Goal: Task Accomplishment & Management: Manage account settings

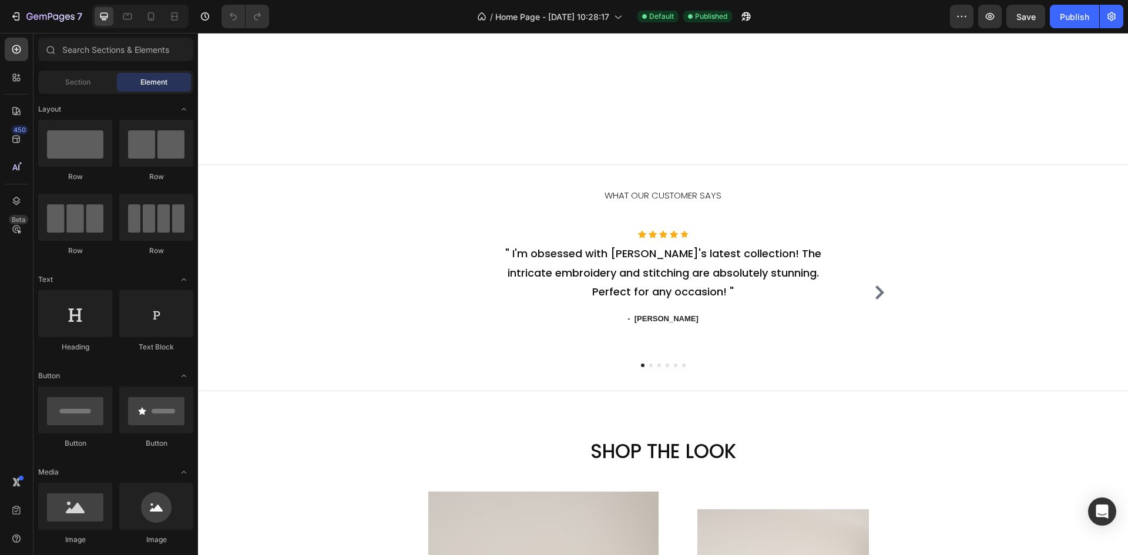
scroll to position [1469, 0]
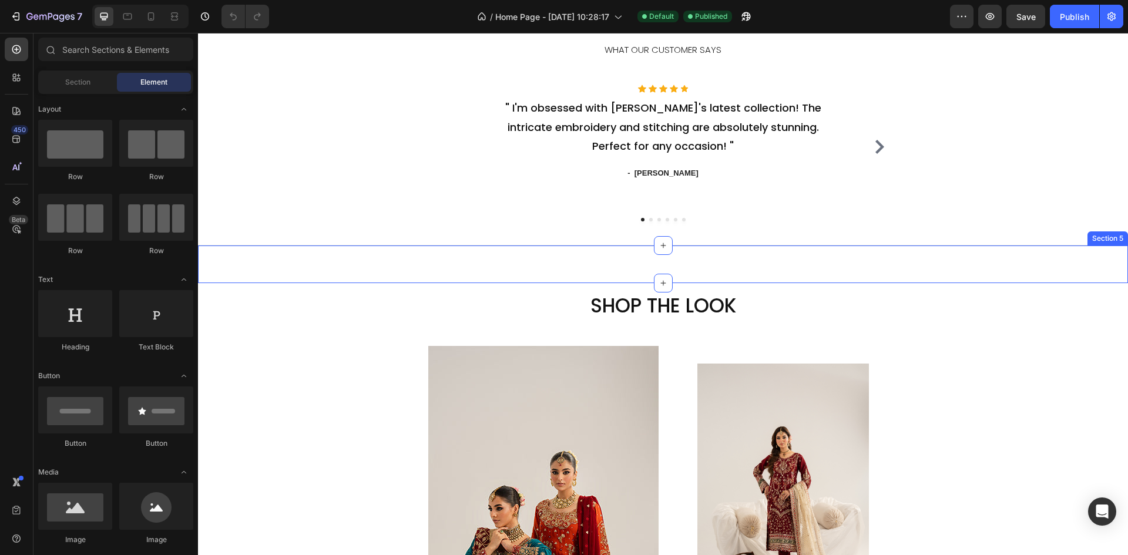
click at [645, 263] on div "Custom Code Section 5" at bounding box center [663, 265] width 930 height 38
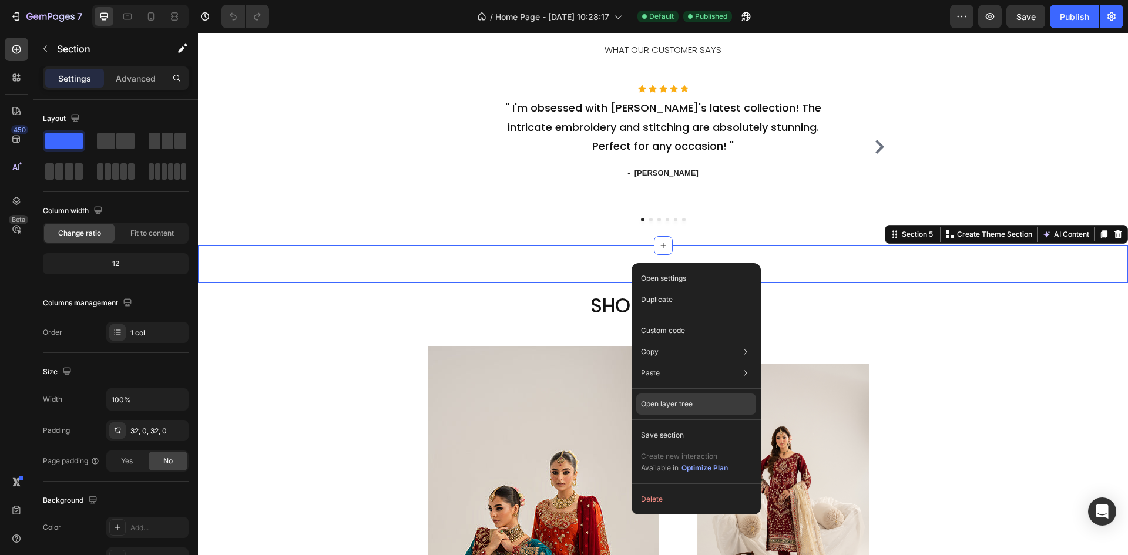
click at [680, 399] on p "Open layer tree" at bounding box center [667, 404] width 52 height 11
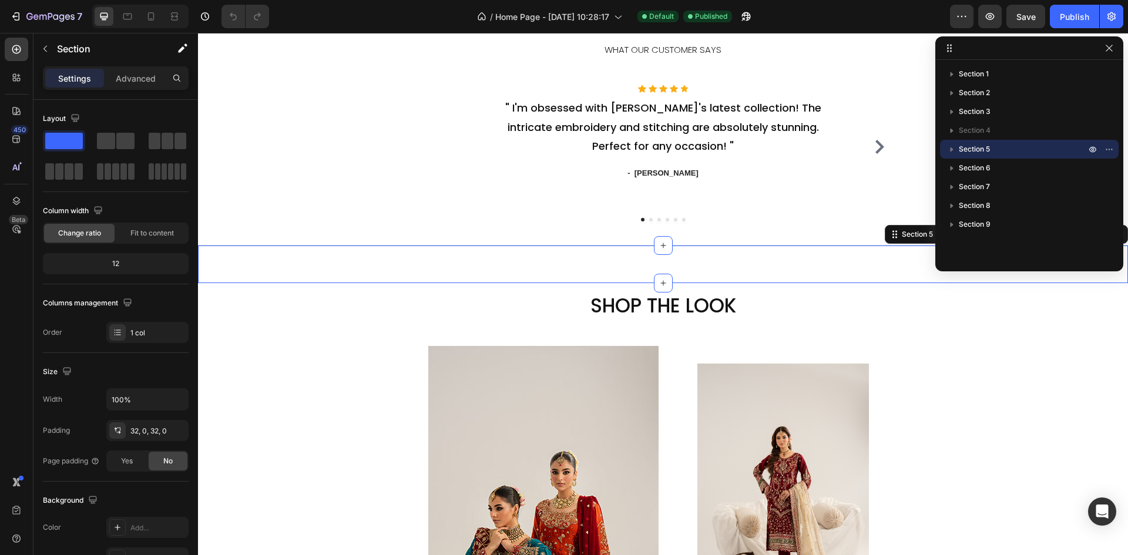
click at [954, 149] on icon "button" at bounding box center [952, 149] width 12 height 12
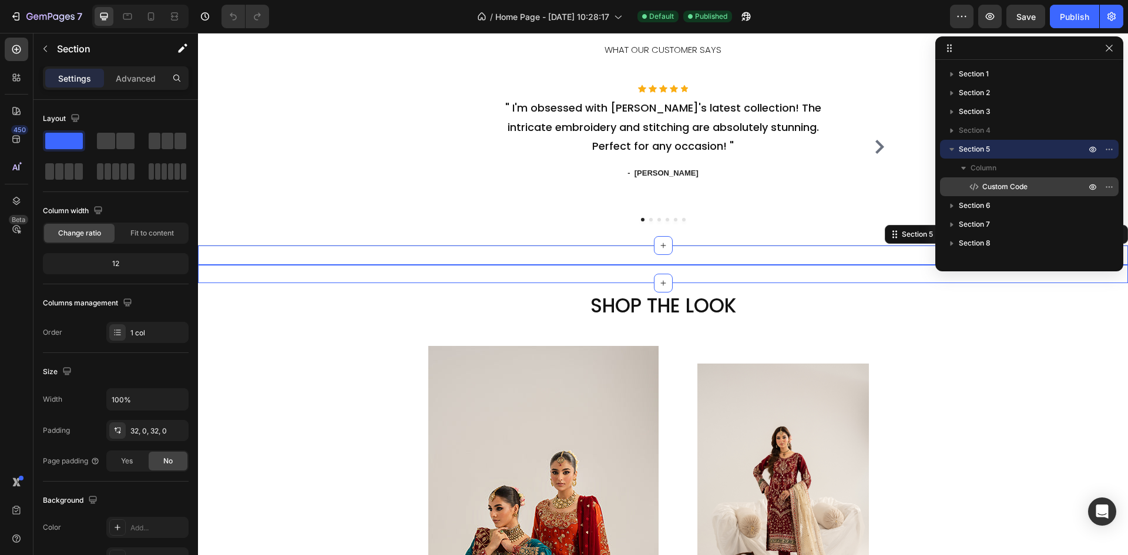
click at [982, 187] on p "Custom Code" at bounding box center [1021, 187] width 106 height 12
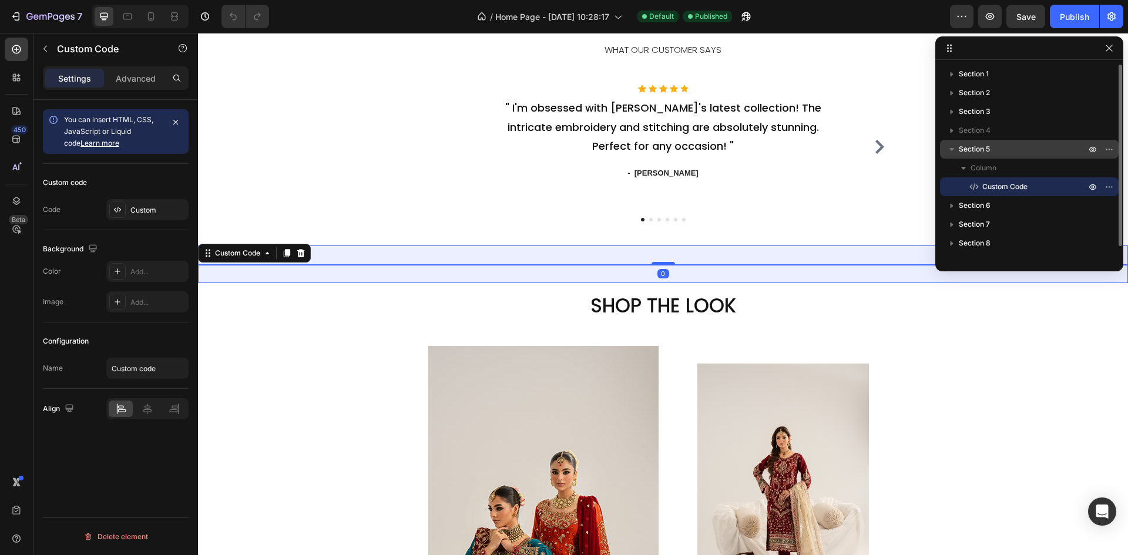
click at [982, 153] on span "Section 5" at bounding box center [974, 149] width 31 height 12
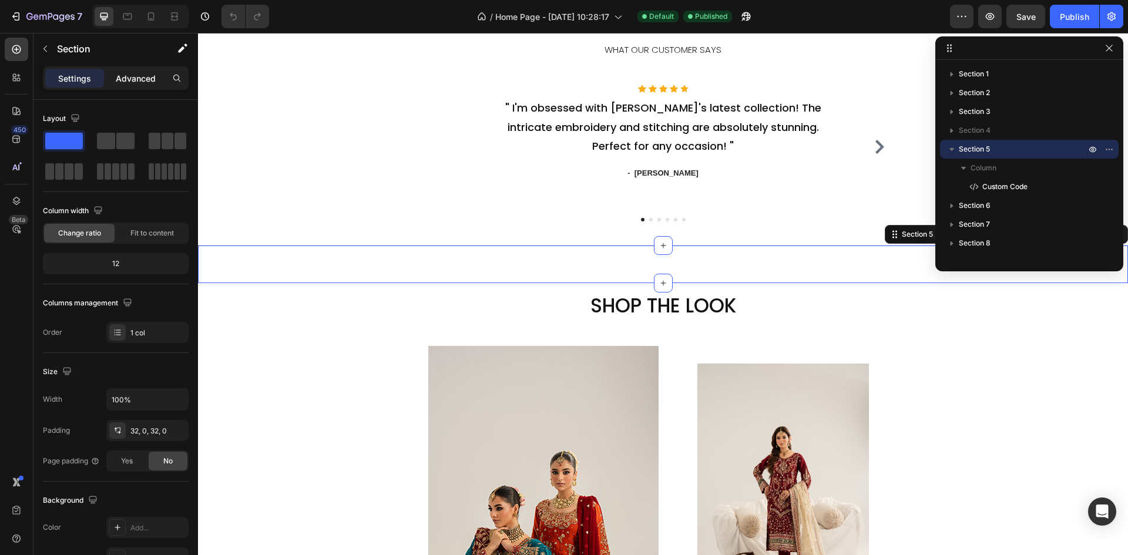
click at [136, 78] on p "Advanced" at bounding box center [136, 78] width 40 height 12
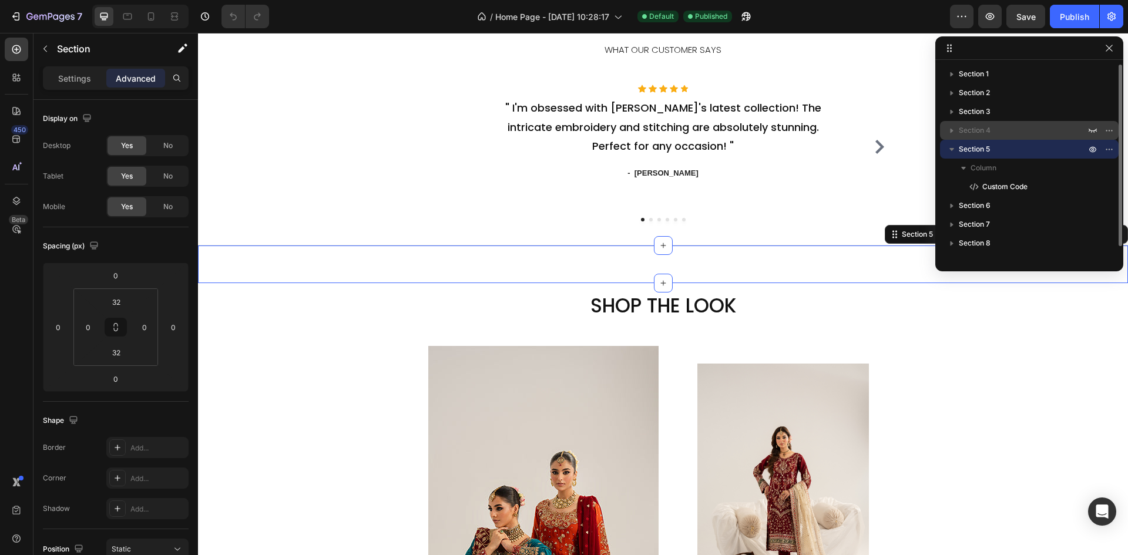
click at [975, 134] on span "Section 4" at bounding box center [975, 131] width 32 height 12
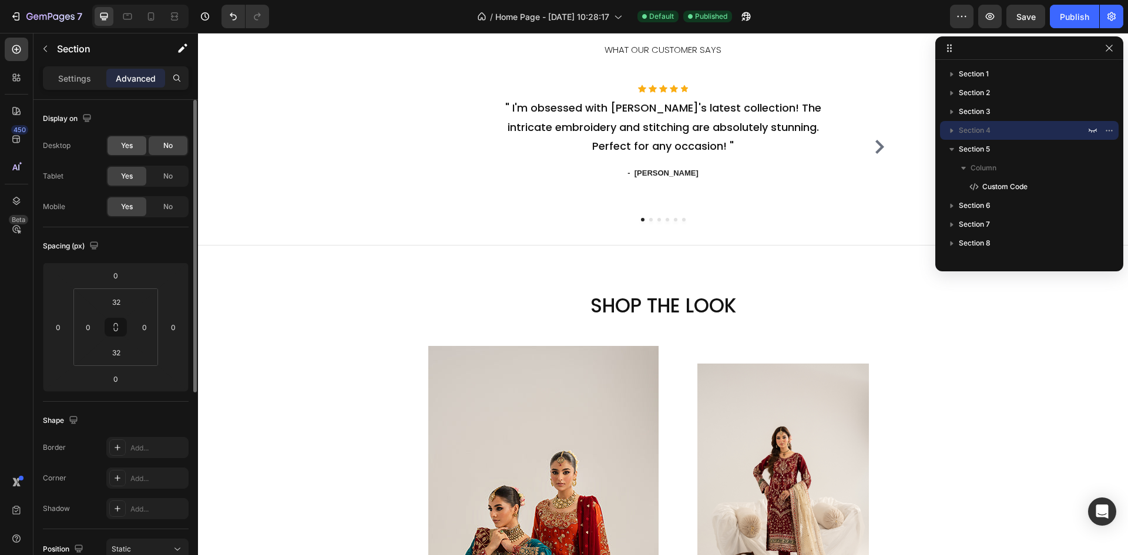
click at [132, 152] on div "Yes" at bounding box center [127, 145] width 39 height 19
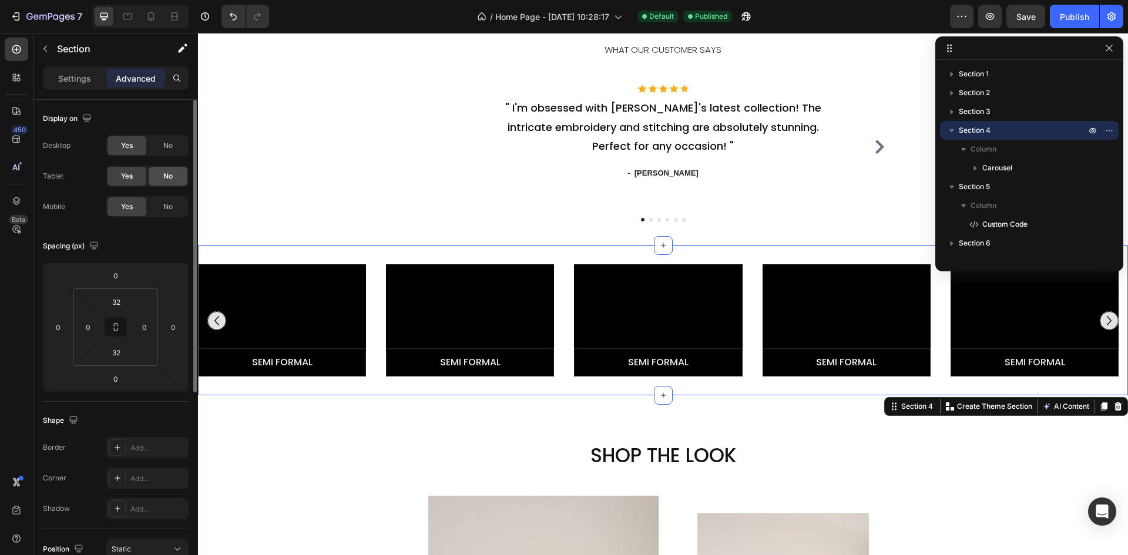
click at [158, 173] on div "No" at bounding box center [168, 176] width 39 height 19
click at [162, 211] on div "No" at bounding box center [168, 206] width 39 height 19
click at [164, 151] on div "No" at bounding box center [168, 145] width 39 height 19
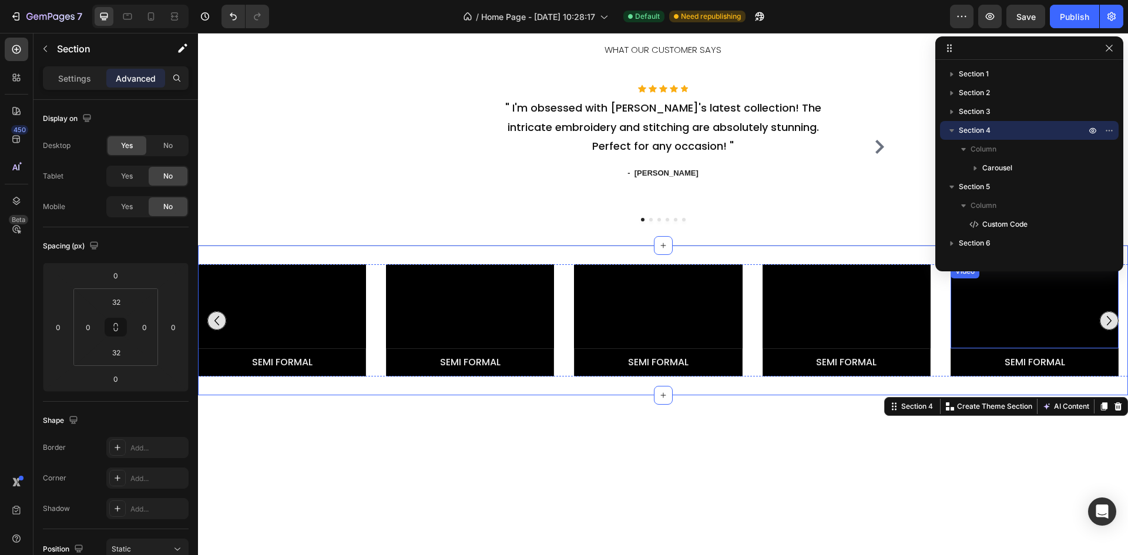
scroll to position [1351, 0]
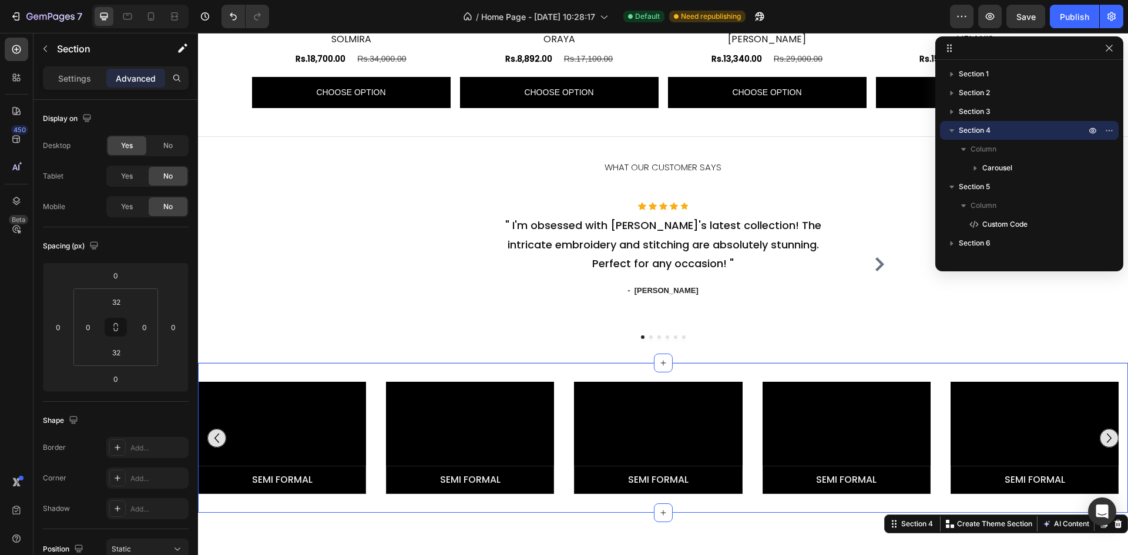
click at [1107, 371] on div "Video Semi Formal Button Video Semi Formal Button Video Semi Formal Button Vide…" at bounding box center [663, 438] width 930 height 150
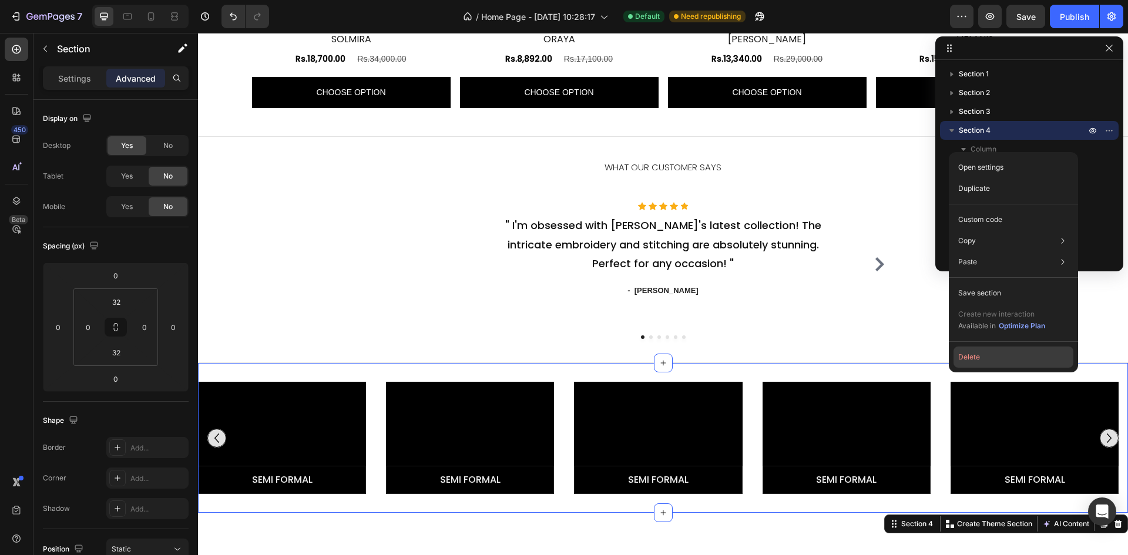
click at [992, 359] on button "Delete" at bounding box center [1013, 357] width 120 height 21
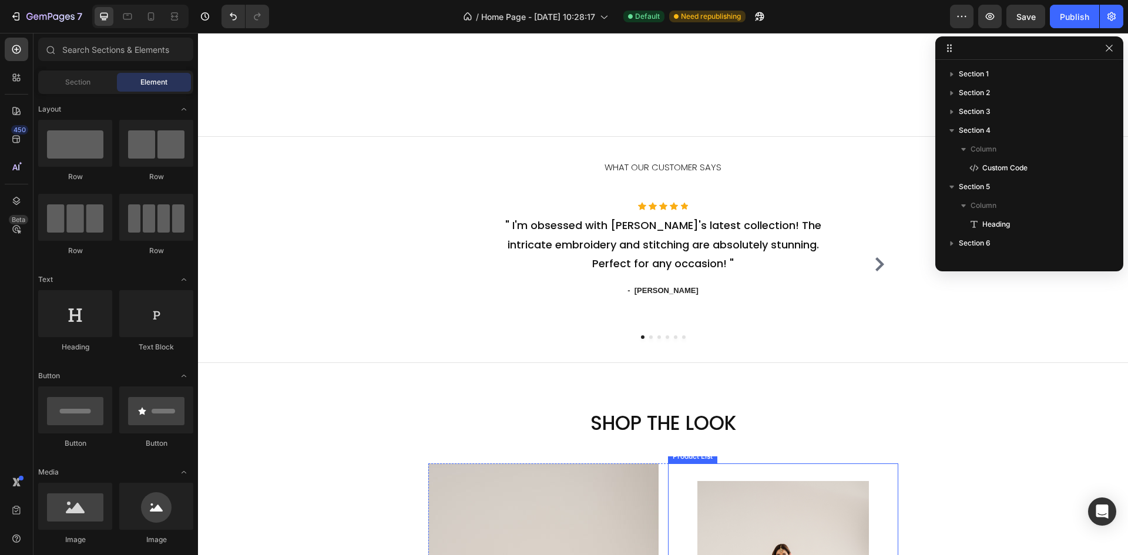
scroll to position [1527, 0]
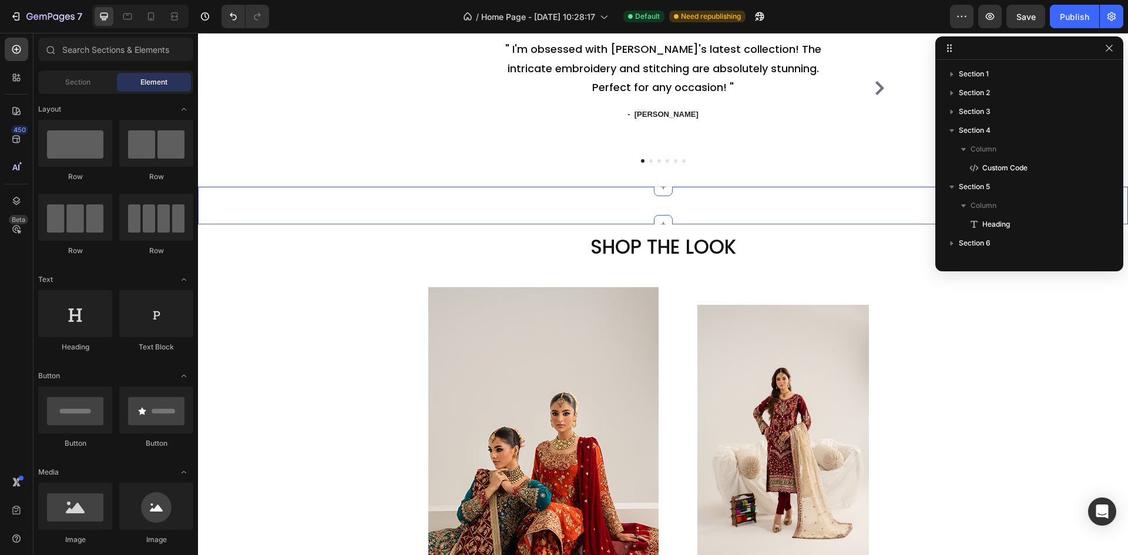
click at [677, 194] on div "Custom Code Section 4" at bounding box center [663, 206] width 930 height 38
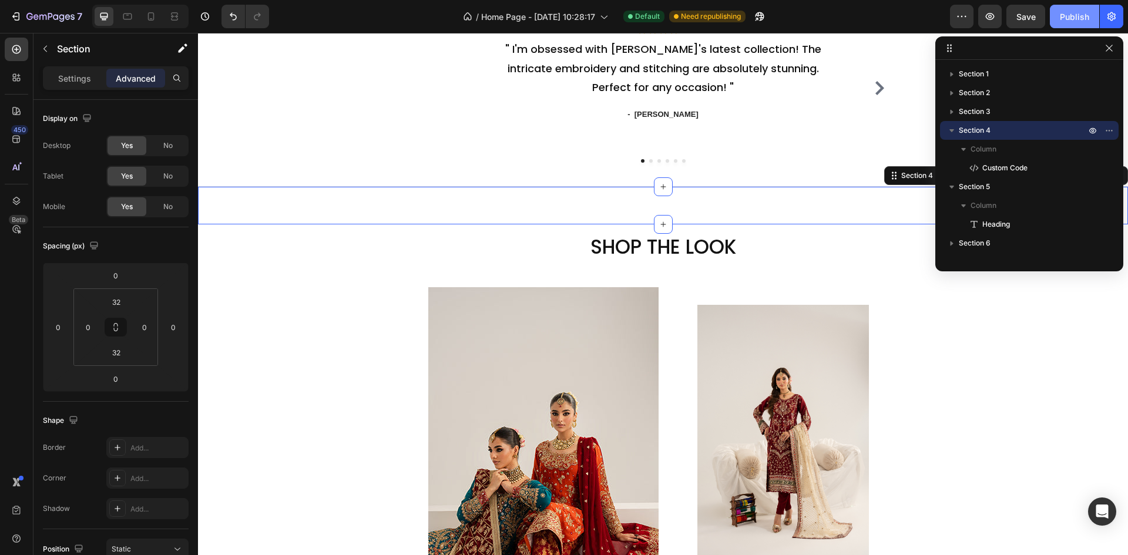
click at [1082, 18] on div "Publish" at bounding box center [1074, 17] width 29 height 12
click at [54, 70] on div "Settings" at bounding box center [74, 78] width 59 height 19
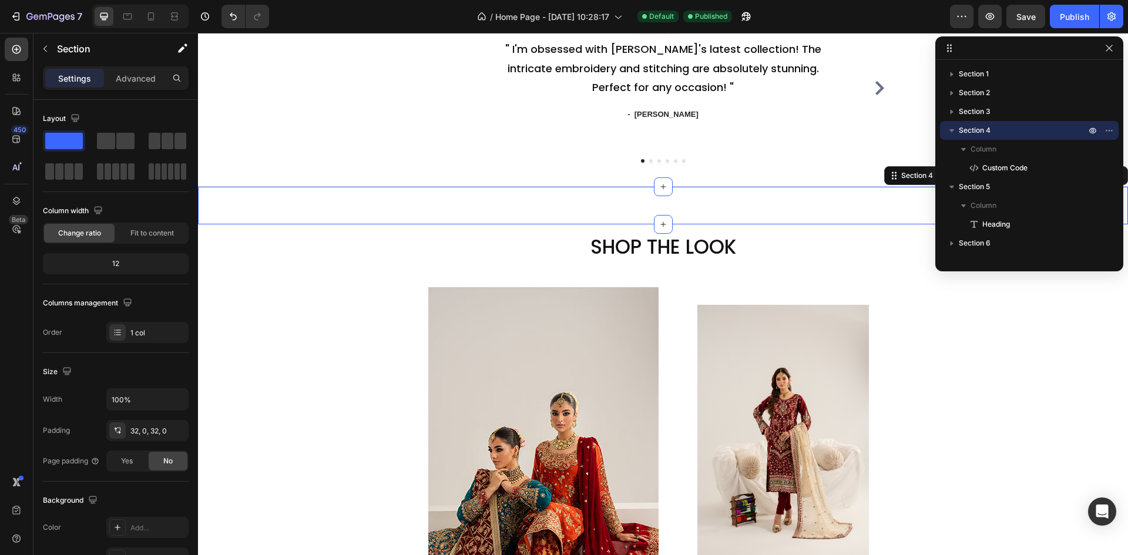
click at [691, 200] on div "Custom Code Section 4 You can create reusable sections Create Theme Section AI …" at bounding box center [663, 206] width 930 height 38
click at [657, 207] on div "Custom Code Section 4 You can create reusable sections Create Theme Section AI …" at bounding box center [663, 206] width 930 height 38
click at [663, 195] on div at bounding box center [663, 186] width 19 height 19
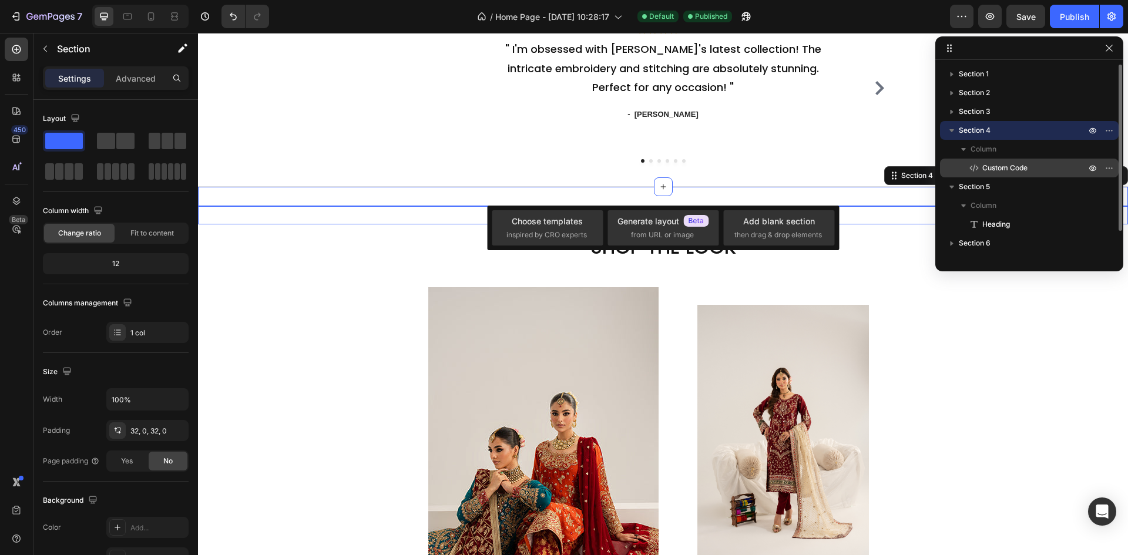
click at [1033, 176] on div "Custom Code" at bounding box center [1029, 168] width 169 height 19
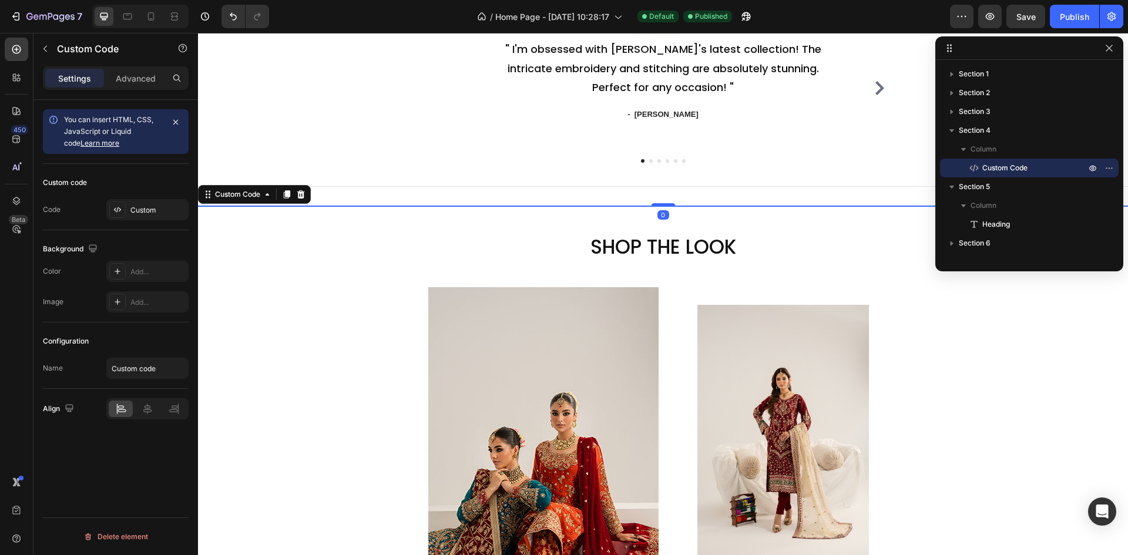
click at [129, 199] on div "Custom code Code Custom" at bounding box center [116, 197] width 146 height 66
click at [154, 213] on div "Custom" at bounding box center [157, 210] width 55 height 11
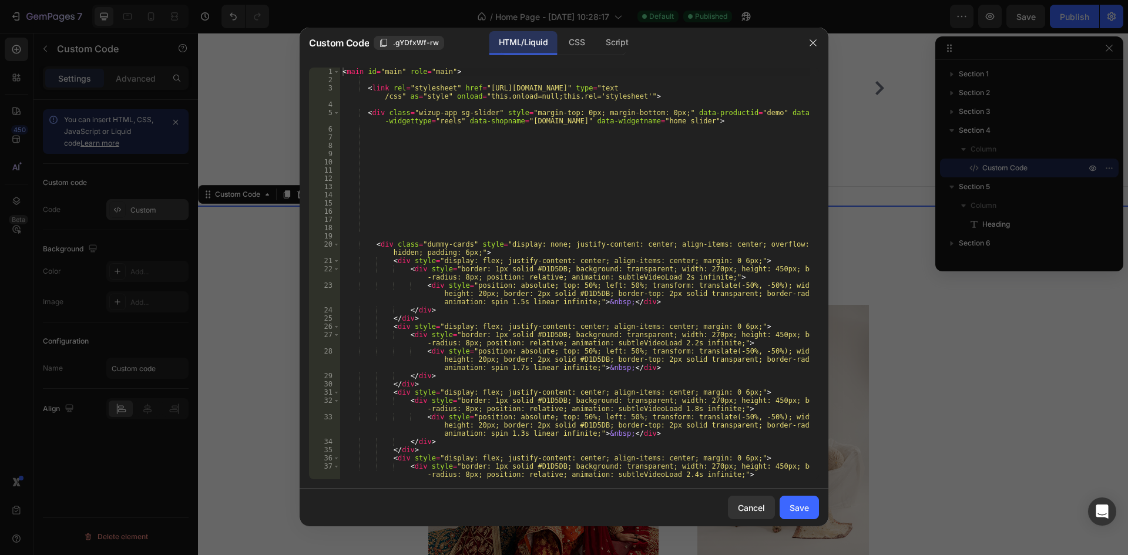
click at [149, 214] on div at bounding box center [564, 277] width 1128 height 555
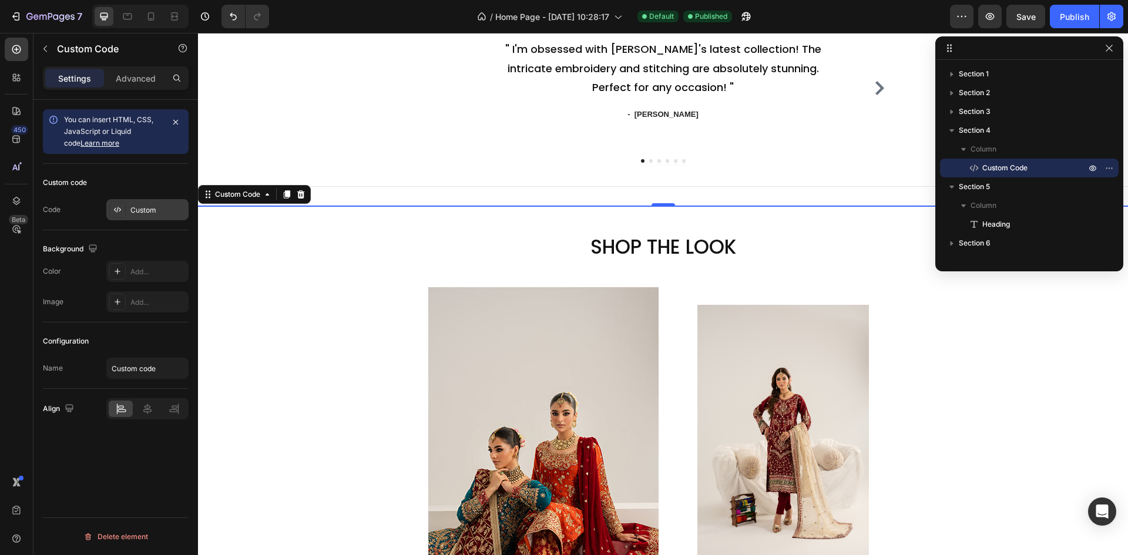
click at [142, 213] on div "Custom" at bounding box center [157, 210] width 55 height 11
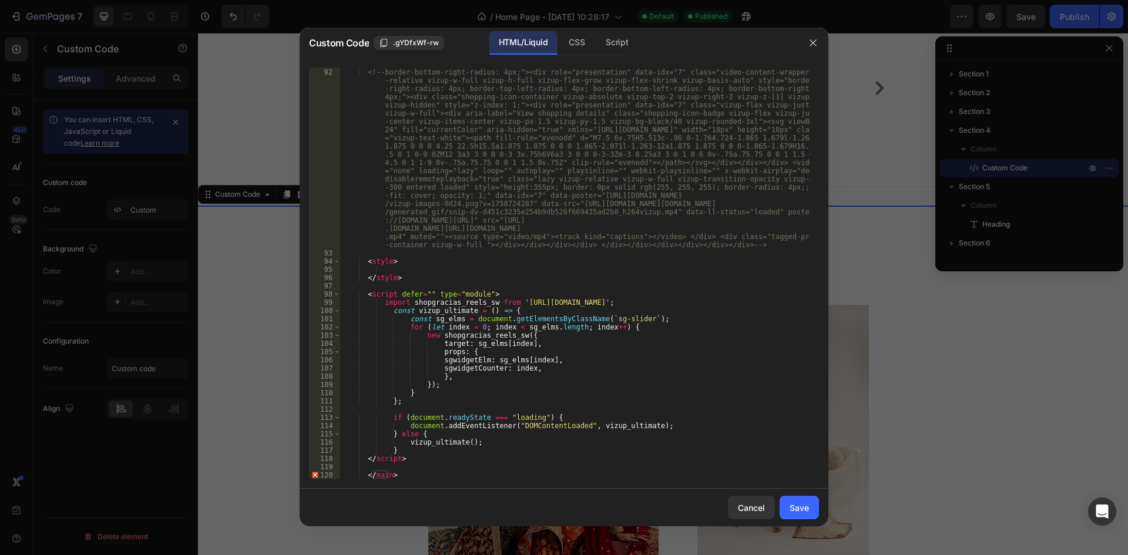
scroll to position [2837, 0]
click at [805, 512] on div "Save" at bounding box center [799, 508] width 19 height 12
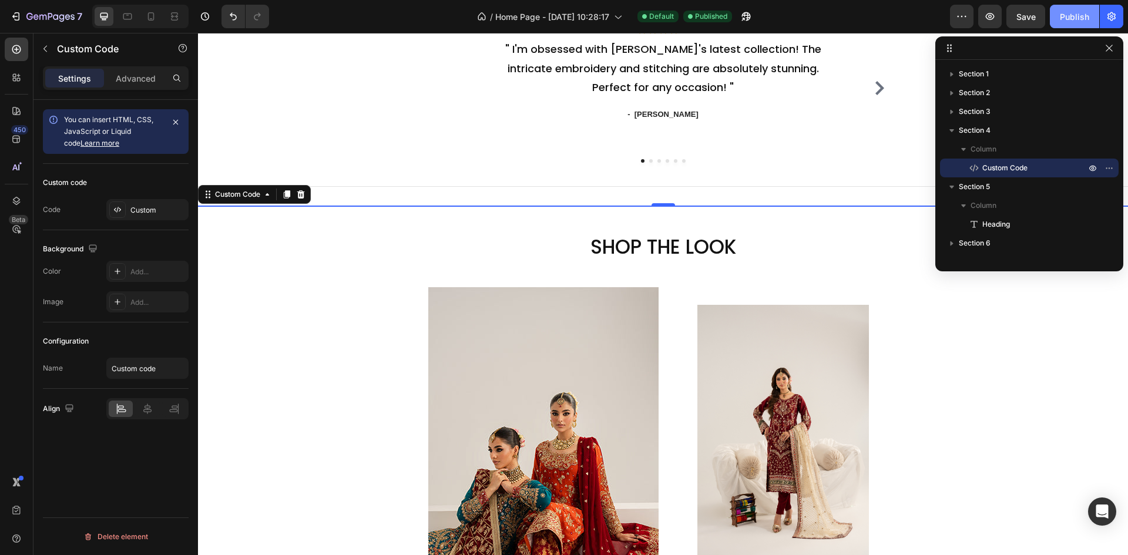
click at [1072, 12] on div "Publish" at bounding box center [1074, 17] width 29 height 12
click at [147, 82] on p "Advanced" at bounding box center [136, 78] width 40 height 12
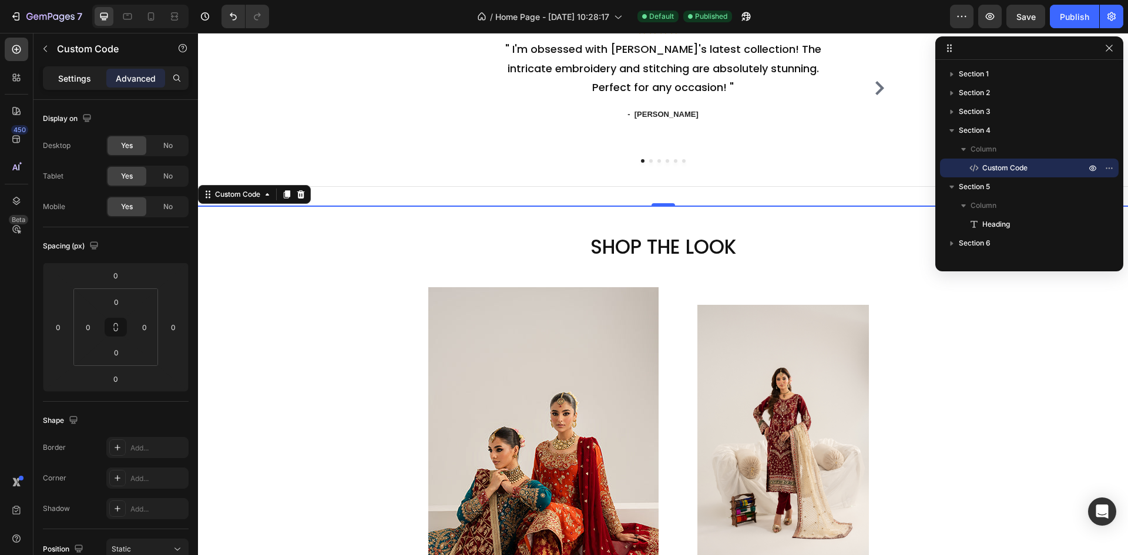
click at [85, 80] on p "Settings" at bounding box center [74, 78] width 33 height 12
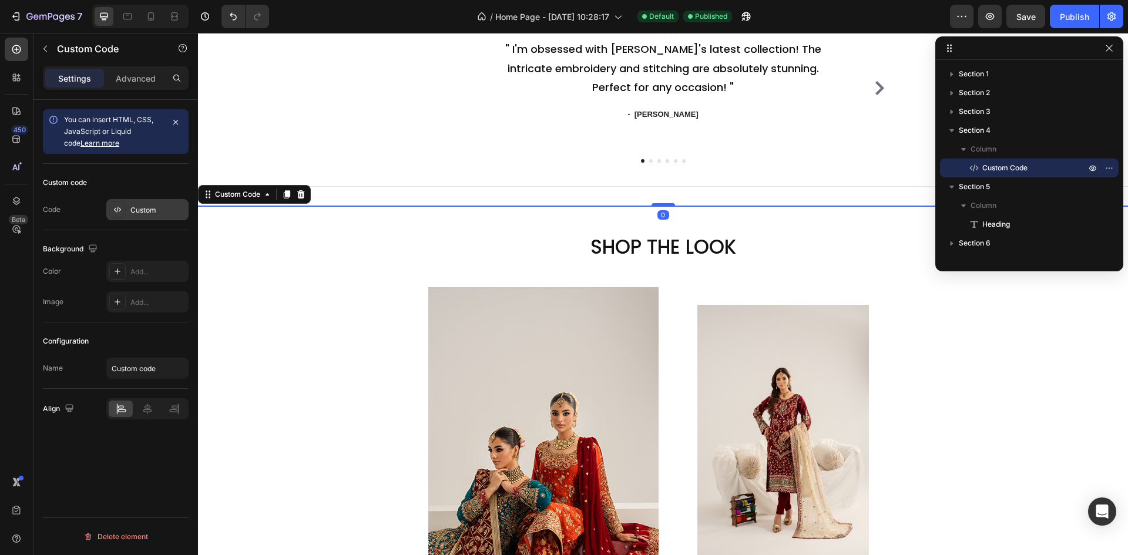
click at [151, 207] on div "Custom" at bounding box center [157, 210] width 55 height 11
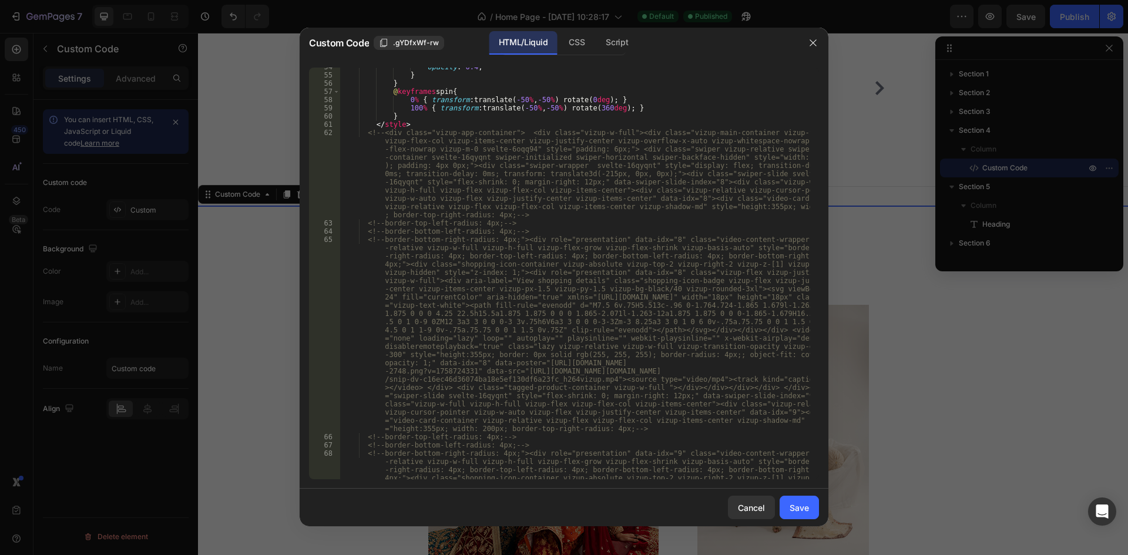
scroll to position [564, 0]
type textarea "<!-- <div class="vizup-app-container"> <div class="vizup-w-full"><div class="vi…"
click at [367, 134] on div "opacity : 0.4 ; } } @ keyframes spin { 0 % { transform : translate( -50 % , -50…" at bounding box center [575, 384] width 470 height 642
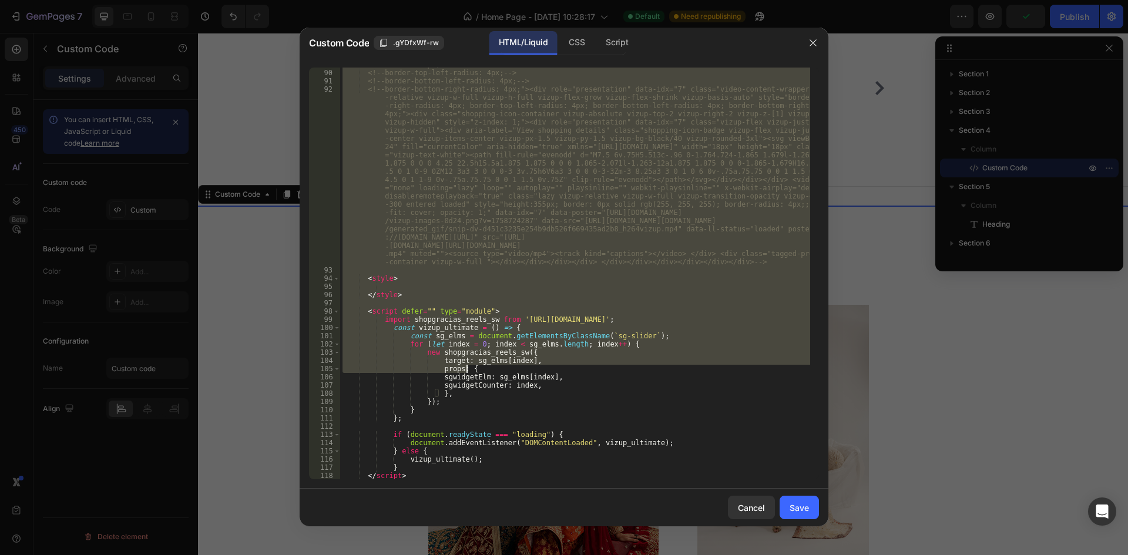
scroll to position [2714, 0]
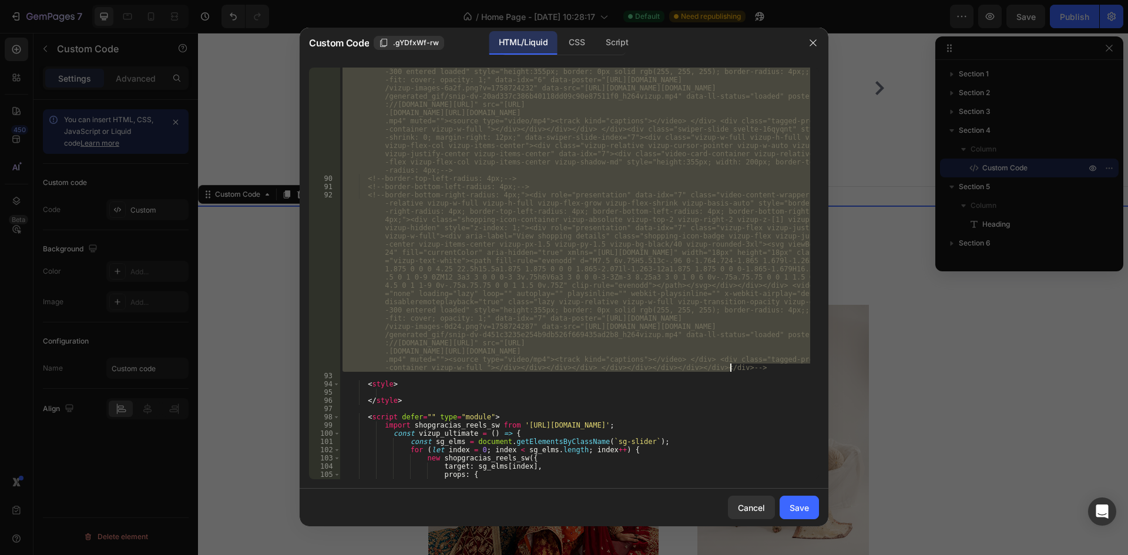
drag, startPoint x: 365, startPoint y: 133, endPoint x: 747, endPoint y: 367, distance: 447.4
click at [747, 367] on div "<!-- border-bottom-right-radius: 4px;"><div role="presentation" data-idx="6" cl…" at bounding box center [575, 273] width 470 height 642
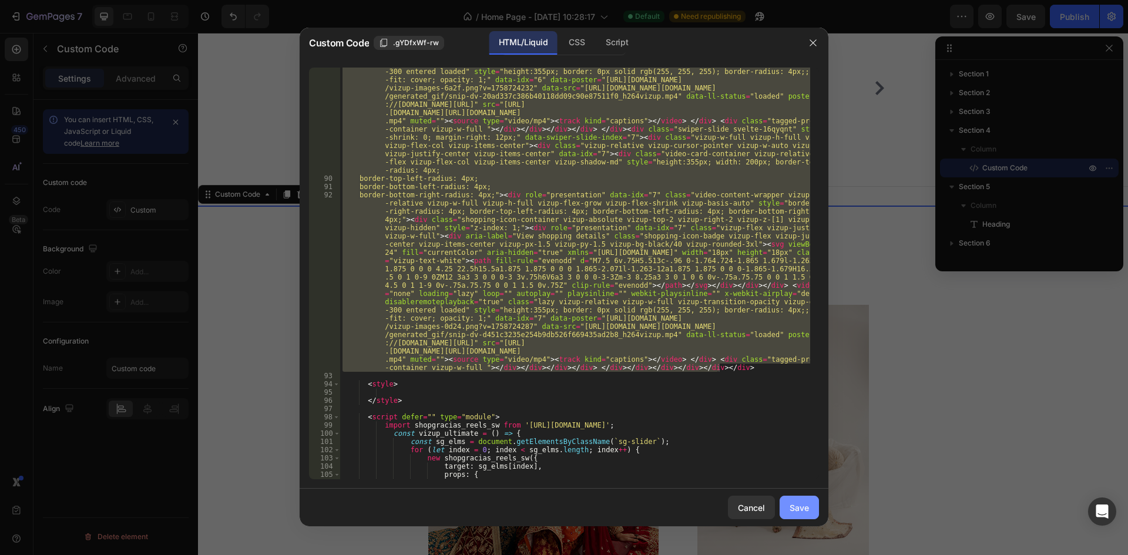
click at [802, 512] on div "Save" at bounding box center [799, 508] width 19 height 12
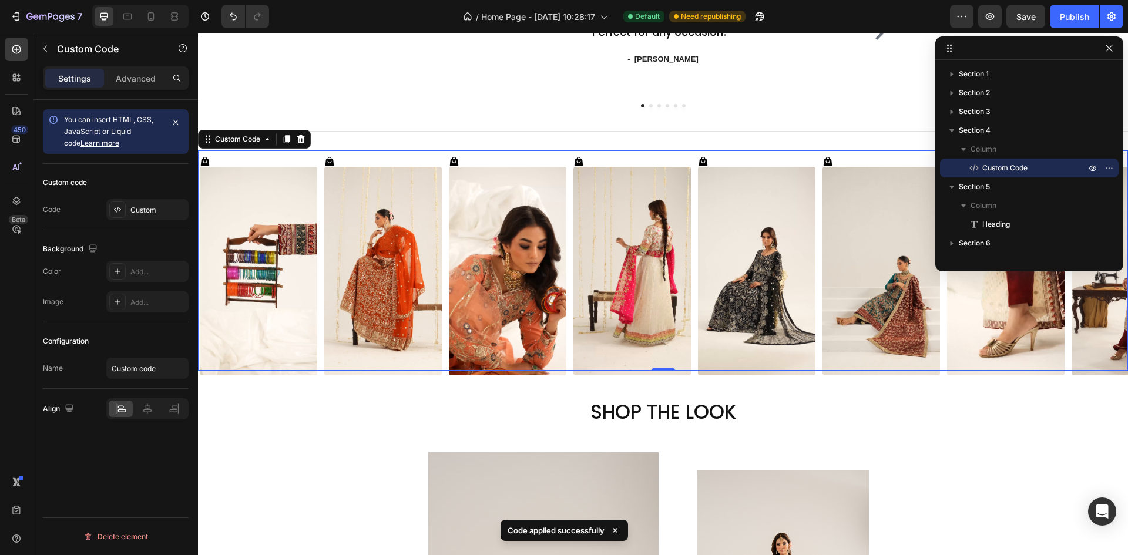
scroll to position [1527, 0]
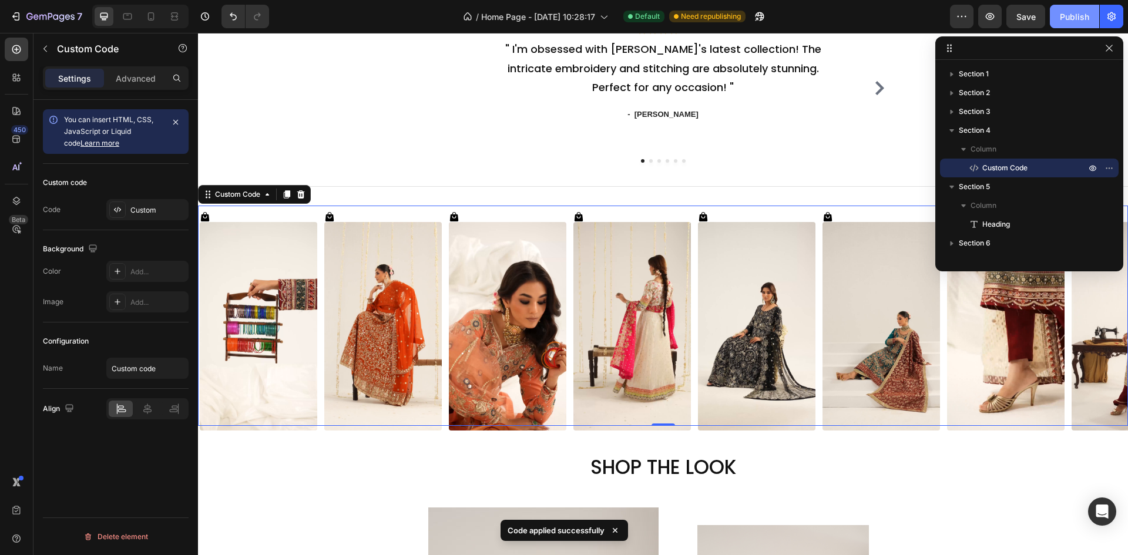
click at [1074, 18] on div "Publish" at bounding box center [1074, 17] width 29 height 12
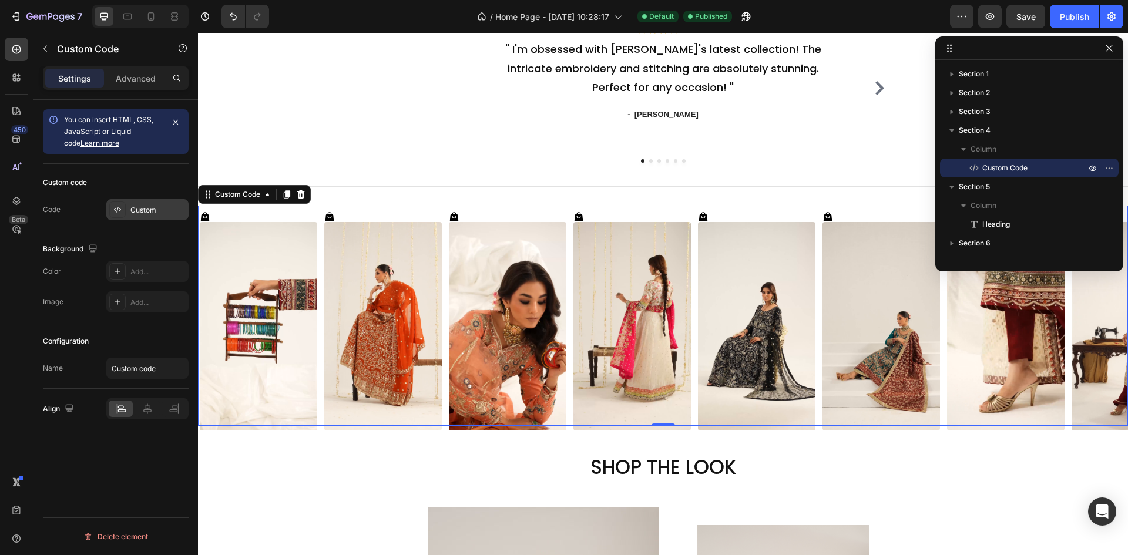
click at [147, 210] on div "Custom" at bounding box center [157, 210] width 55 height 11
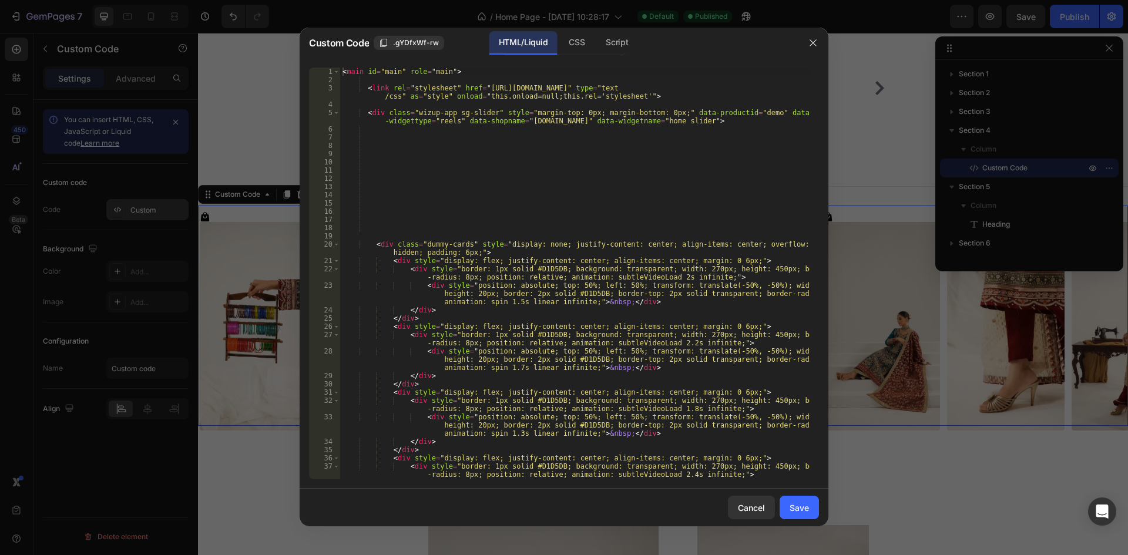
click at [1041, 164] on div at bounding box center [564, 277] width 1128 height 555
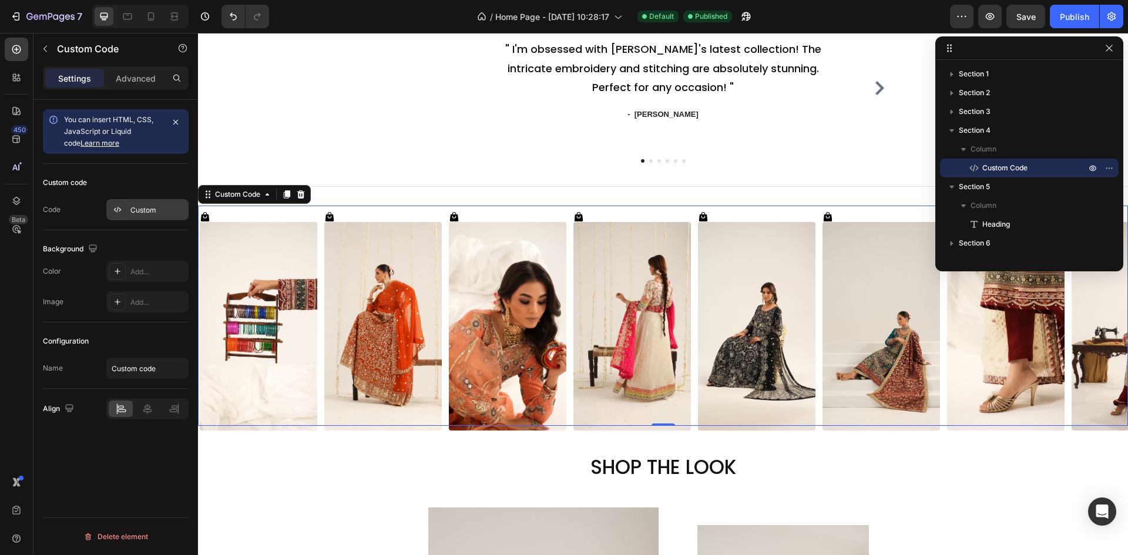
click at [144, 210] on div "Custom" at bounding box center [157, 210] width 55 height 11
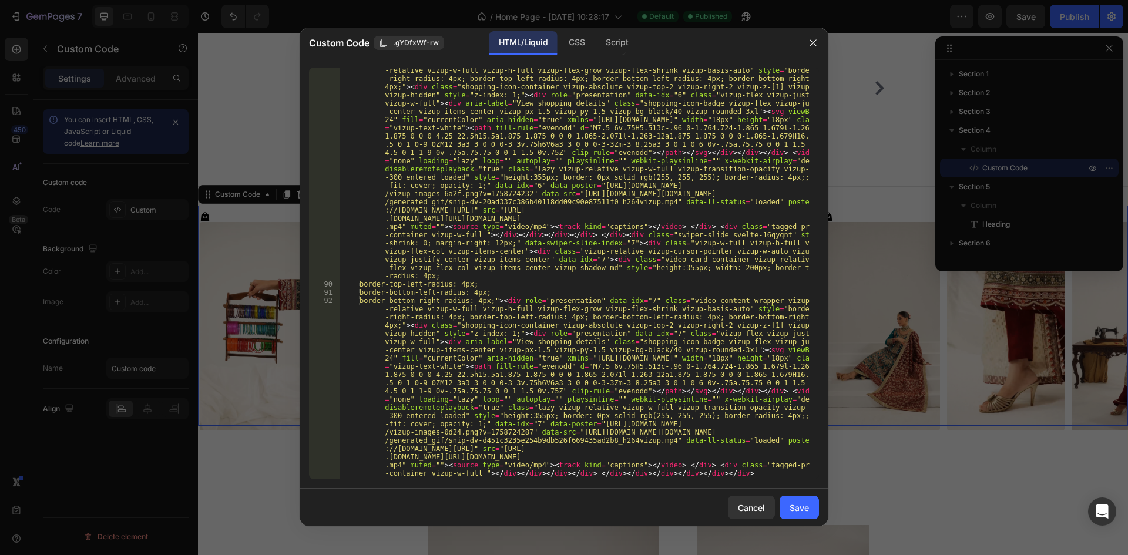
scroll to position [2837, 0]
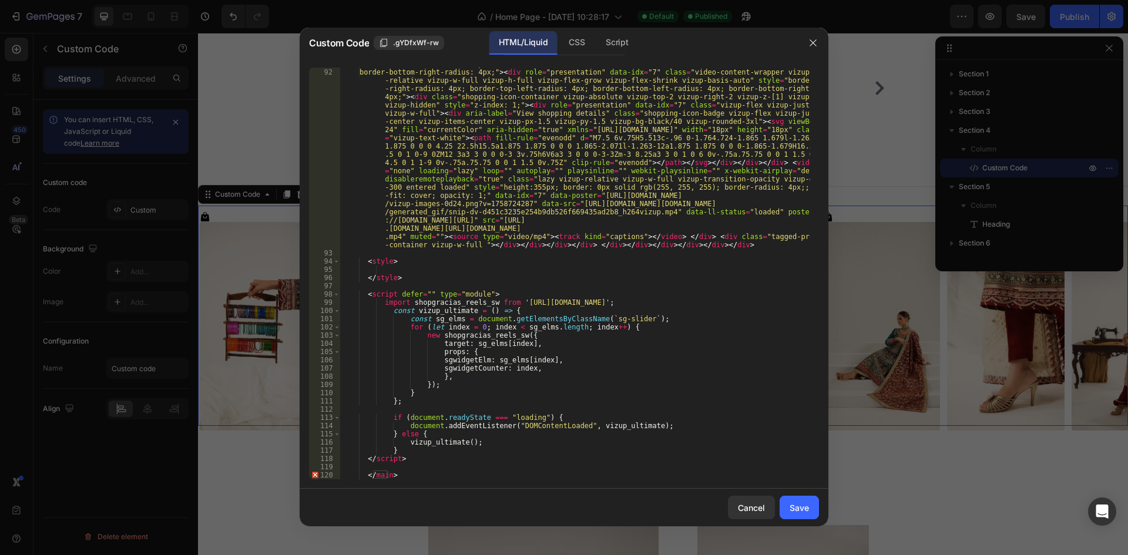
click at [398, 471] on div "border-bottom-left-radius: 4px; border-bottom-right-radius: 4px;" > < div role …" at bounding box center [575, 274] width 470 height 428
click at [399, 475] on div "border-bottom-left-radius: 4px; border-bottom-right-radius: 4px;" > < div role …" at bounding box center [575, 274] width 470 height 428
type textarea "</main>"
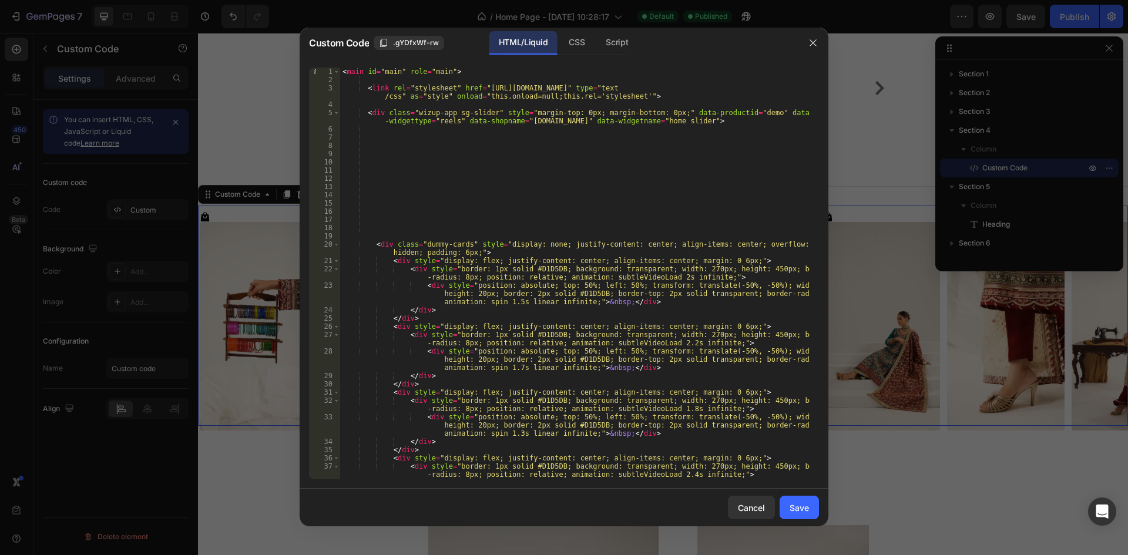
scroll to position [0, 0]
click at [394, 203] on div "< main id = "main" role = "main" > < link rel = "stylesheet" href = "[URL][DOMA…" at bounding box center [575, 290] width 470 height 445
click at [388, 222] on div "< main id = "main" role = "main" > < link rel = "stylesheet" href = "[URL][DOMA…" at bounding box center [575, 290] width 470 height 445
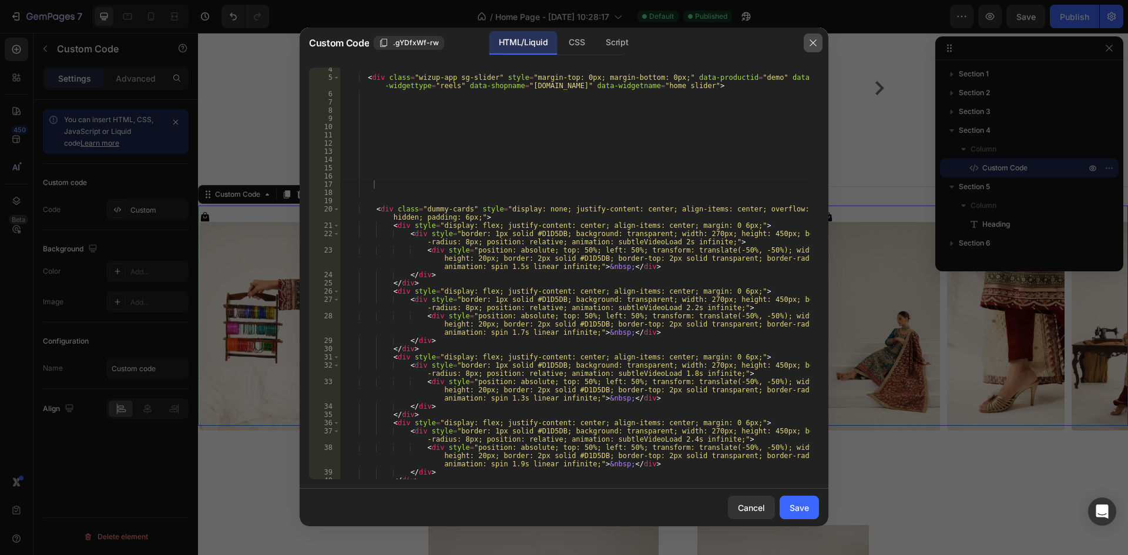
click at [807, 42] on button "button" at bounding box center [813, 42] width 19 height 19
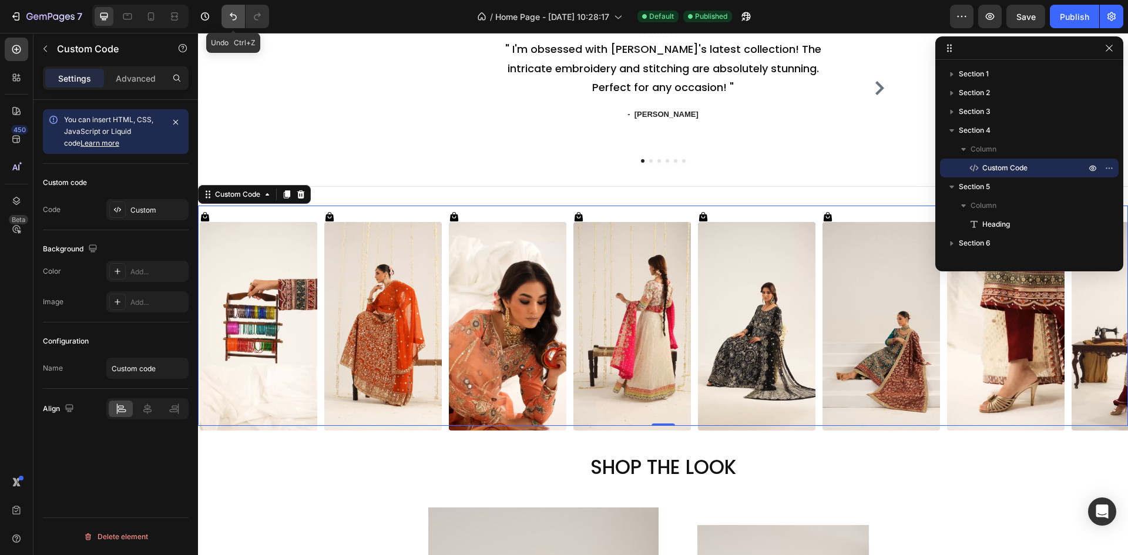
click at [236, 16] on icon "Undo/Redo" at bounding box center [233, 17] width 12 height 12
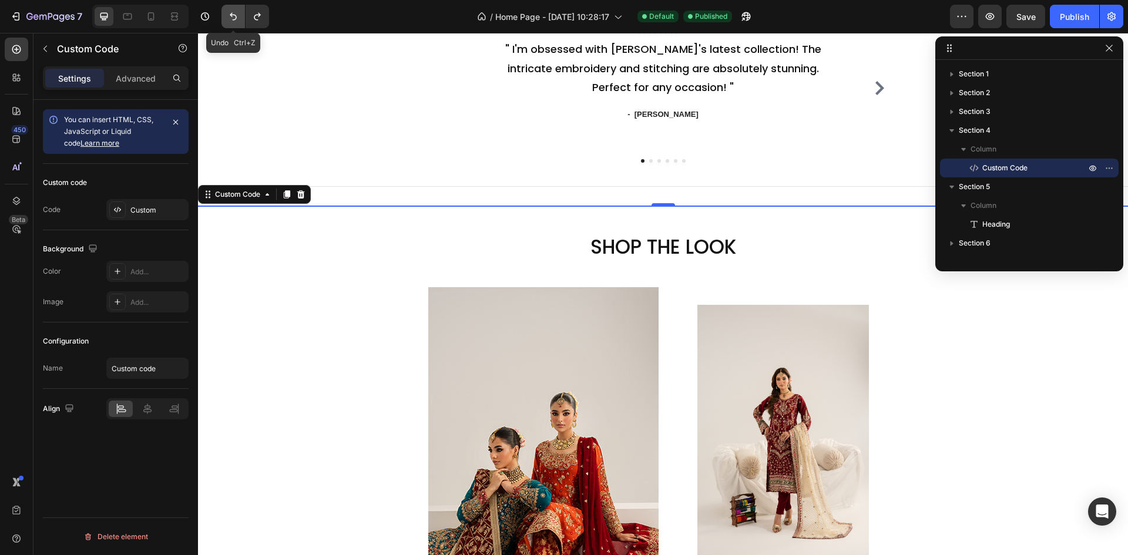
click at [236, 16] on icon "Undo/Redo" at bounding box center [233, 17] width 12 height 12
click at [235, 16] on icon "Undo/Redo" at bounding box center [233, 17] width 12 height 12
click at [227, 11] on button "Undo/Redo" at bounding box center [232, 16] width 23 height 23
click at [227, 12] on button "Undo/Redo" at bounding box center [232, 16] width 23 height 23
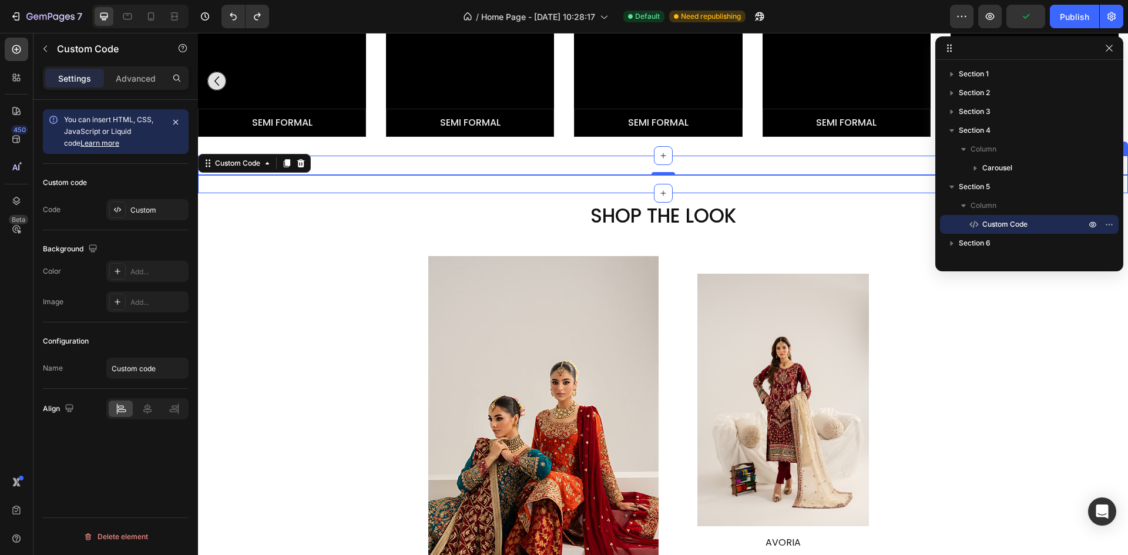
scroll to position [1704, 0]
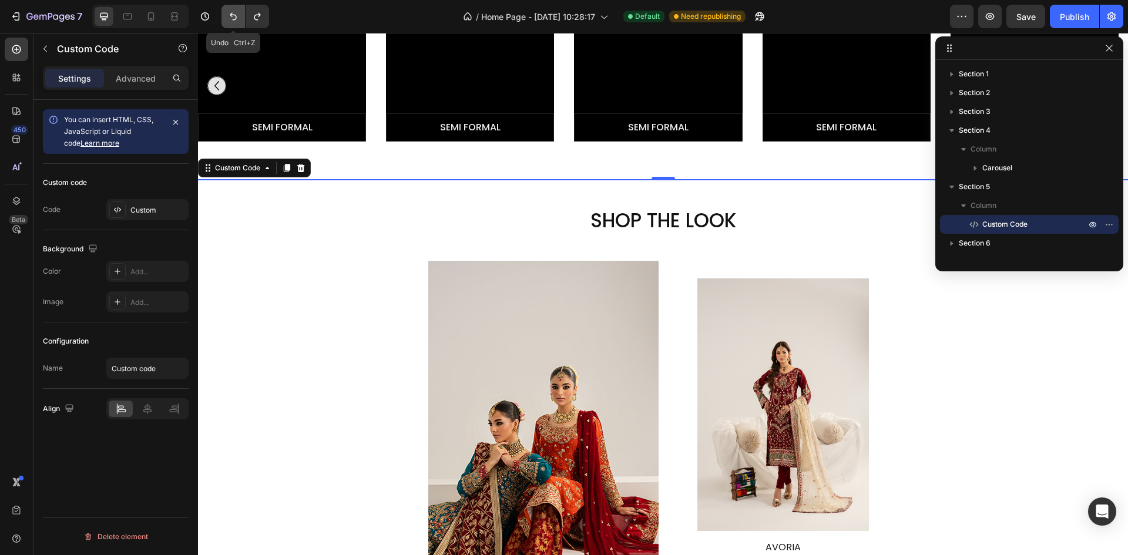
click at [231, 20] on icon "Undo/Redo" at bounding box center [233, 17] width 12 height 12
click at [230, 18] on icon "Undo/Redo" at bounding box center [233, 17] width 12 height 12
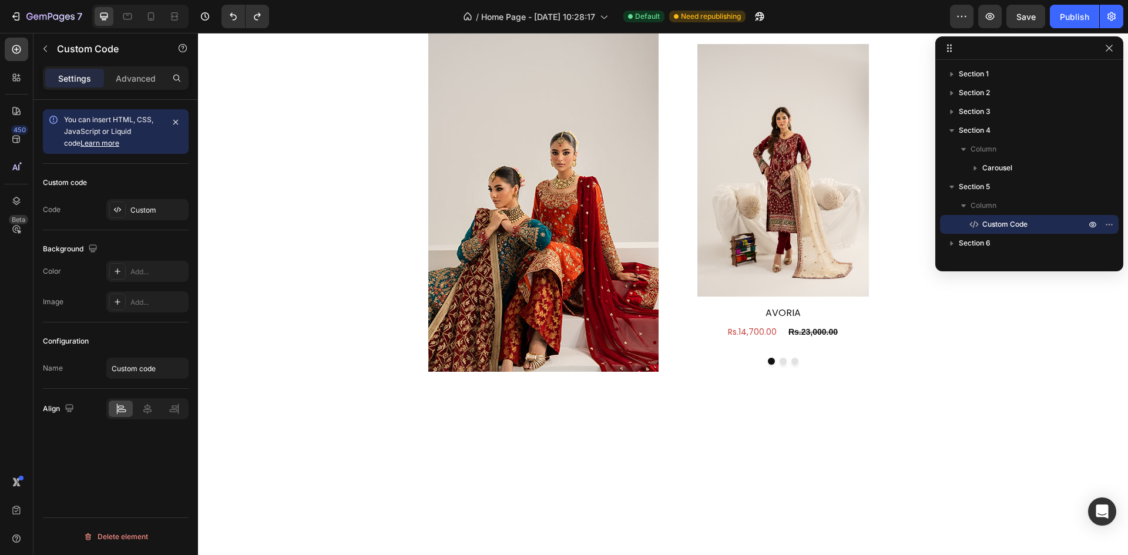
scroll to position [1939, 0]
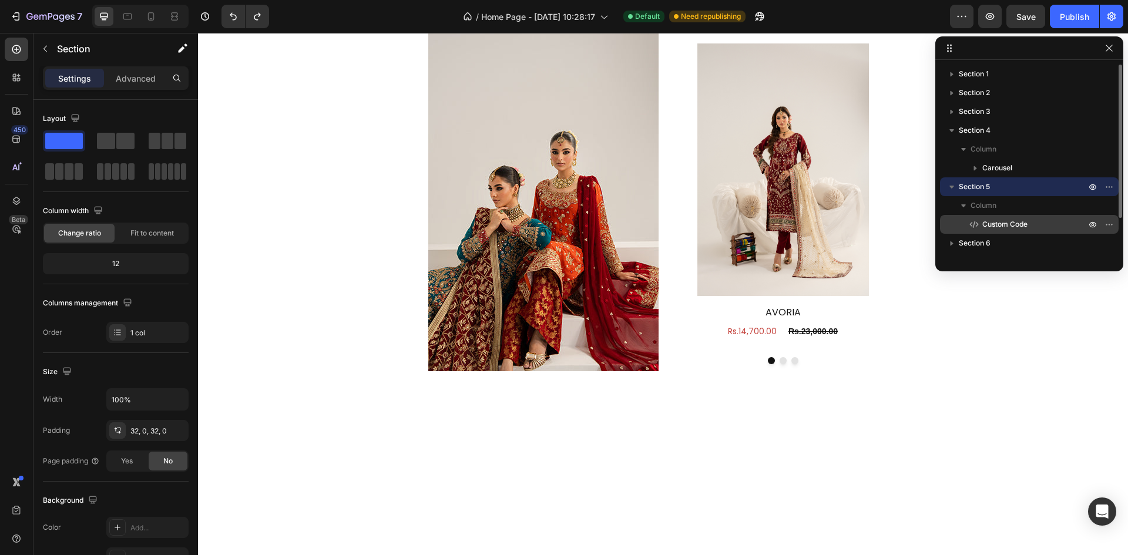
click at [1002, 229] on span "Custom Code" at bounding box center [1004, 225] width 45 height 12
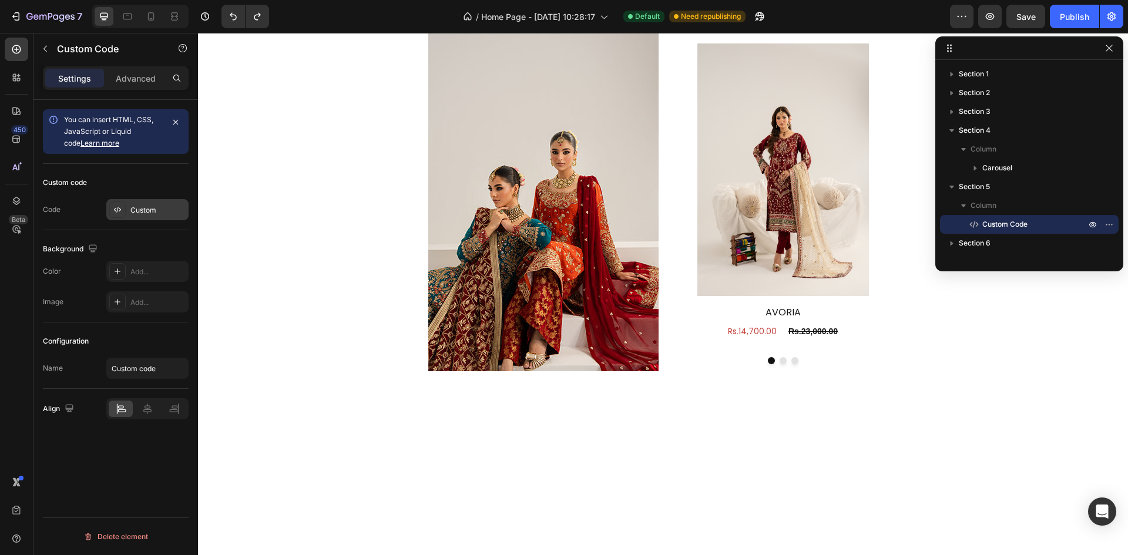
click at [141, 209] on div "Custom" at bounding box center [157, 210] width 55 height 11
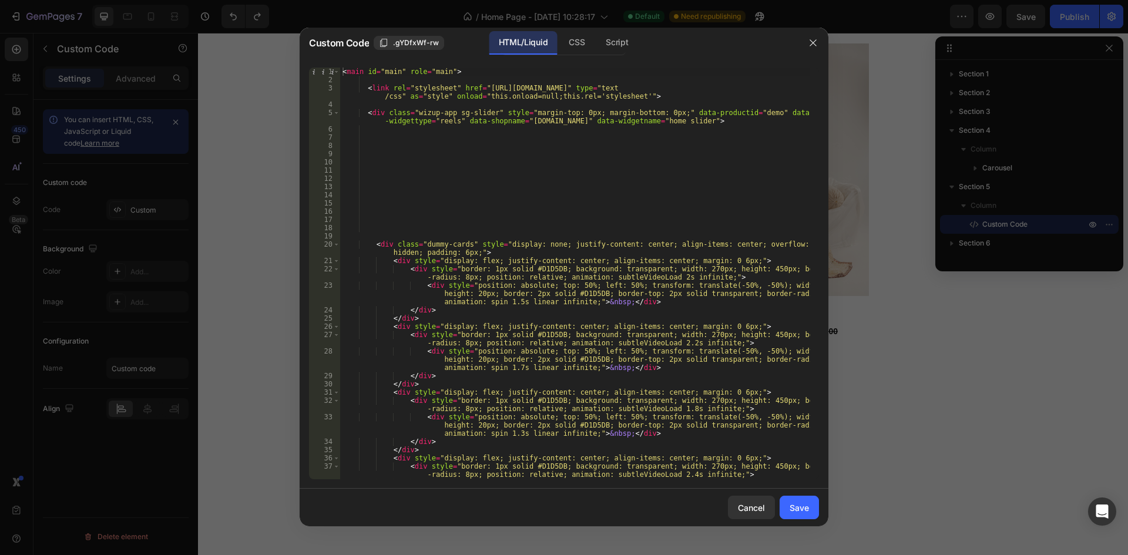
scroll to position [0, 0]
click at [807, 45] on button "button" at bounding box center [813, 42] width 19 height 19
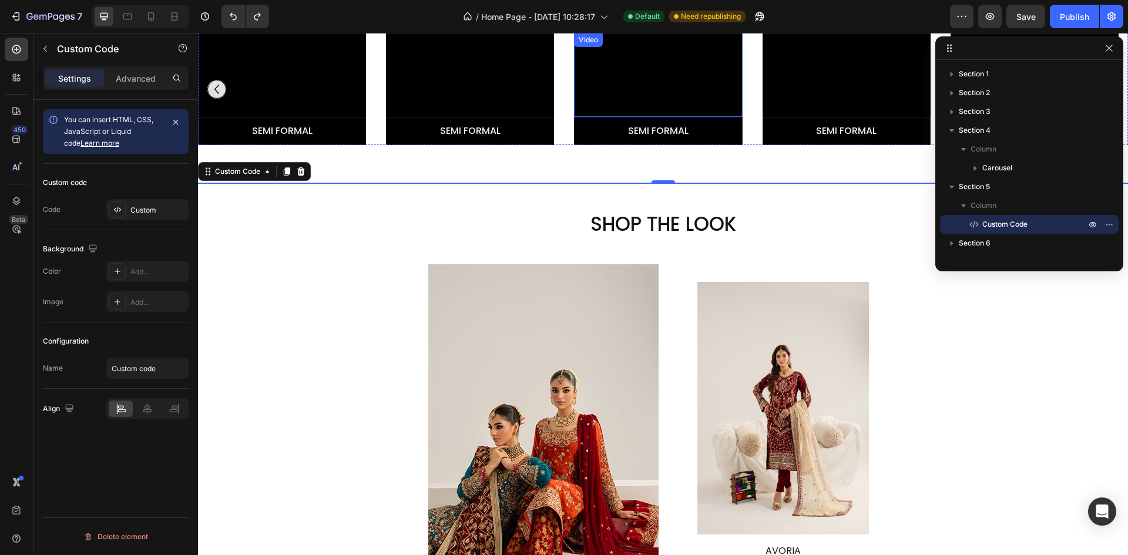
scroll to position [1469, 0]
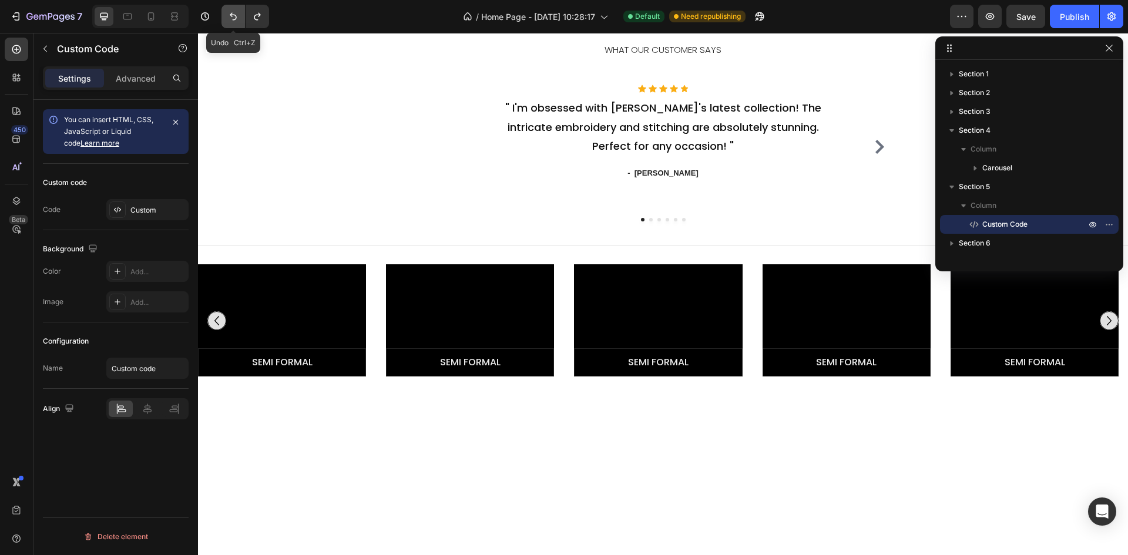
click at [231, 21] on icon "Undo/Redo" at bounding box center [233, 17] width 12 height 12
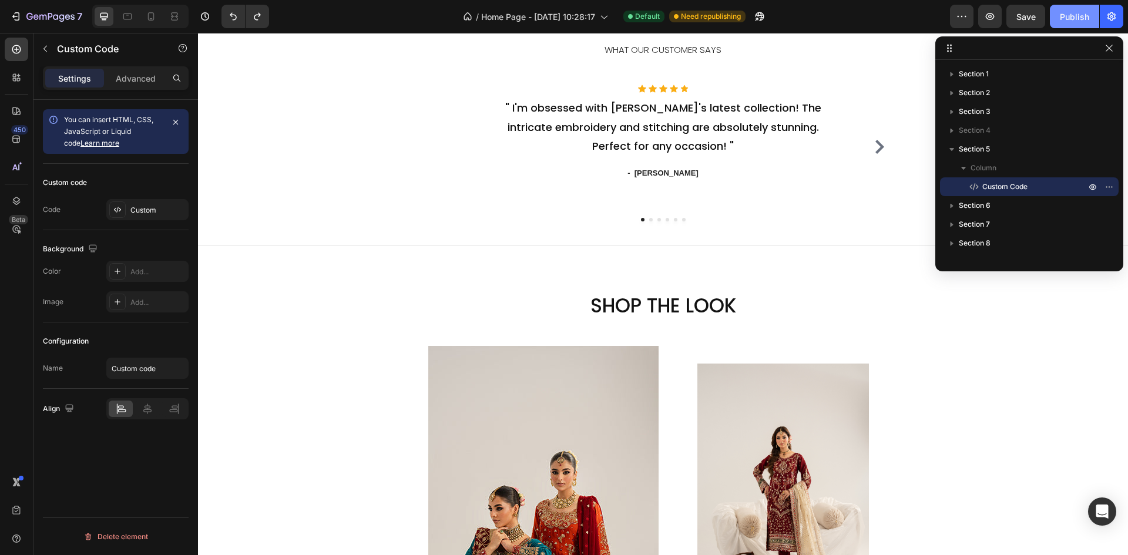
click at [1077, 21] on div "Publish" at bounding box center [1074, 17] width 29 height 12
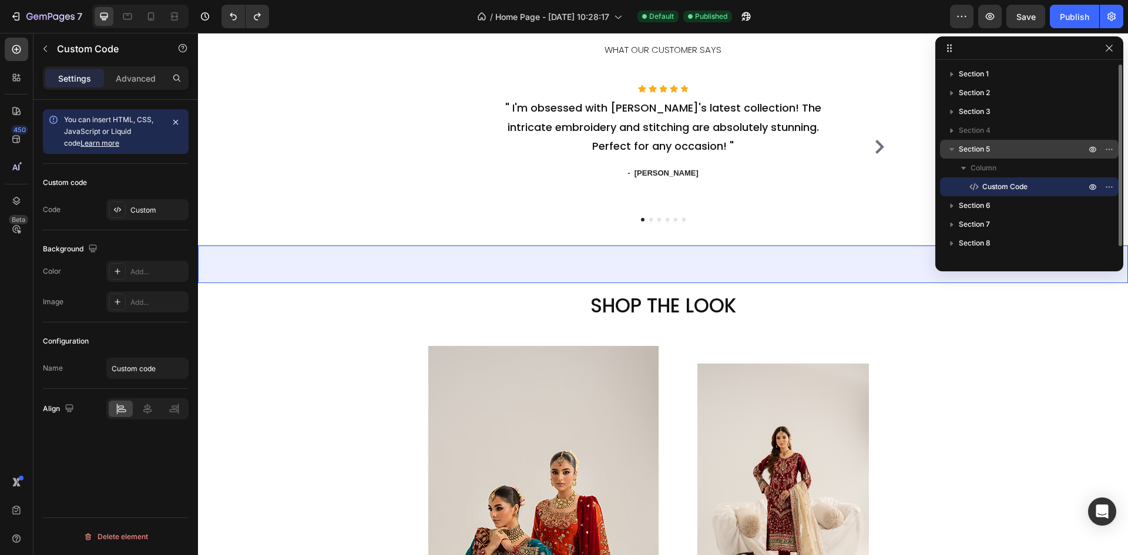
click at [1031, 146] on p "Section 5" at bounding box center [1023, 149] width 129 height 12
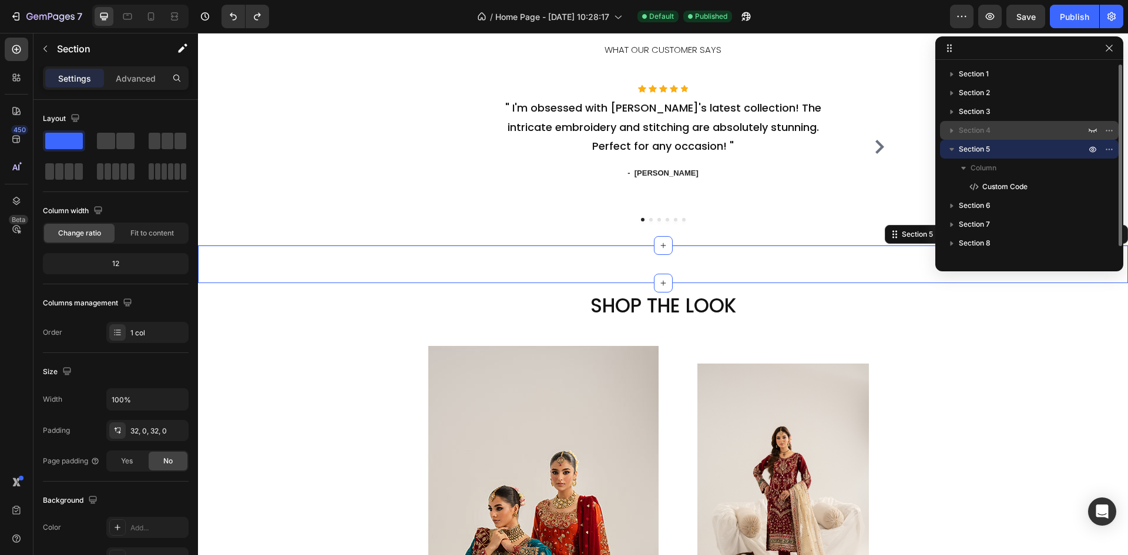
click at [1022, 135] on p "Section 4" at bounding box center [1023, 131] width 129 height 12
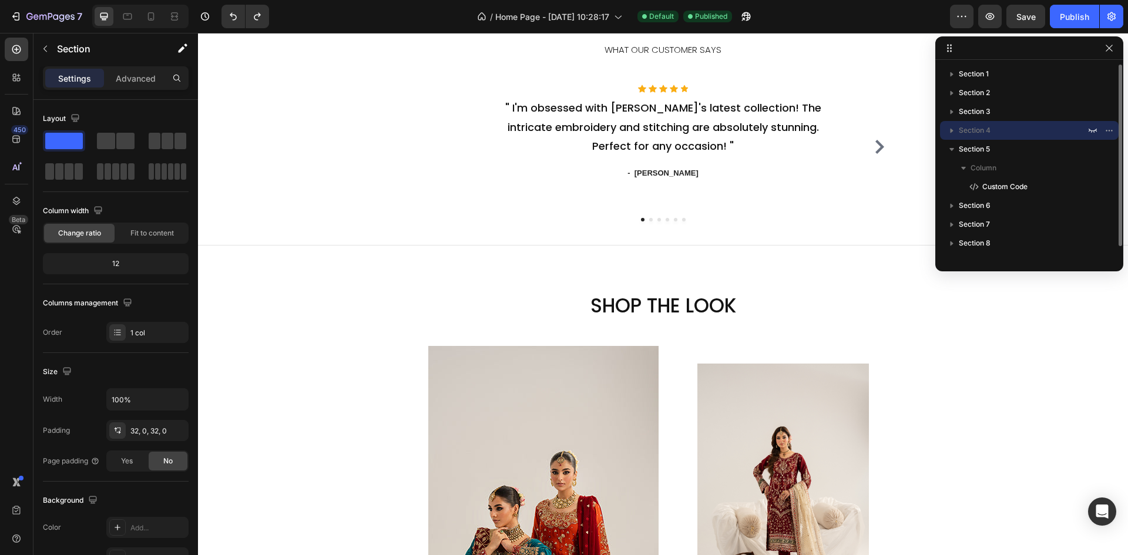
click at [950, 130] on icon "button" at bounding box center [952, 131] width 12 height 12
click at [951, 130] on icon "button" at bounding box center [952, 131] width 3 height 5
click at [124, 81] on p "Advanced" at bounding box center [136, 78] width 40 height 12
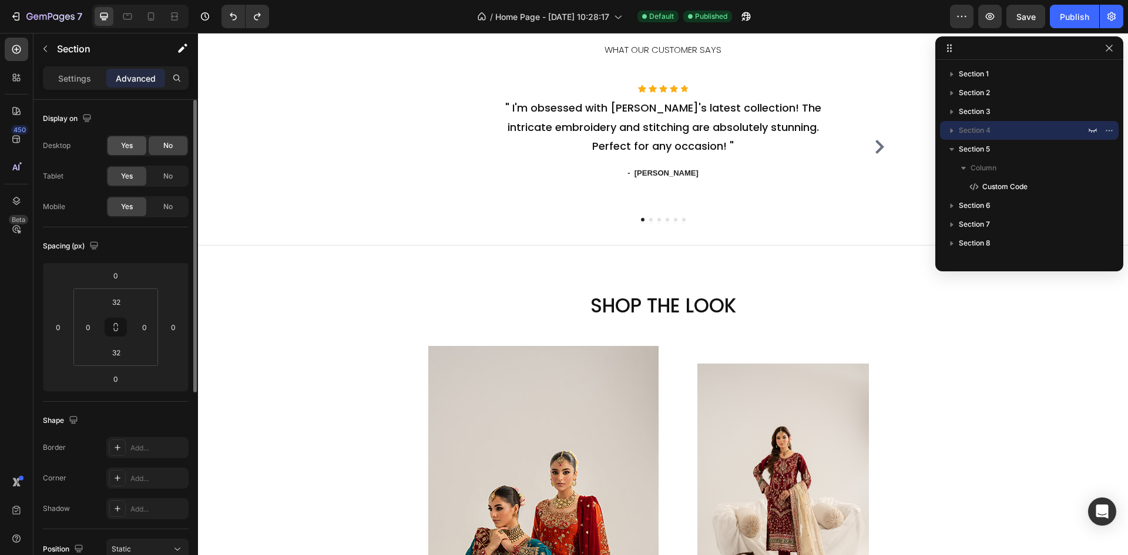
click at [132, 149] on span "Yes" at bounding box center [127, 145] width 12 height 11
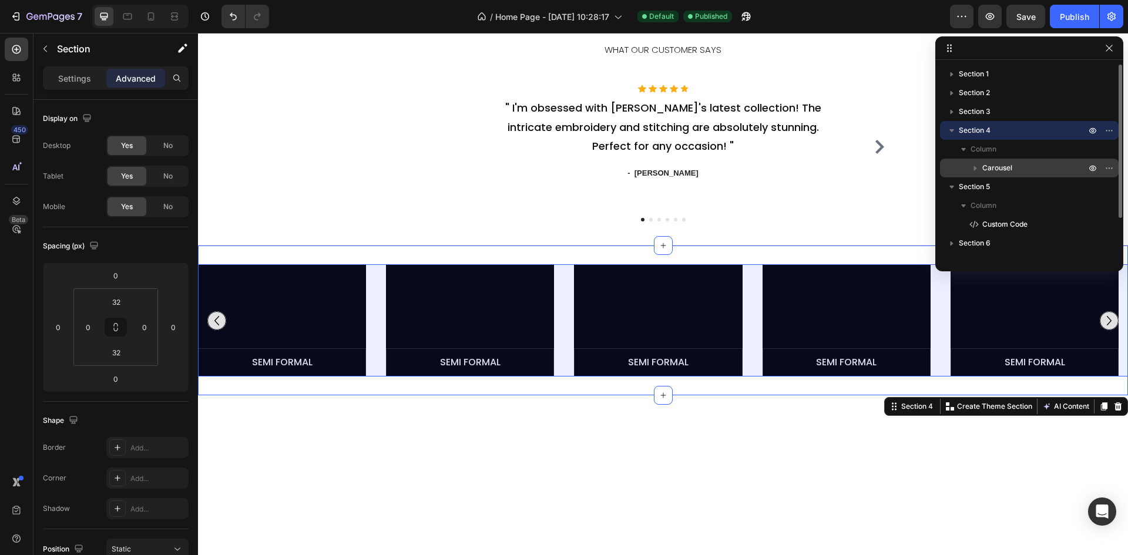
click at [989, 168] on span "Carousel" at bounding box center [997, 168] width 30 height 12
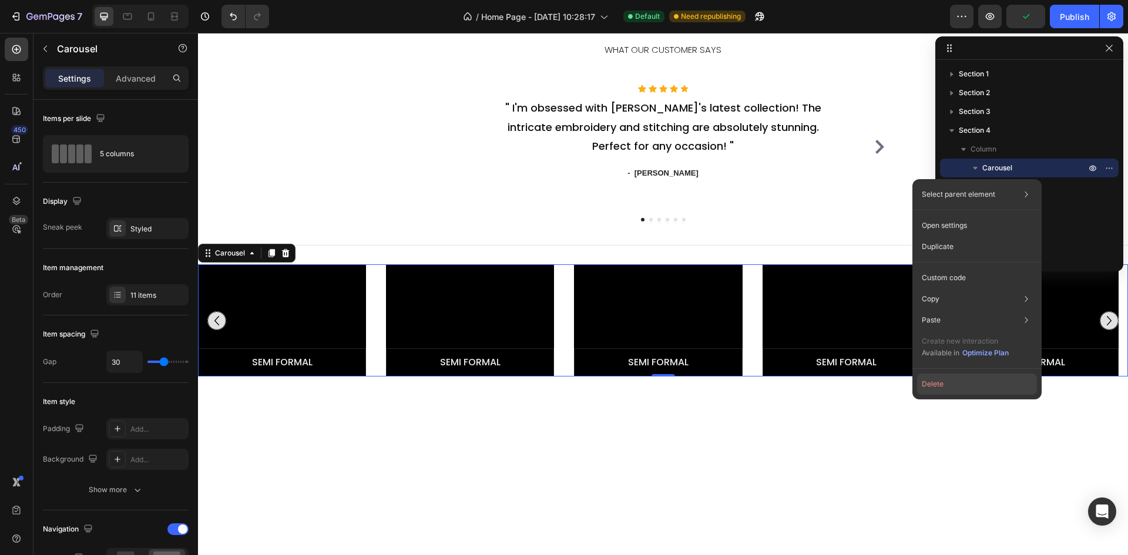
click at [948, 385] on button "Delete" at bounding box center [977, 384] width 120 height 21
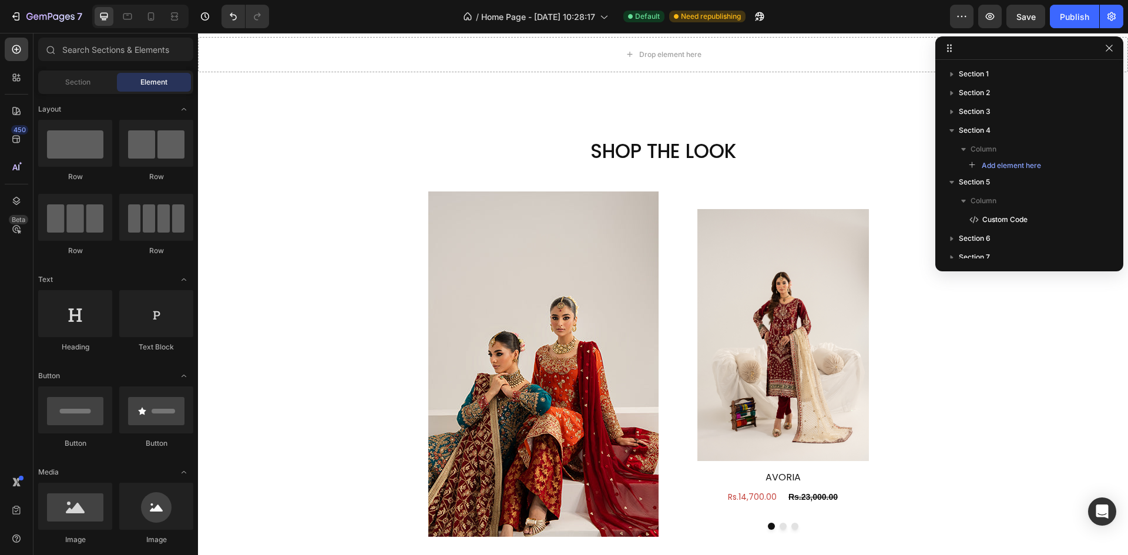
scroll to position [1527, 0]
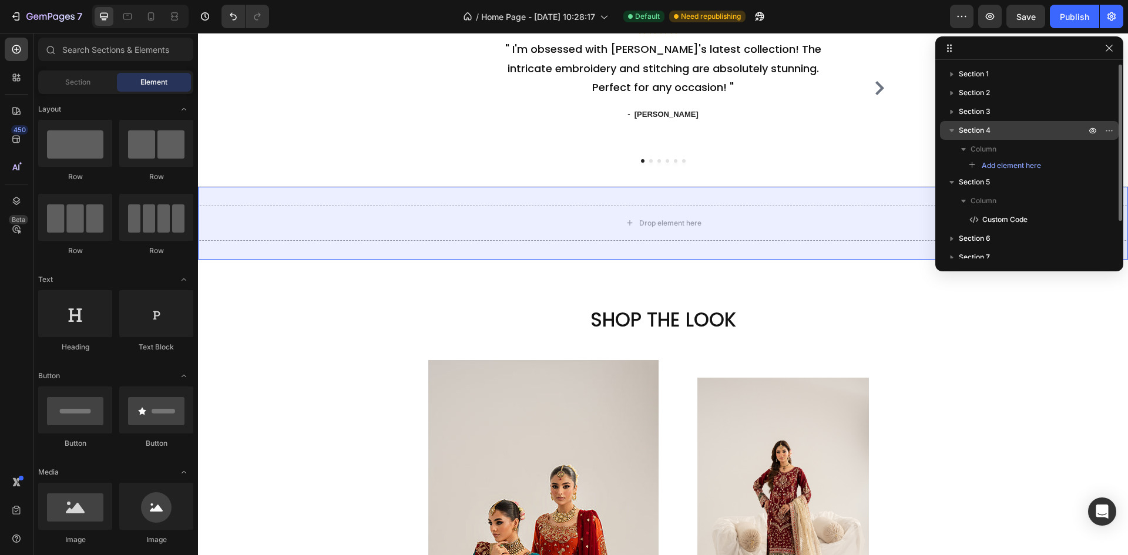
click at [1005, 135] on p "Section 4" at bounding box center [1023, 131] width 129 height 12
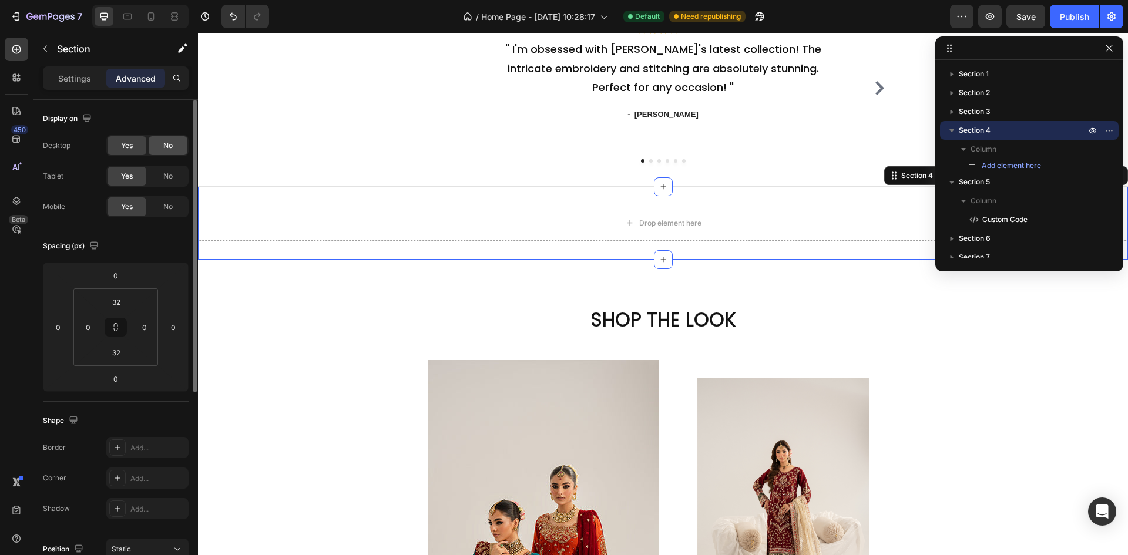
click at [162, 147] on div "No" at bounding box center [168, 145] width 39 height 19
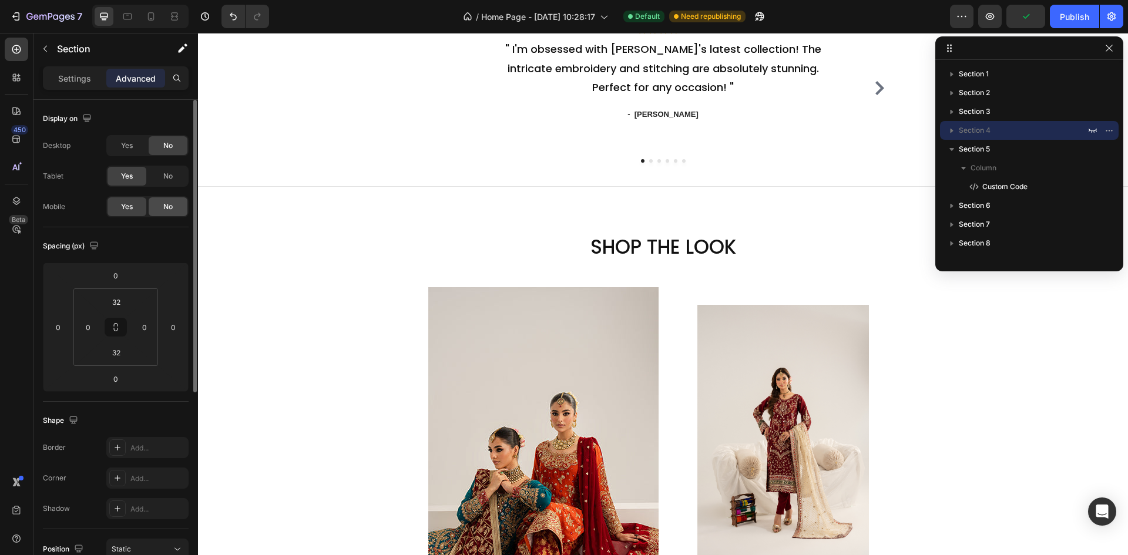
click at [176, 208] on div "No" at bounding box center [168, 206] width 39 height 19
click at [1074, 28] on button "Publish" at bounding box center [1074, 16] width 49 height 23
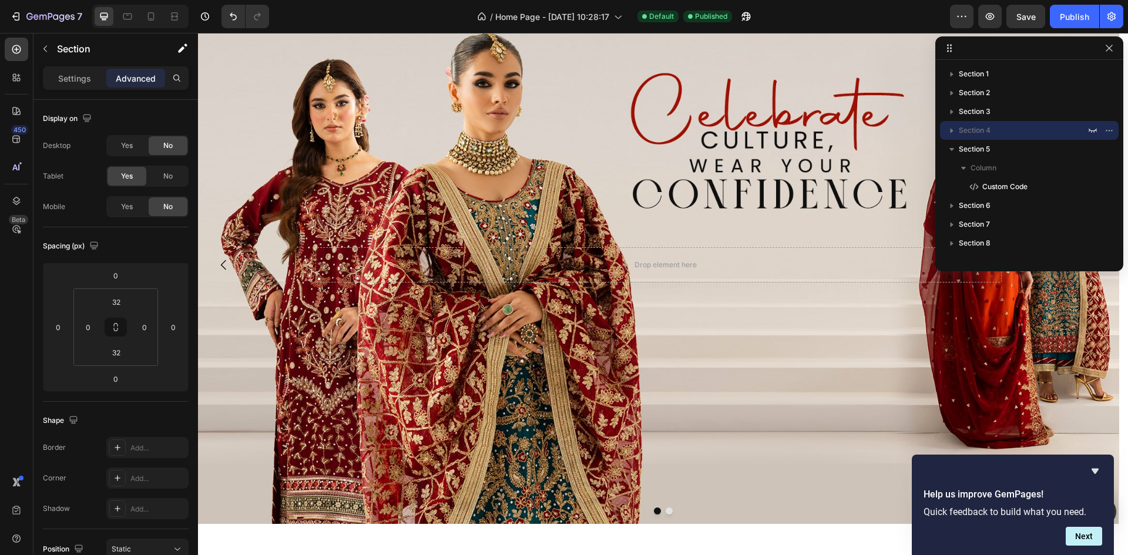
scroll to position [0, 0]
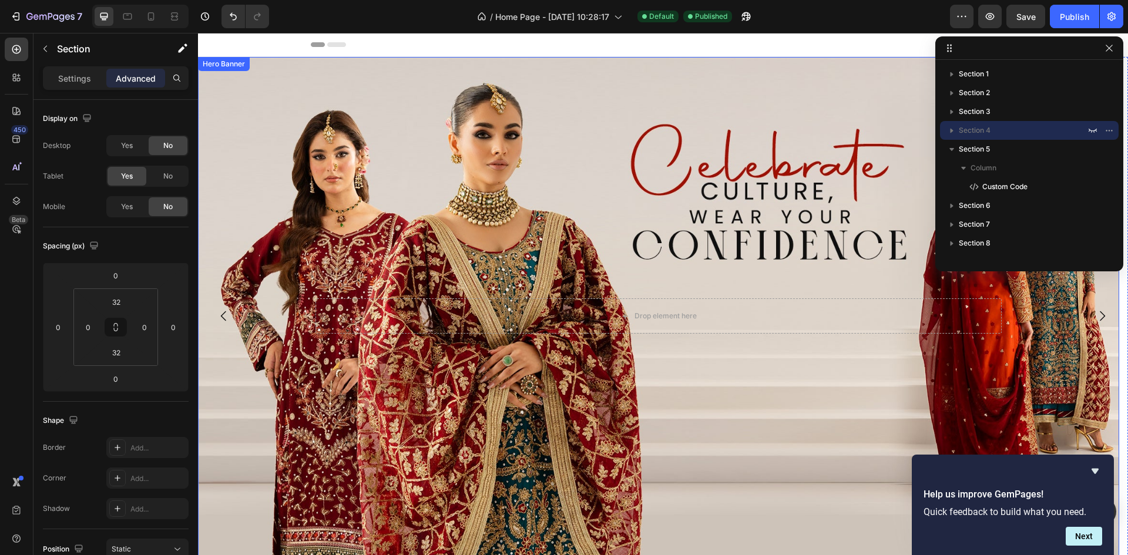
click at [236, 66] on div "Hero Banner" at bounding box center [223, 64] width 47 height 11
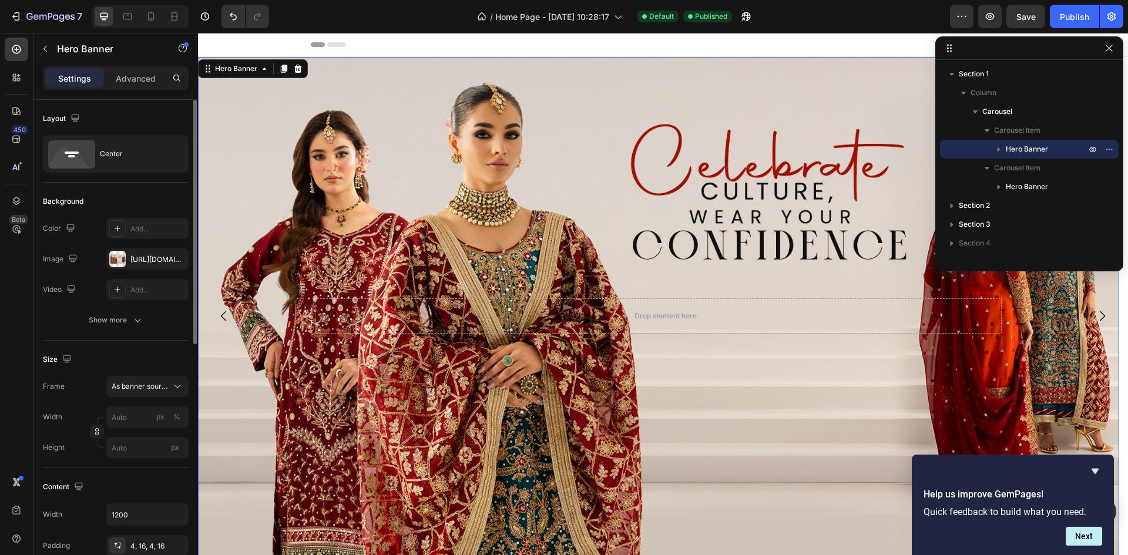
scroll to position [59, 0]
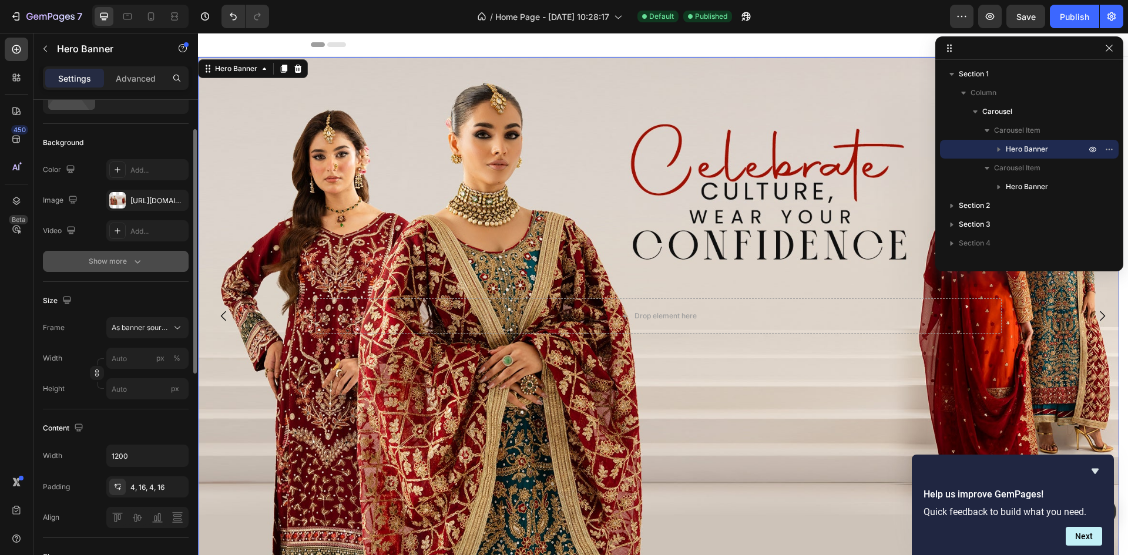
click at [112, 257] on div "Show more" at bounding box center [116, 262] width 55 height 12
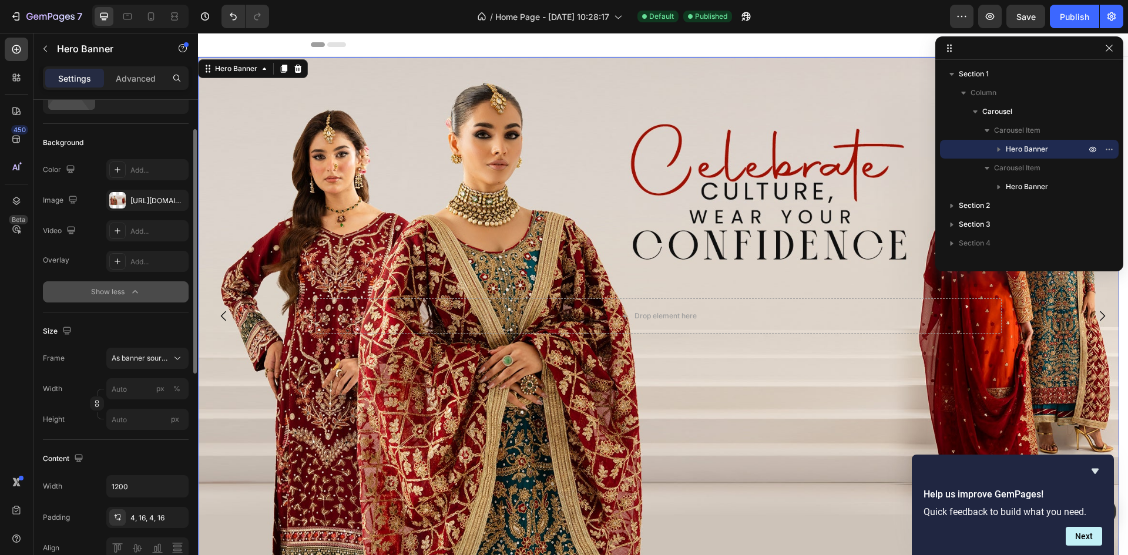
click at [114, 296] on div "Show less" at bounding box center [116, 292] width 50 height 12
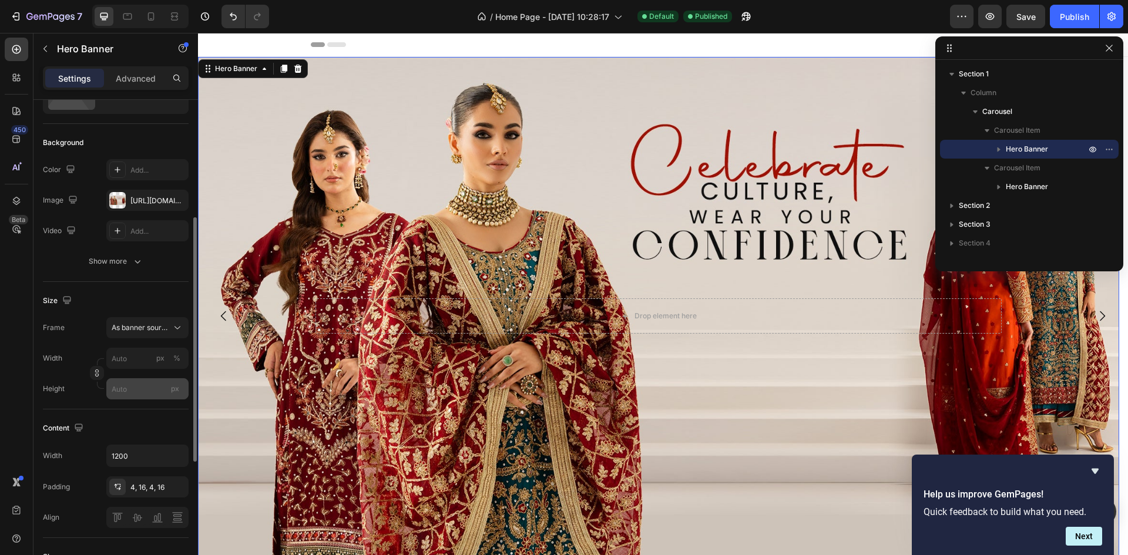
scroll to position [117, 0]
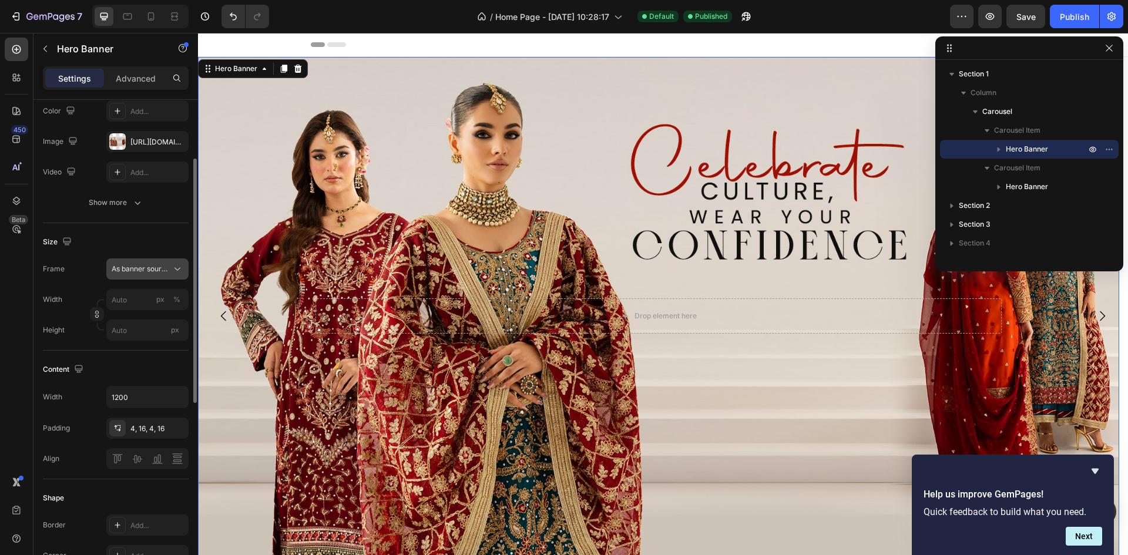
click at [137, 278] on button "As banner source" at bounding box center [147, 268] width 82 height 21
click at [94, 252] on div "Size Frame As banner source Width px % Height px" at bounding box center [116, 286] width 146 height 127
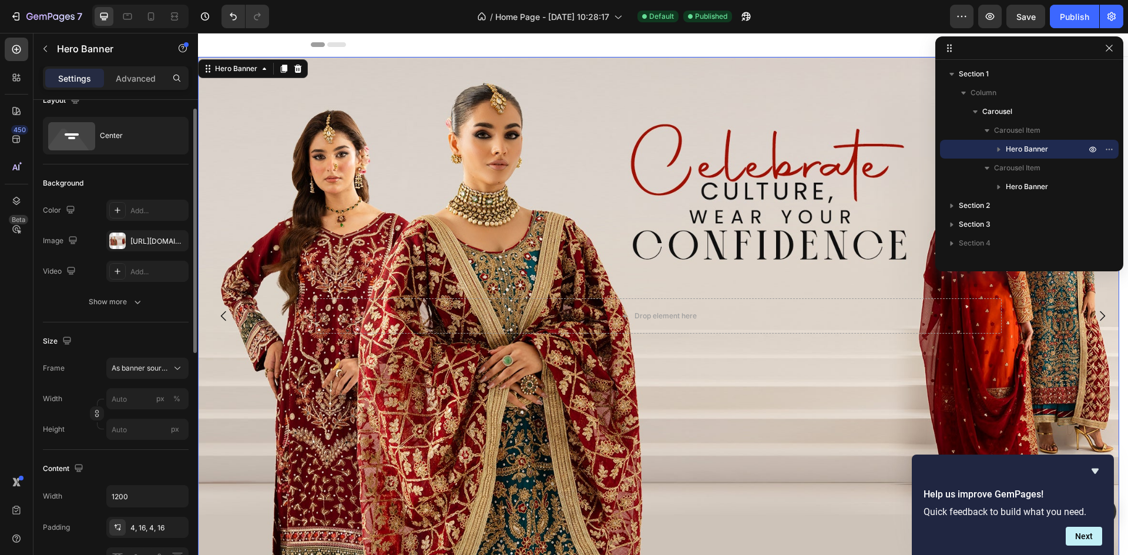
scroll to position [0, 0]
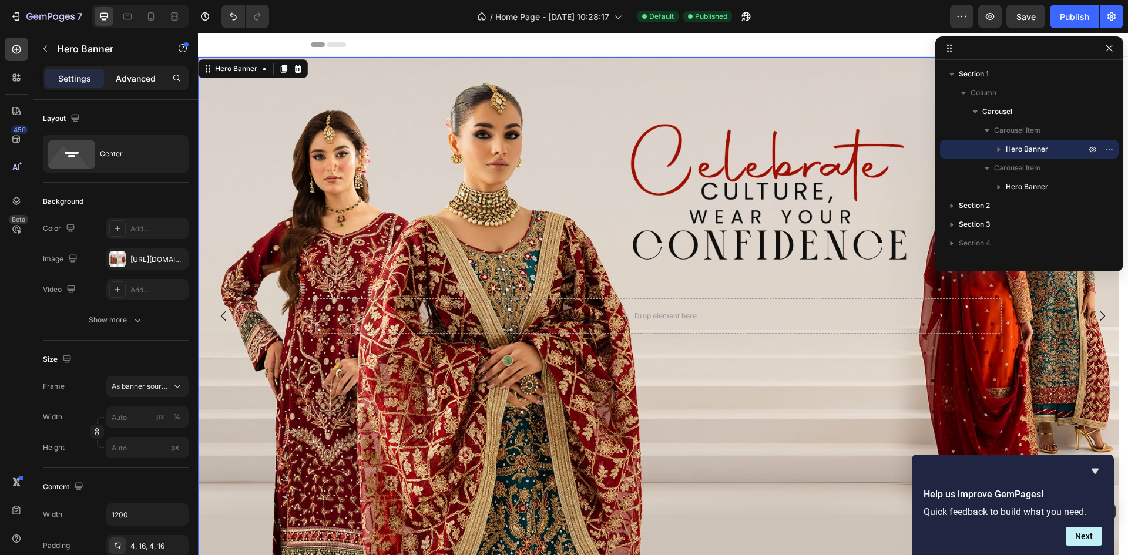
click at [113, 70] on div "Advanced" at bounding box center [135, 78] width 59 height 19
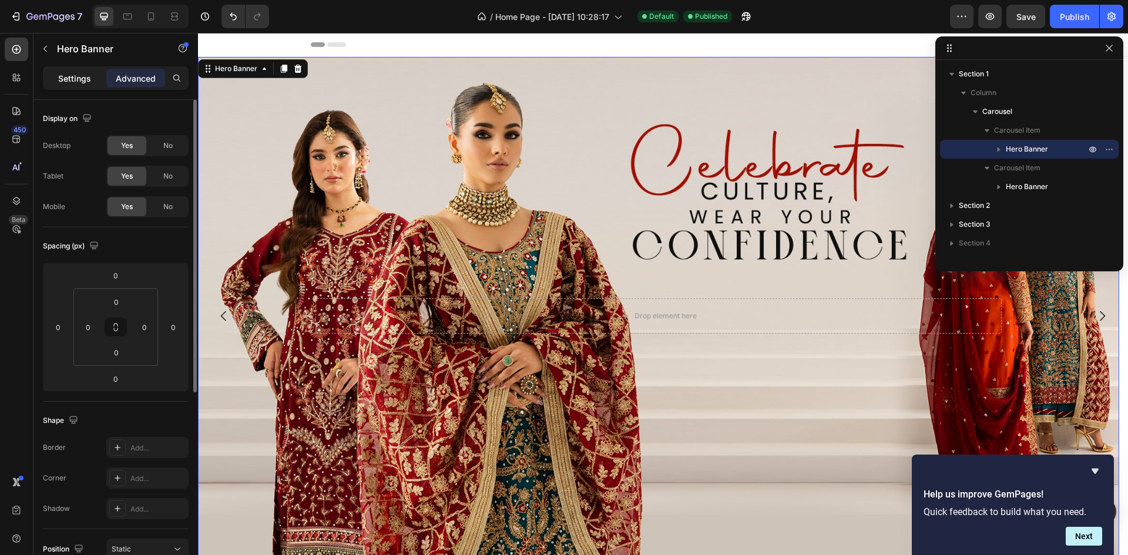
click at [66, 78] on p "Settings" at bounding box center [74, 78] width 33 height 12
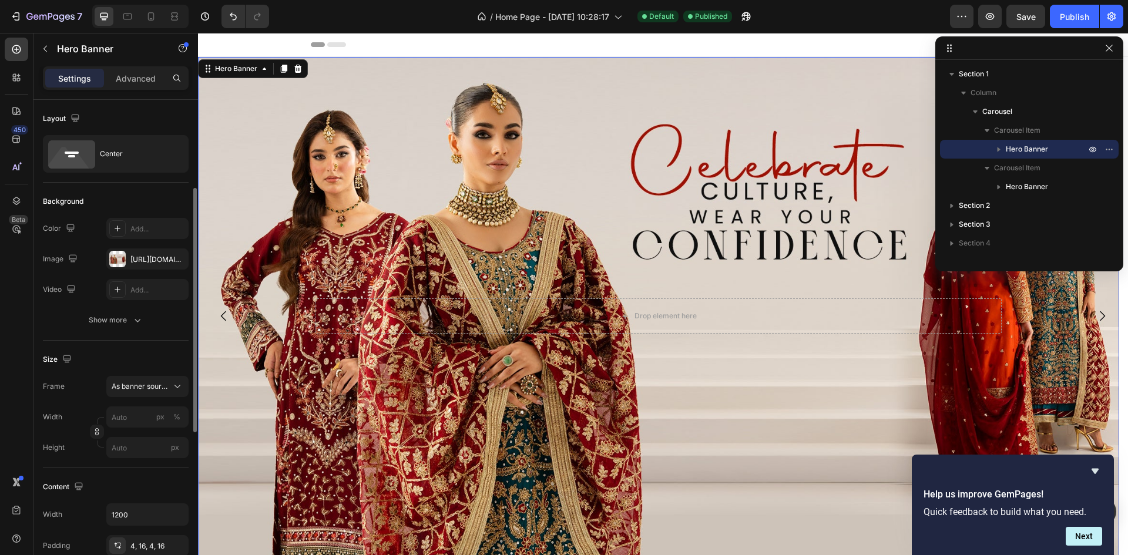
scroll to position [117, 0]
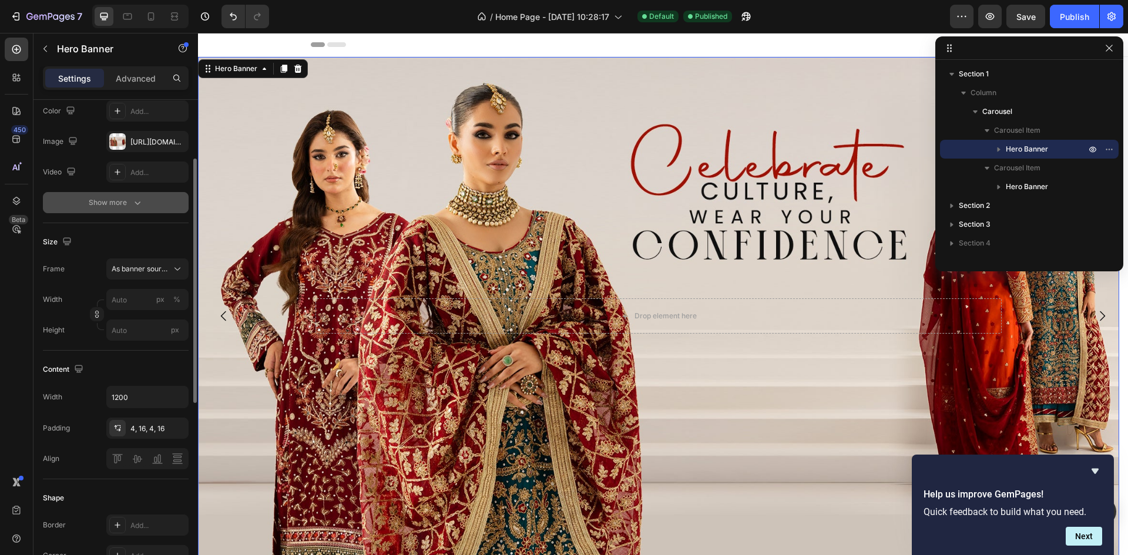
click at [126, 207] on div "Show more" at bounding box center [116, 203] width 55 height 12
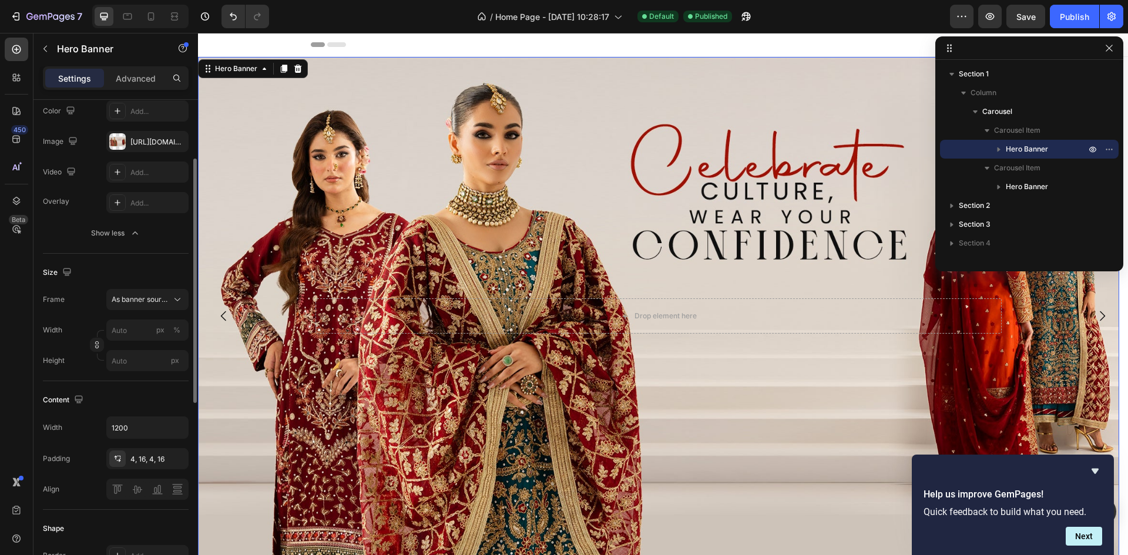
click at [123, 236] on div "Show less" at bounding box center [116, 233] width 50 height 12
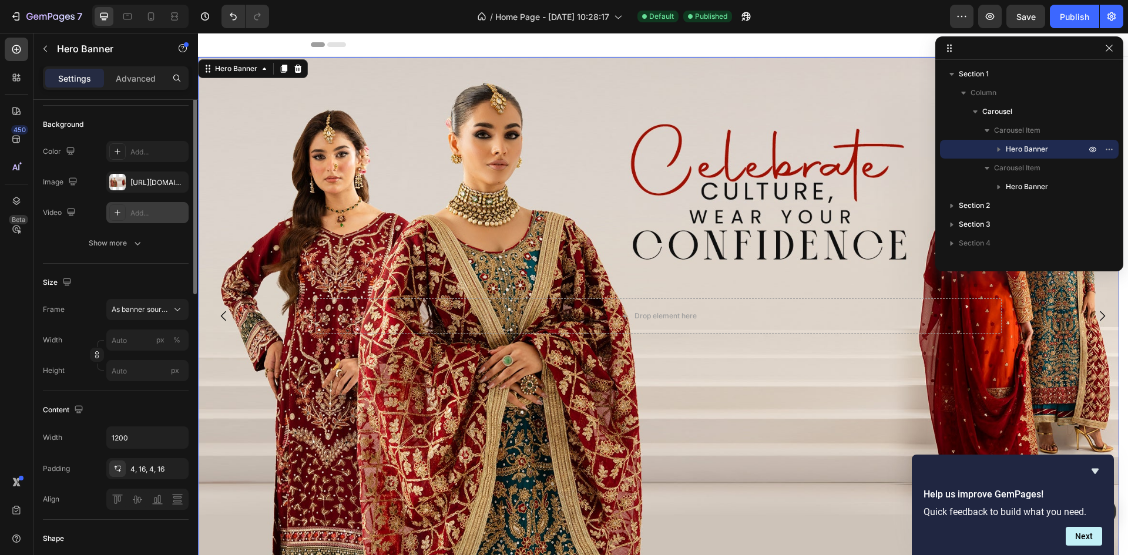
scroll to position [0, 0]
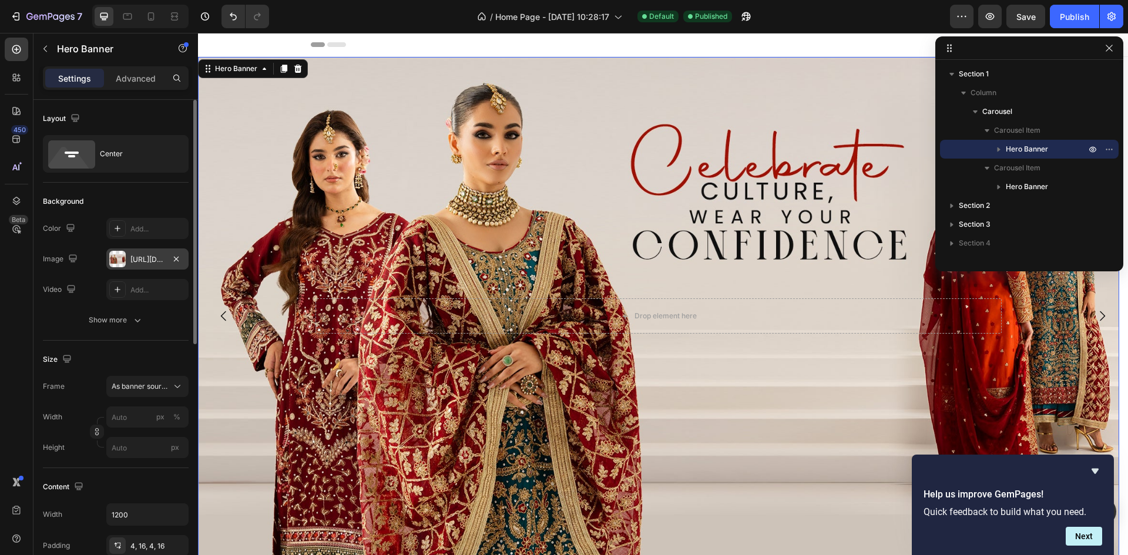
click at [149, 256] on div "[URL][DOMAIN_NAME]" at bounding box center [147, 259] width 34 height 11
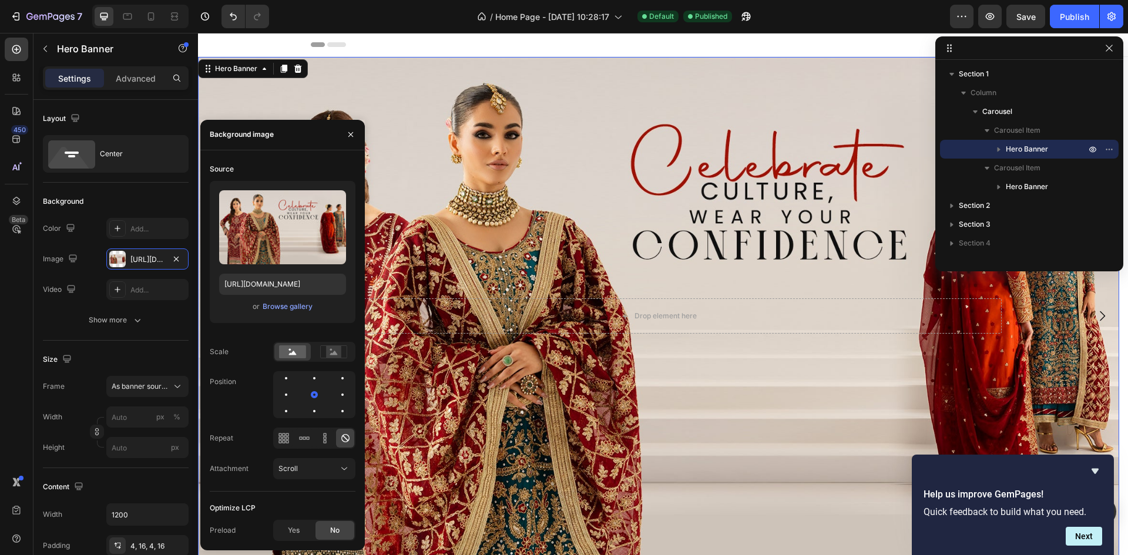
click at [249, 509] on div "Optimize LCP" at bounding box center [233, 508] width 46 height 11
click at [299, 530] on span "Yes" at bounding box center [294, 530] width 12 height 11
click at [247, 510] on div "Optimize LCP" at bounding box center [233, 508] width 46 height 11
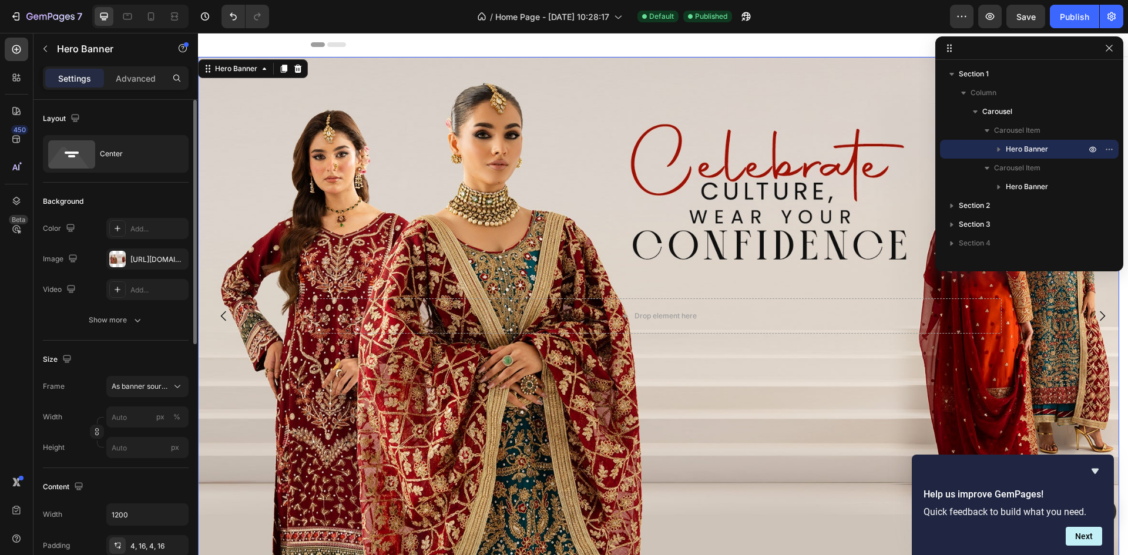
click at [89, 364] on div "Size" at bounding box center [116, 359] width 146 height 19
click at [1111, 47] on icon "button" at bounding box center [1108, 47] width 9 height 9
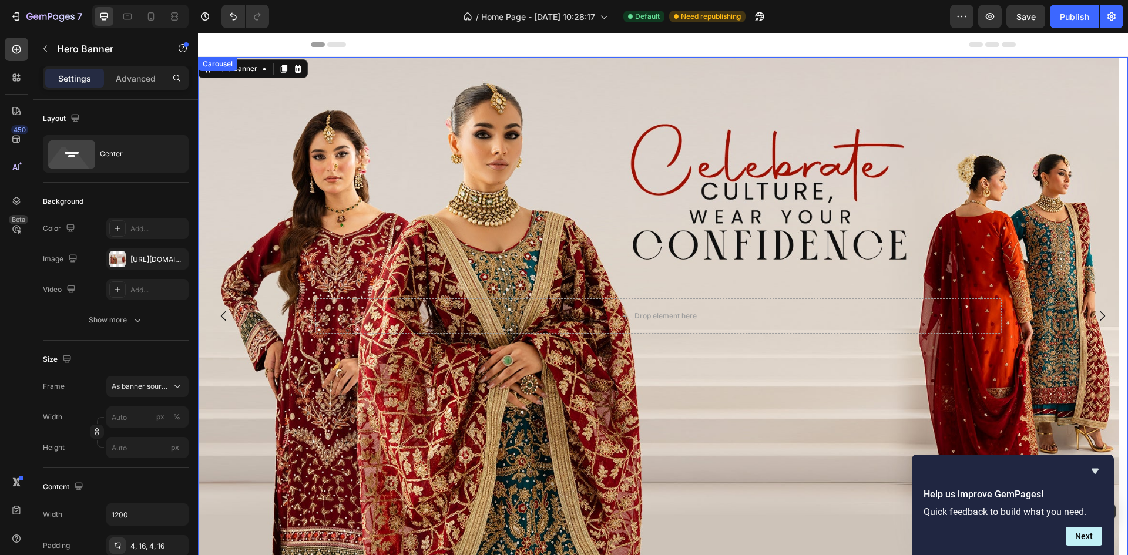
click at [1095, 317] on icon "Carousel Next Arrow" at bounding box center [1102, 316] width 14 height 14
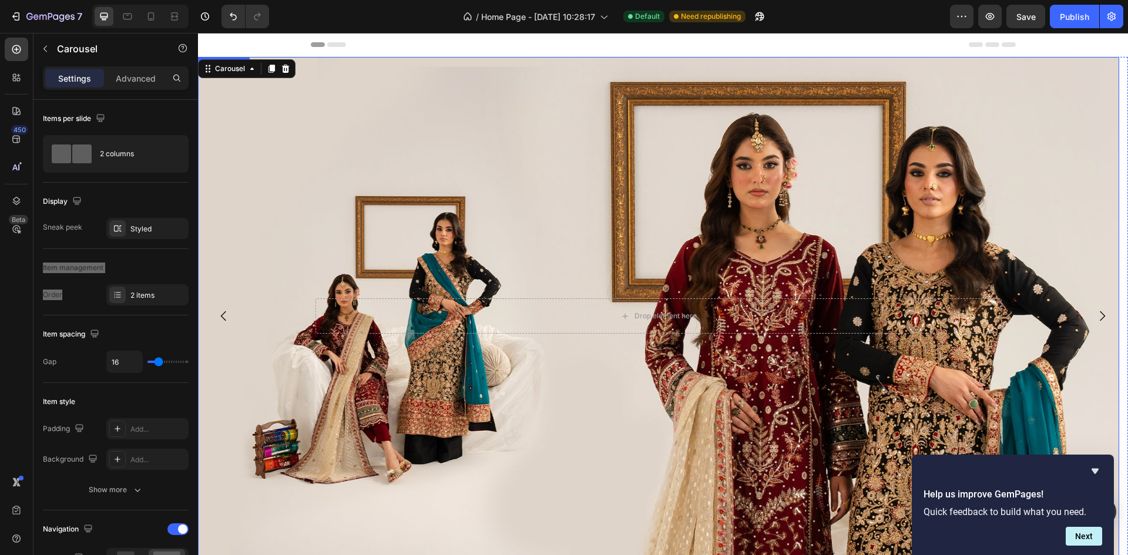
click at [225, 58] on div "Drop element here Hero Banner" at bounding box center [658, 316] width 921 height 518
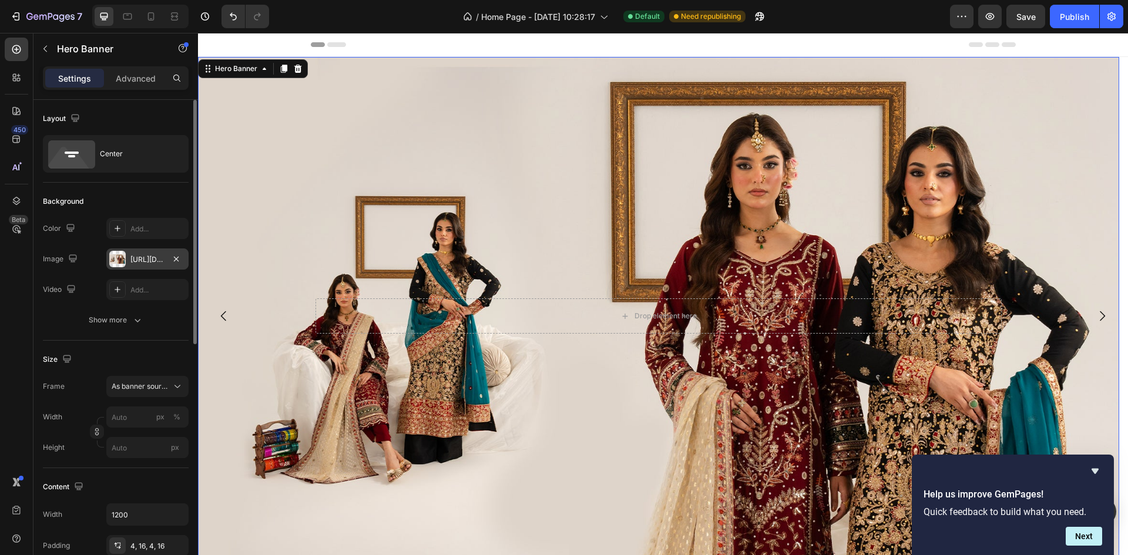
click at [142, 251] on div "[URL][DOMAIN_NAME]" at bounding box center [147, 258] width 82 height 21
click at [144, 258] on div "[URL][DOMAIN_NAME]" at bounding box center [147, 259] width 34 height 11
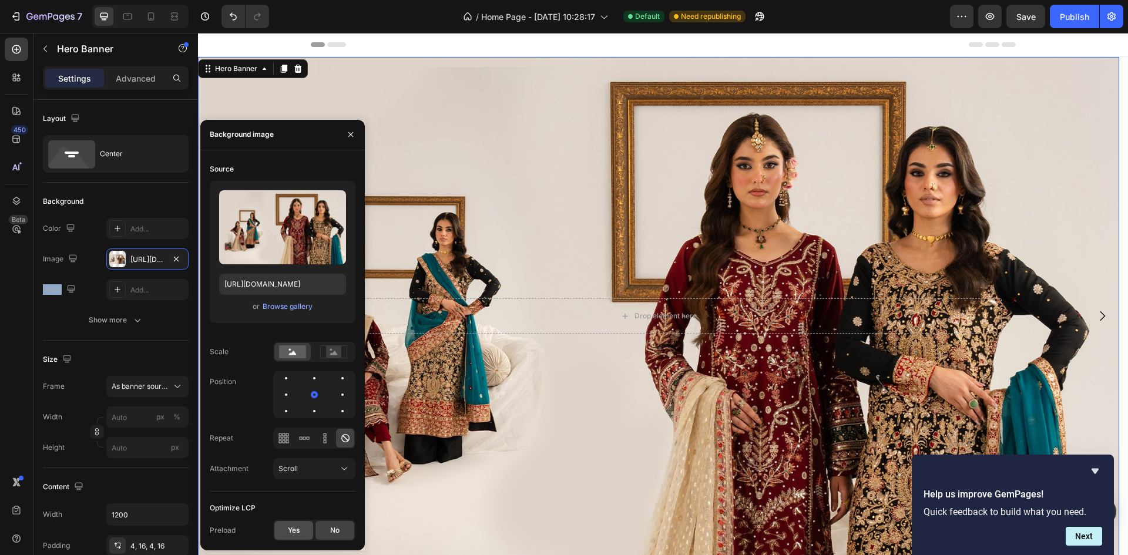
click at [294, 530] on span "Yes" at bounding box center [294, 530] width 12 height 11
click at [117, 362] on div "Size" at bounding box center [116, 359] width 146 height 19
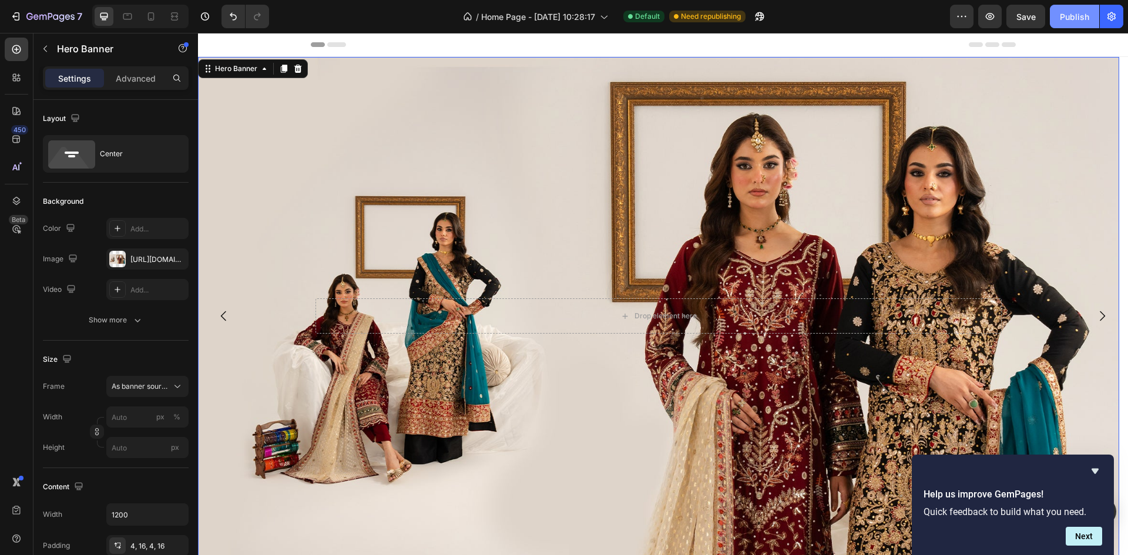
click at [1086, 12] on div "Publish" at bounding box center [1074, 17] width 29 height 12
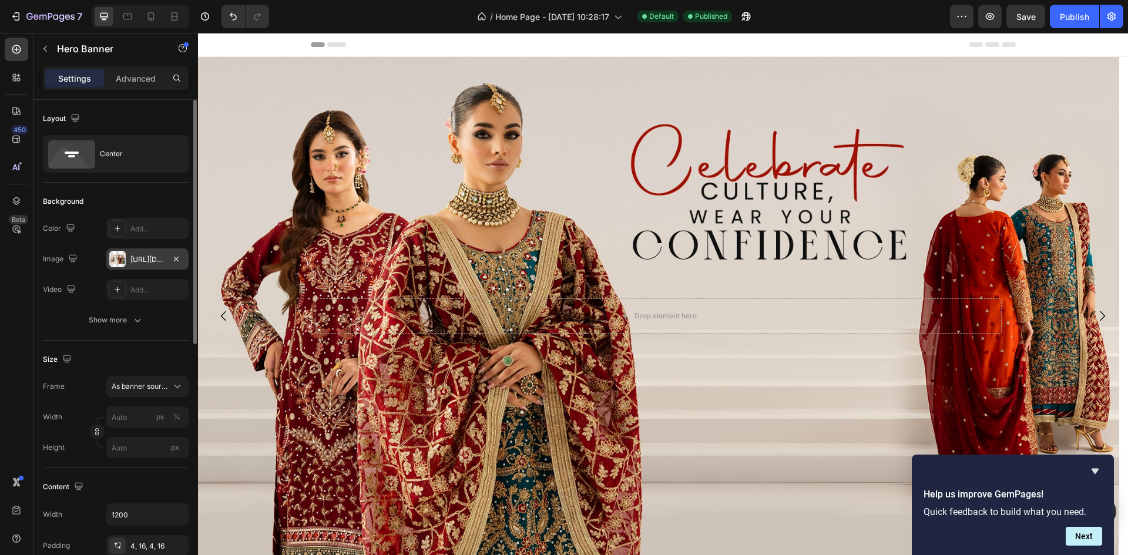
click at [146, 263] on div "[URL][DOMAIN_NAME]" at bounding box center [147, 259] width 34 height 11
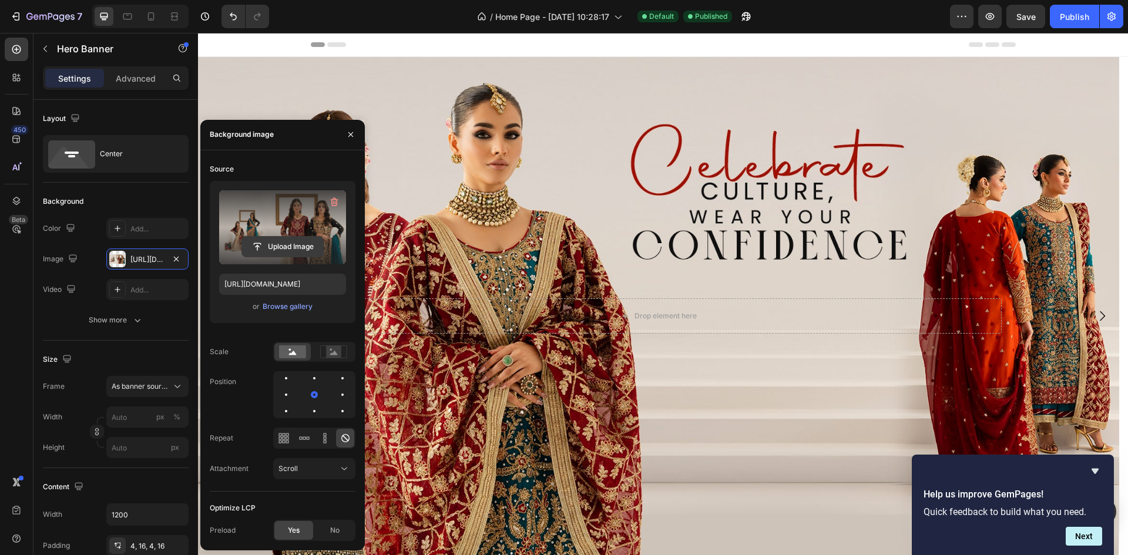
click at [272, 246] on input "file" at bounding box center [282, 247] width 81 height 20
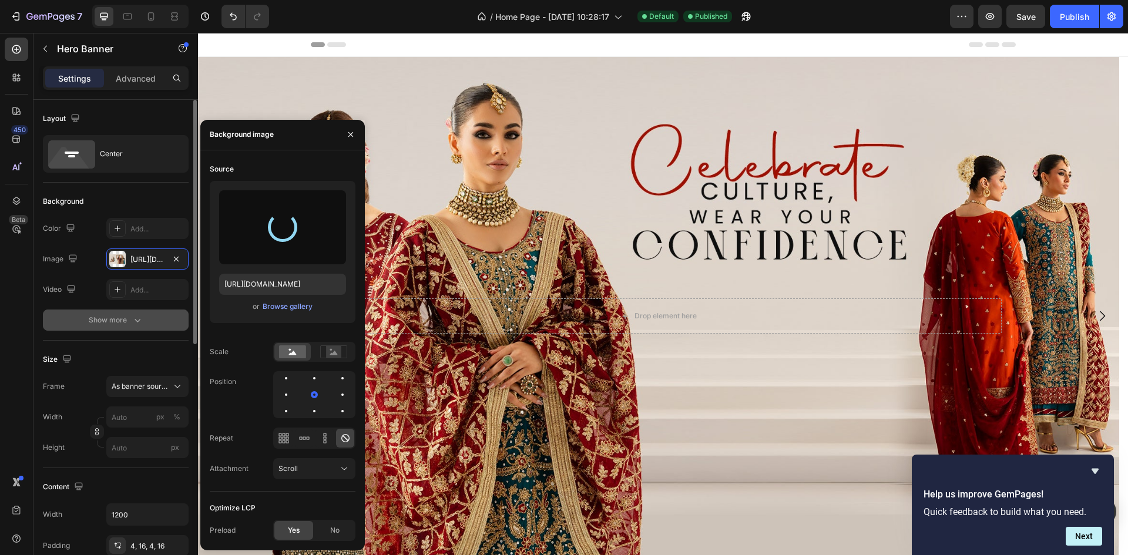
type input "[URL][DOMAIN_NAME]"
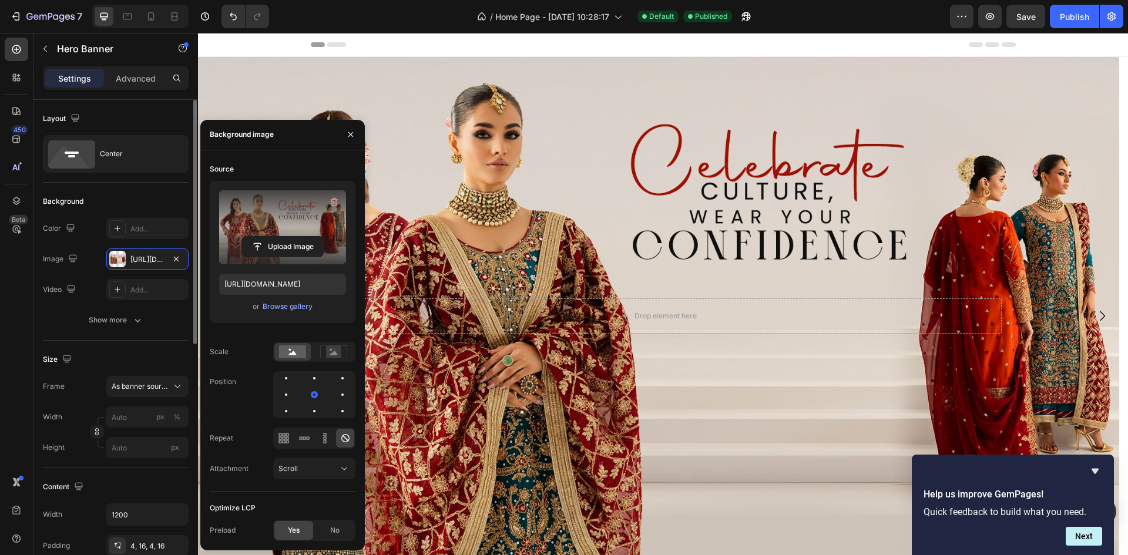
click at [84, 248] on div "Image [URL][DOMAIN_NAME]" at bounding box center [116, 258] width 146 height 21
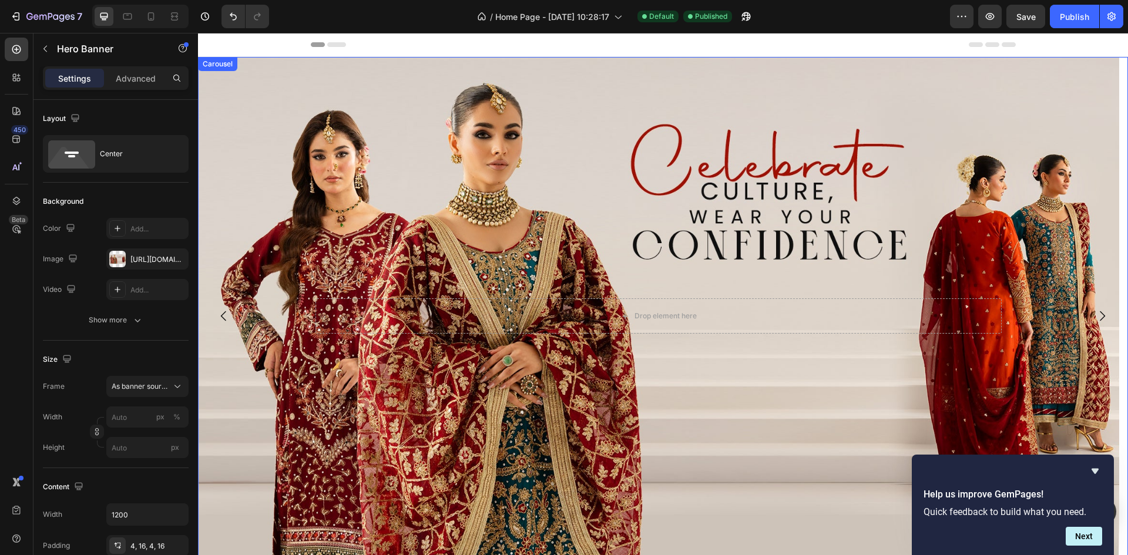
click at [1096, 318] on icon "Carousel Next Arrow" at bounding box center [1102, 316] width 14 height 14
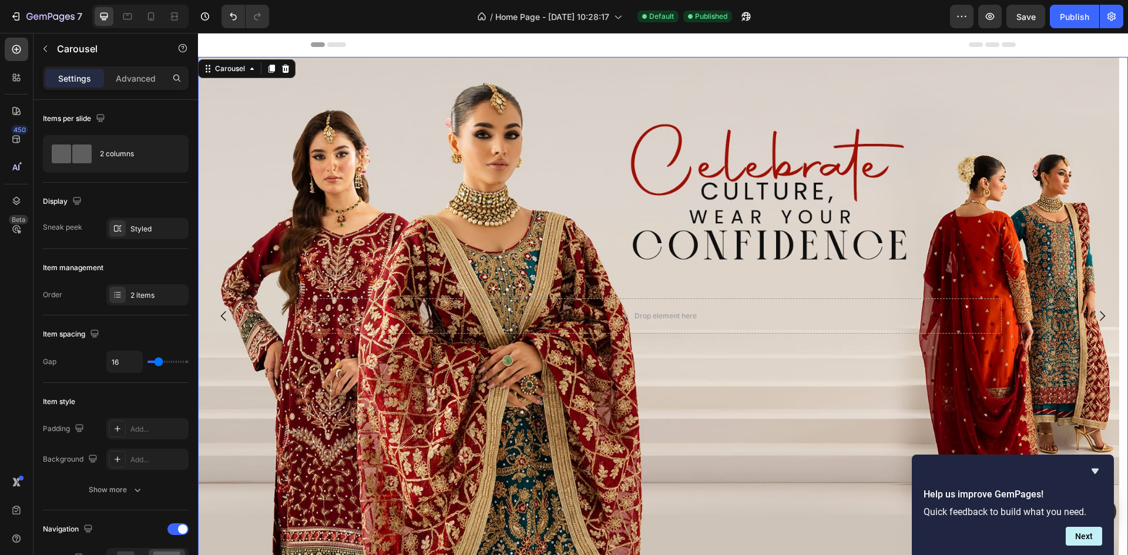
click at [1100, 314] on icon "Carousel Next Arrow" at bounding box center [1102, 316] width 5 height 10
click at [1100, 313] on icon "Carousel Next Arrow" at bounding box center [1102, 316] width 5 height 10
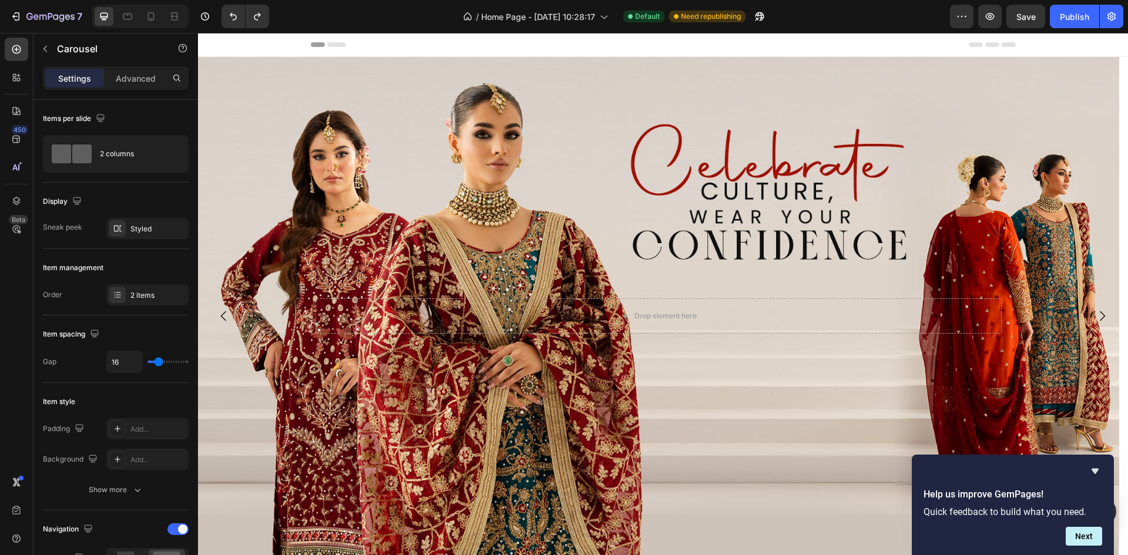
click at [1095, 315] on icon "Carousel Next Arrow" at bounding box center [1102, 316] width 14 height 14
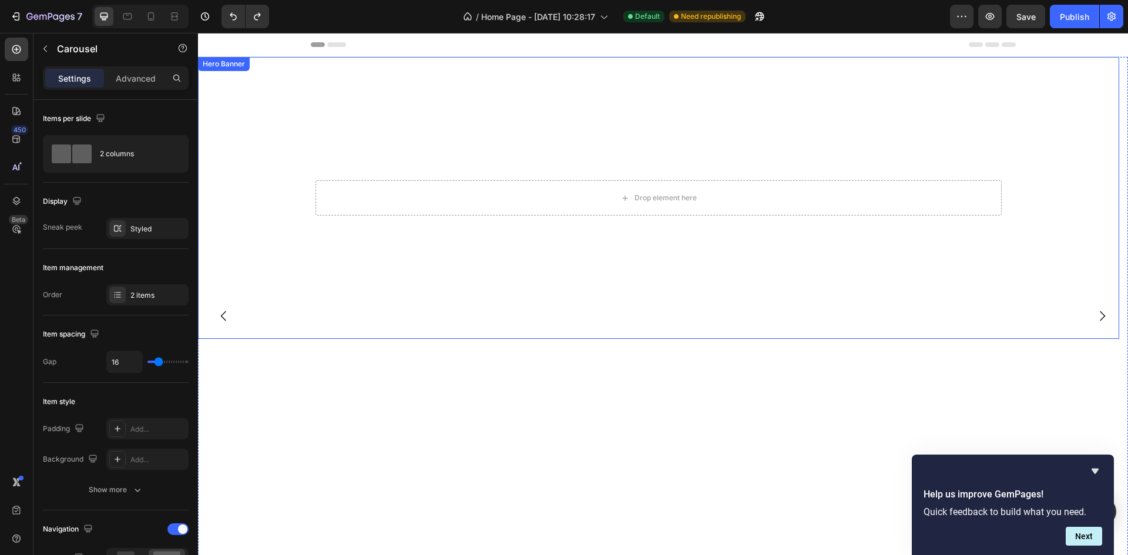
click at [229, 66] on div "Hero Banner" at bounding box center [223, 64] width 47 height 11
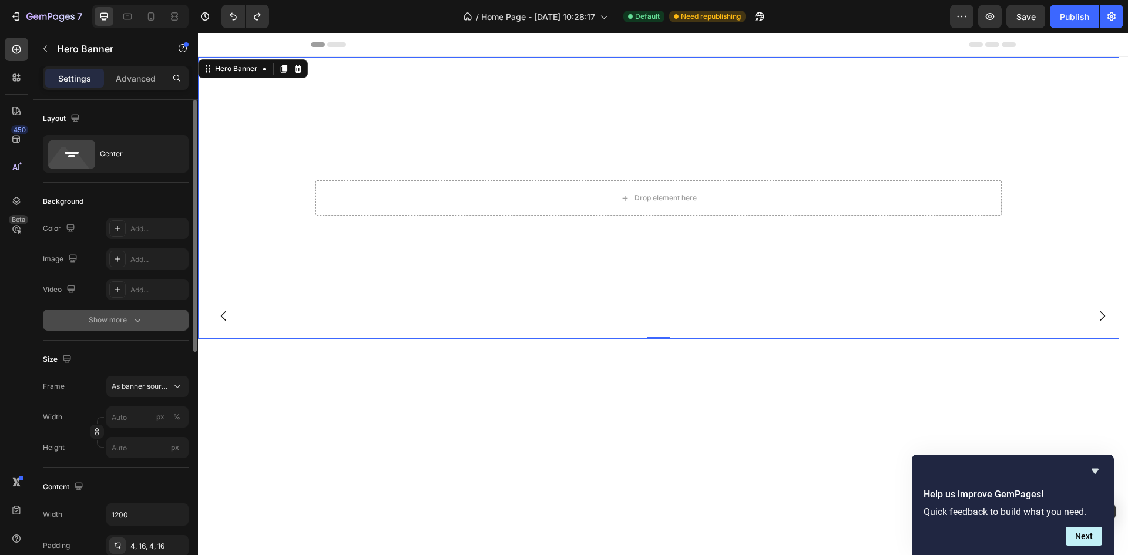
click at [136, 323] on icon "button" at bounding box center [138, 320] width 12 height 12
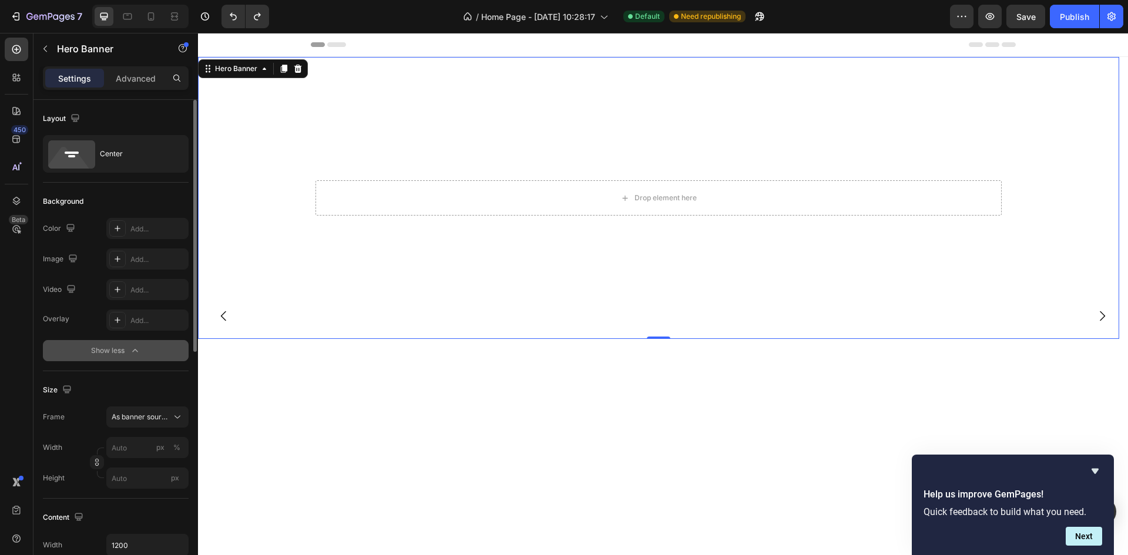
click at [120, 350] on div "Show less" at bounding box center [116, 351] width 50 height 12
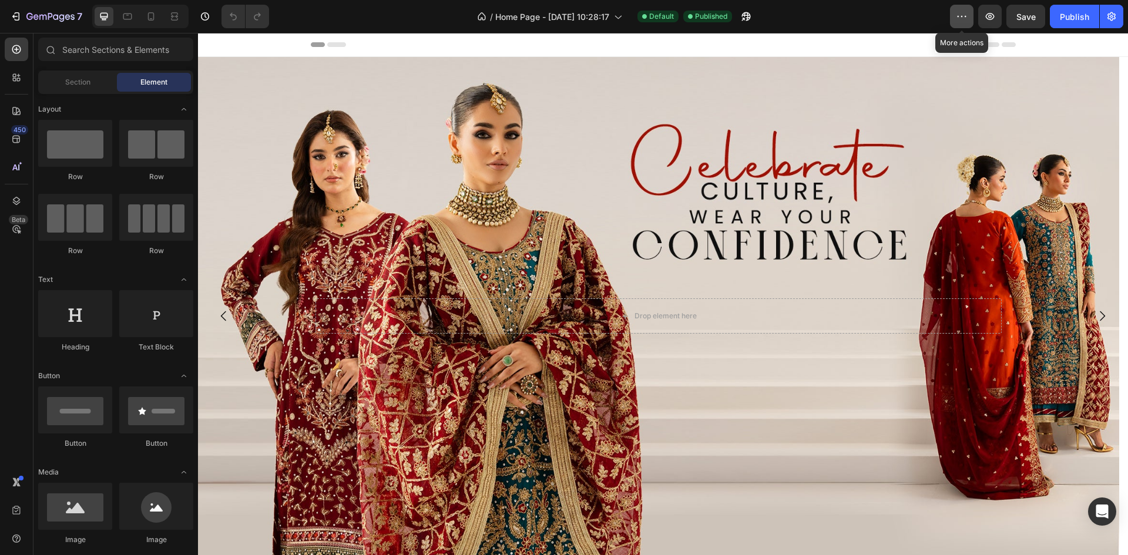
click at [962, 19] on icon "button" at bounding box center [962, 17] width 12 height 12
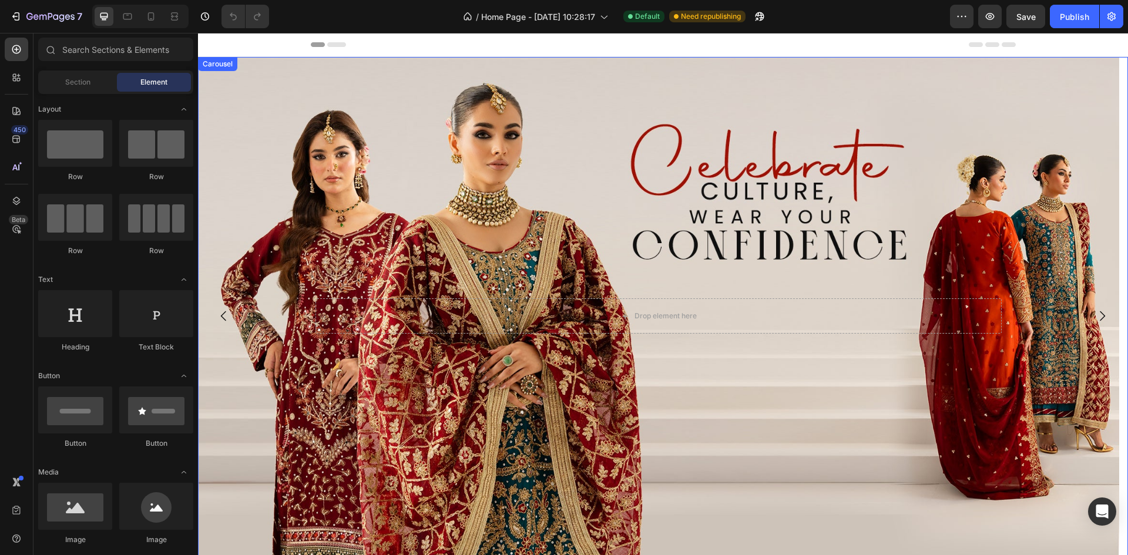
click at [1095, 318] on icon "Carousel Next Arrow" at bounding box center [1102, 316] width 14 height 14
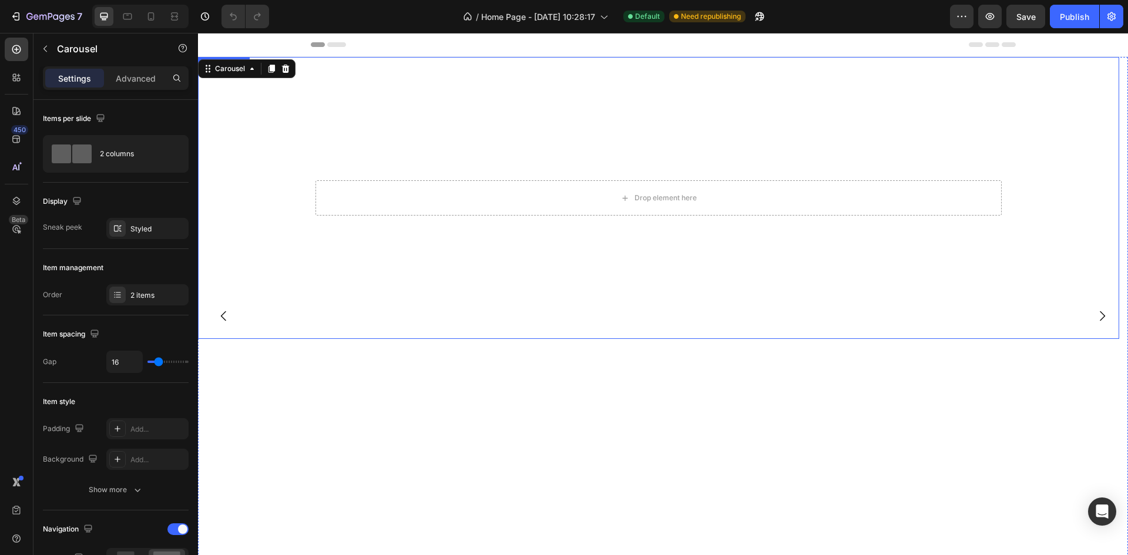
click at [230, 59] on div "Drop element here Hero Banner" at bounding box center [658, 198] width 921 height 282
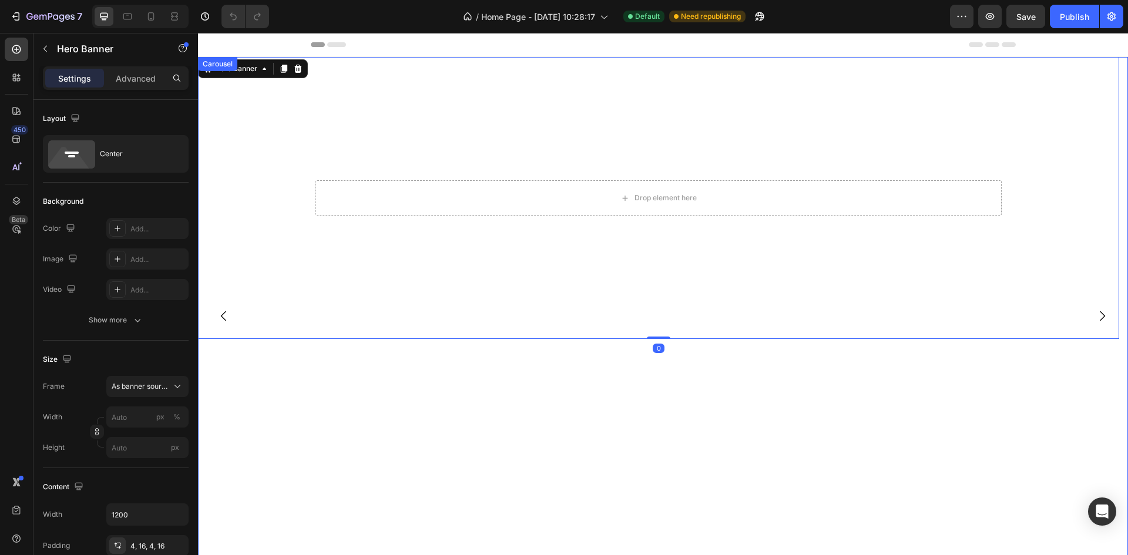
click at [222, 315] on icon "Carousel Back Arrow" at bounding box center [223, 316] width 5 height 10
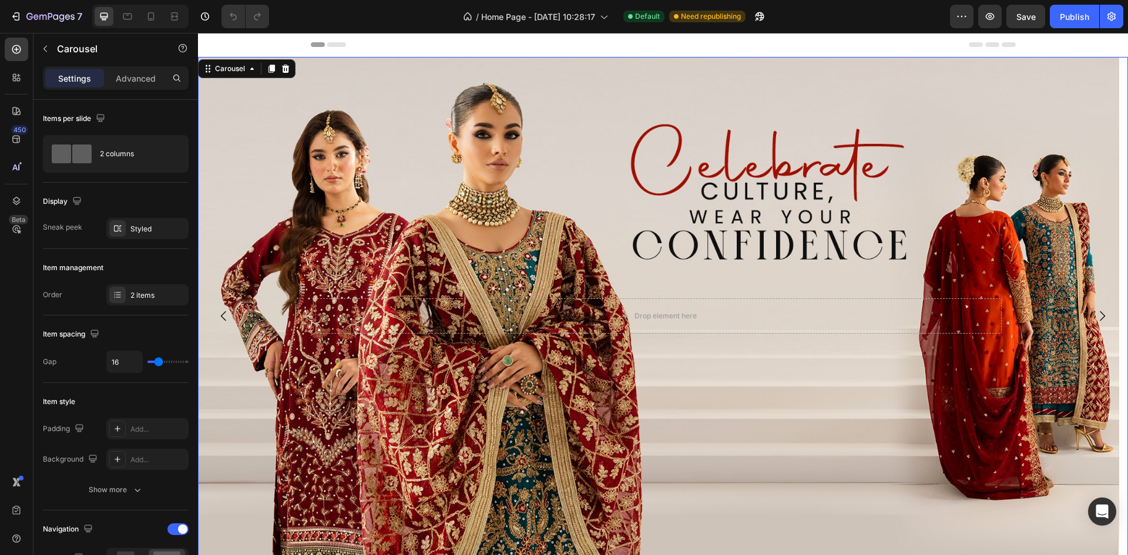
click at [1095, 318] on icon "Carousel Next Arrow" at bounding box center [1102, 316] width 14 height 14
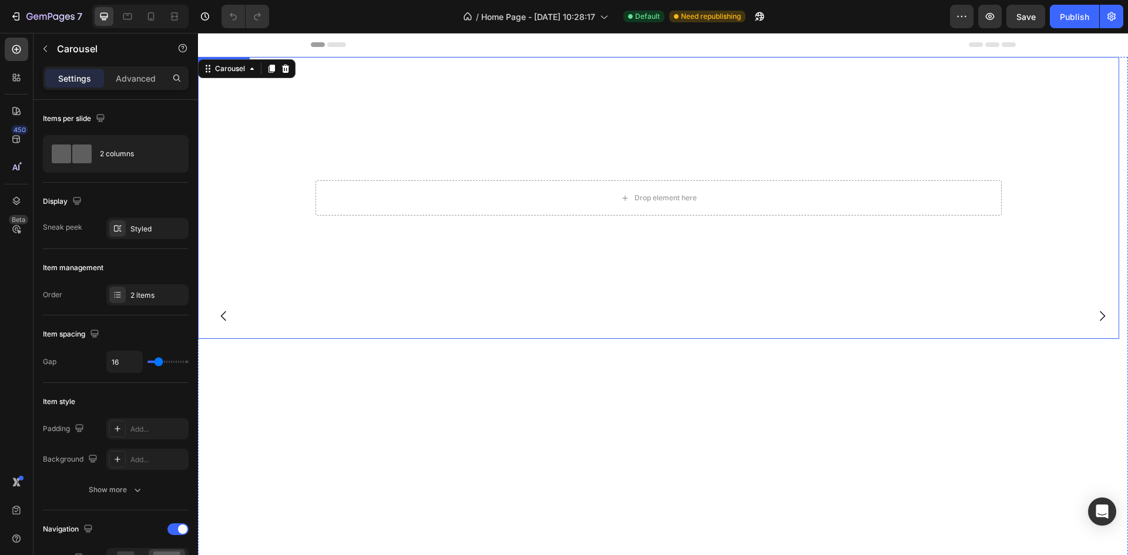
click at [231, 57] on div "Drop element here Hero Banner" at bounding box center [658, 198] width 921 height 282
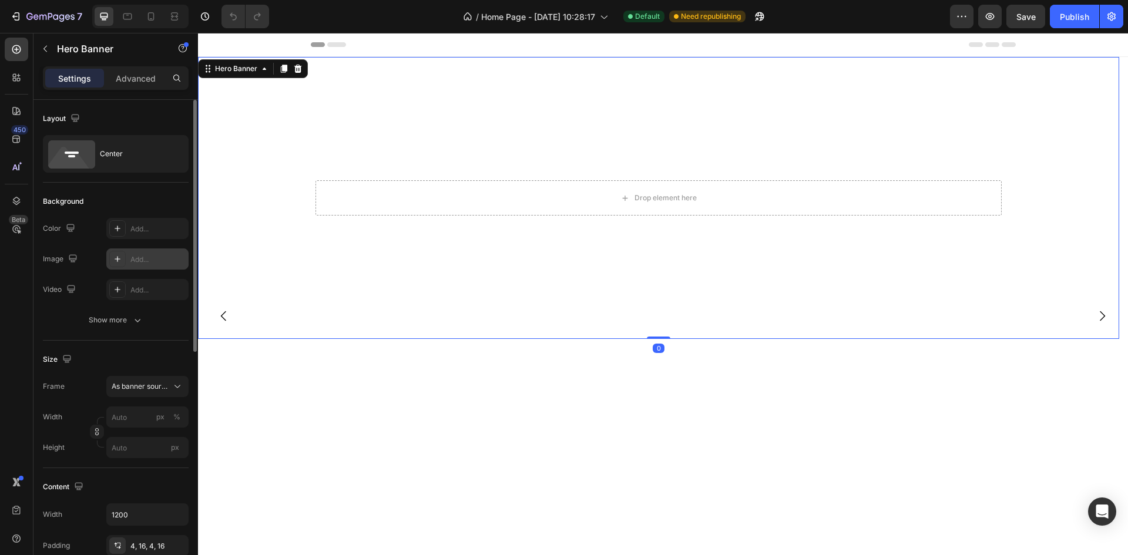
click at [153, 263] on div "Add..." at bounding box center [157, 259] width 55 height 11
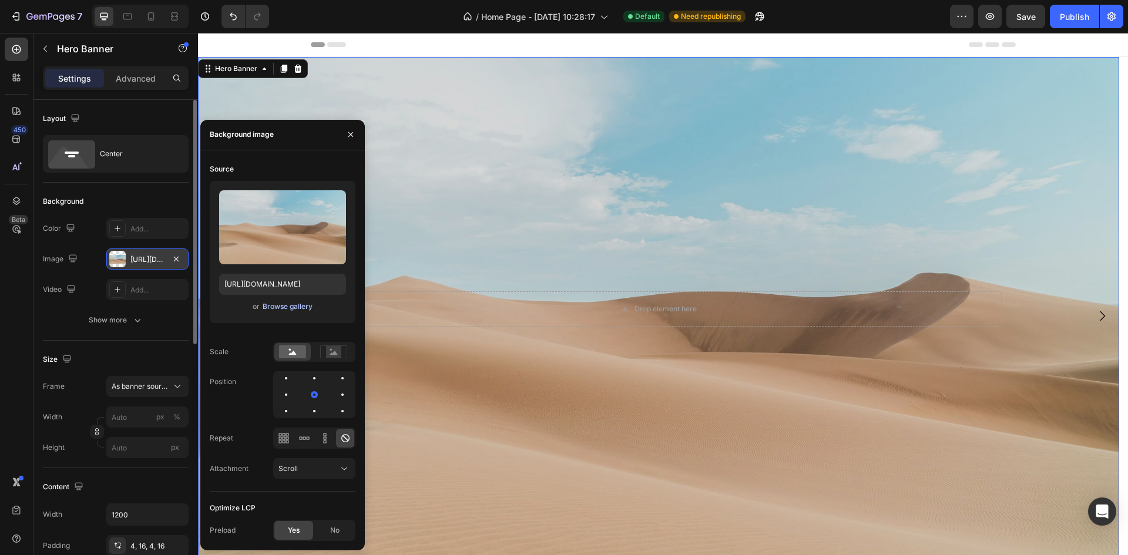
click at [288, 304] on div "Browse gallery" at bounding box center [288, 306] width 50 height 11
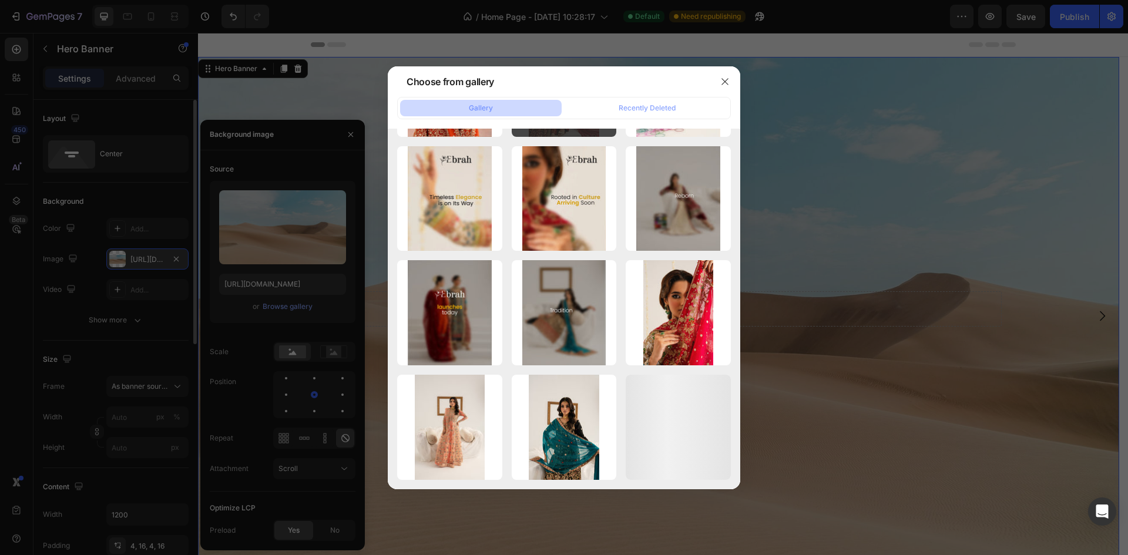
scroll to position [511, 0]
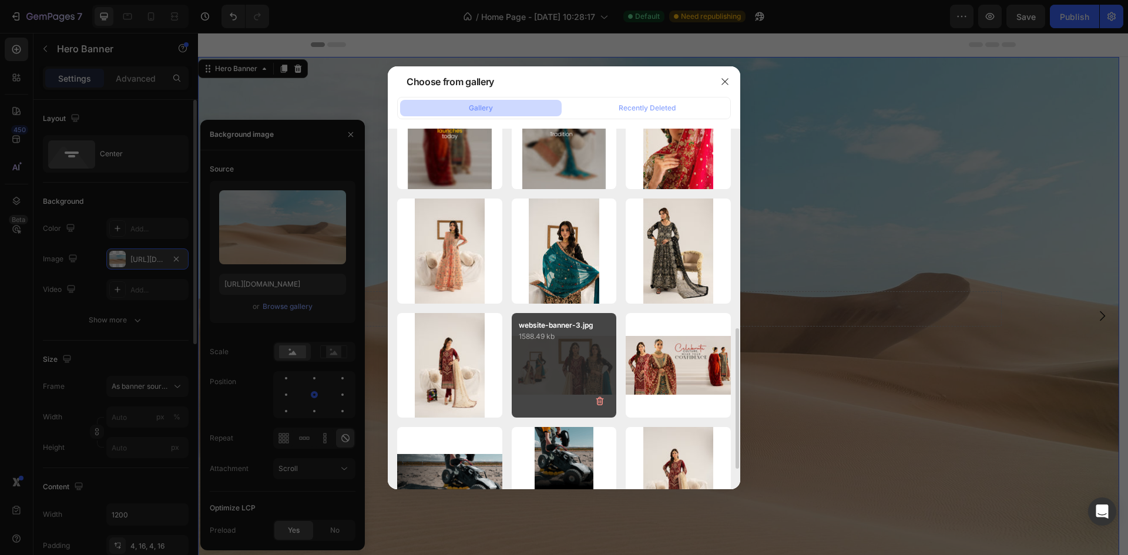
click at [560, 372] on div "website-banner-3.jpg 1588.49 kb" at bounding box center [564, 365] width 105 height 105
type input "[URL][DOMAIN_NAME]"
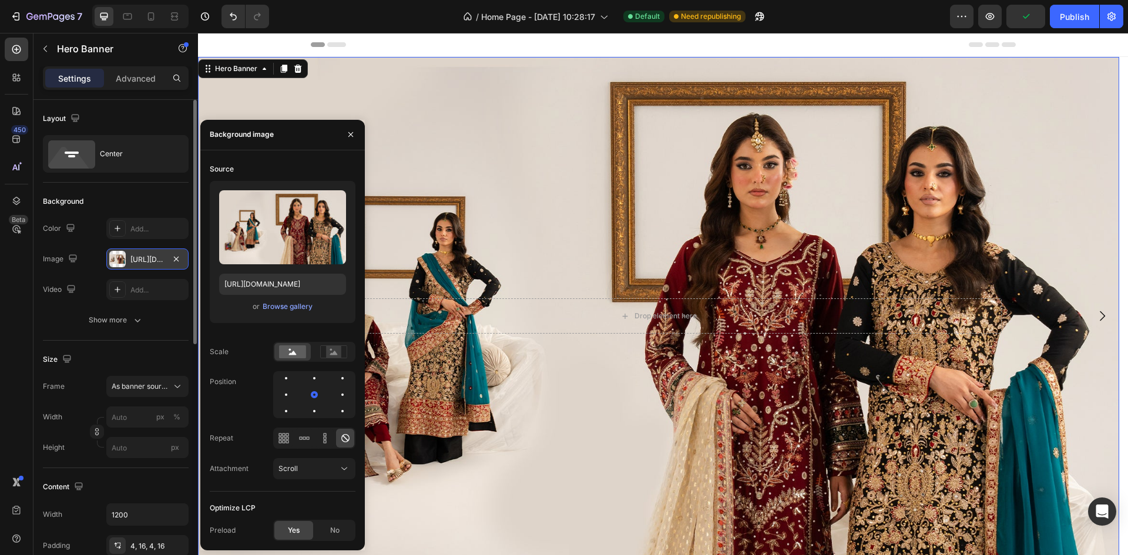
click at [103, 362] on div "Size" at bounding box center [116, 359] width 146 height 19
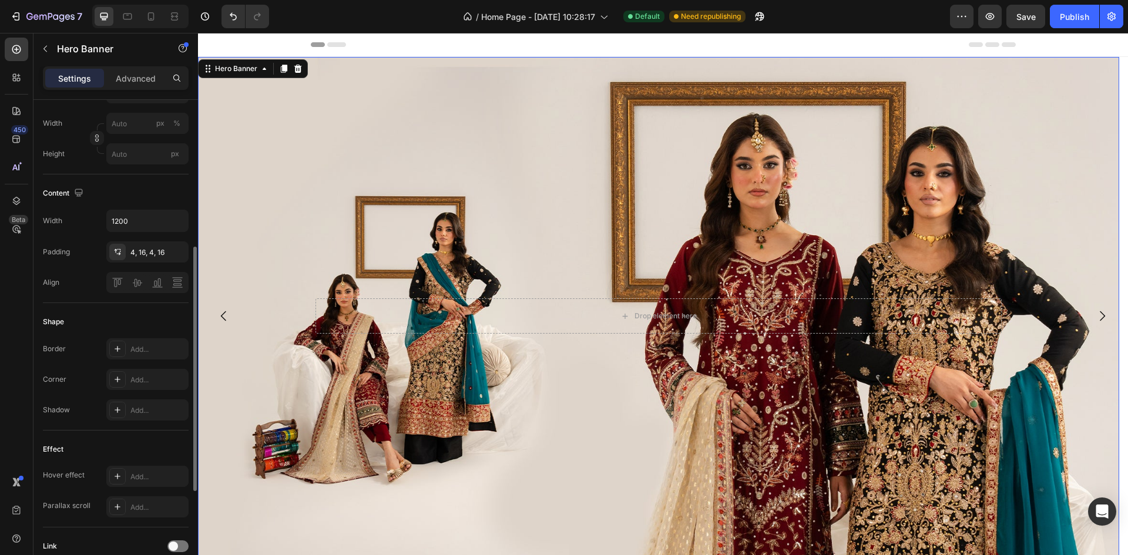
scroll to position [176, 0]
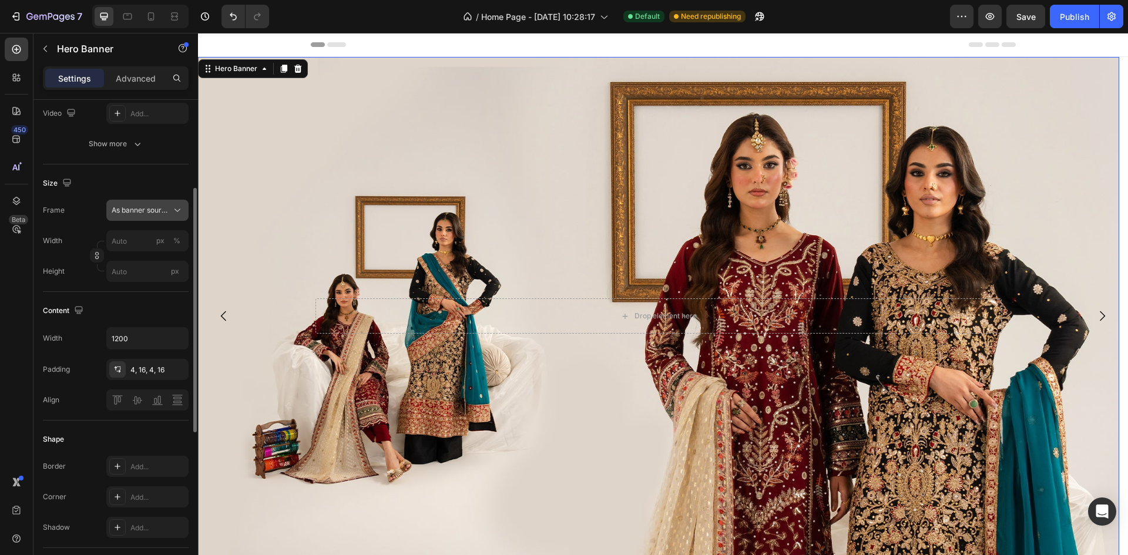
click at [135, 211] on span "As banner source" at bounding box center [141, 210] width 58 height 11
click at [92, 210] on div "Frame As banner source As banner source Custom" at bounding box center [116, 210] width 146 height 21
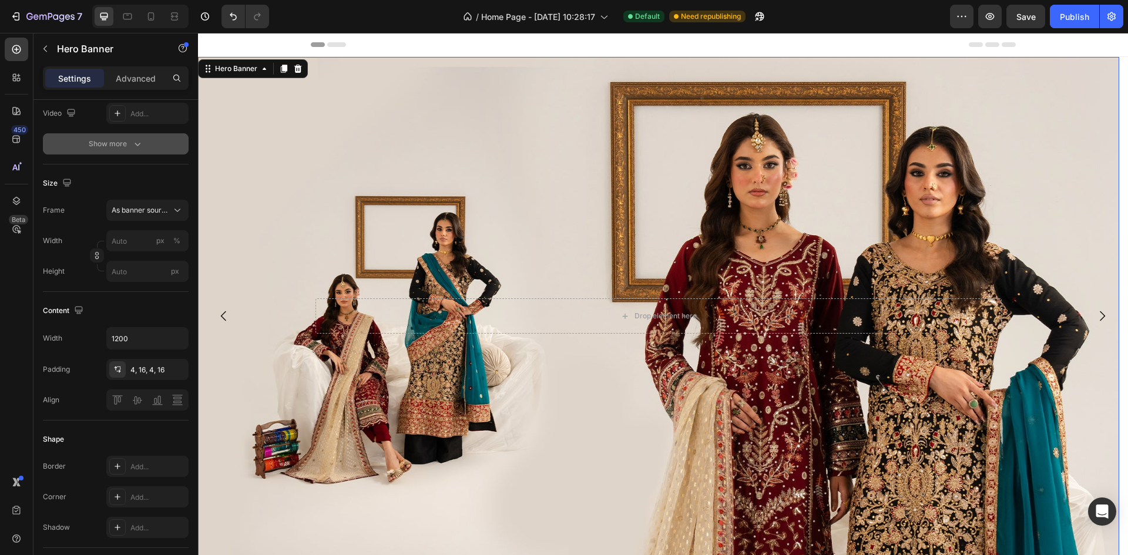
scroll to position [0, 0]
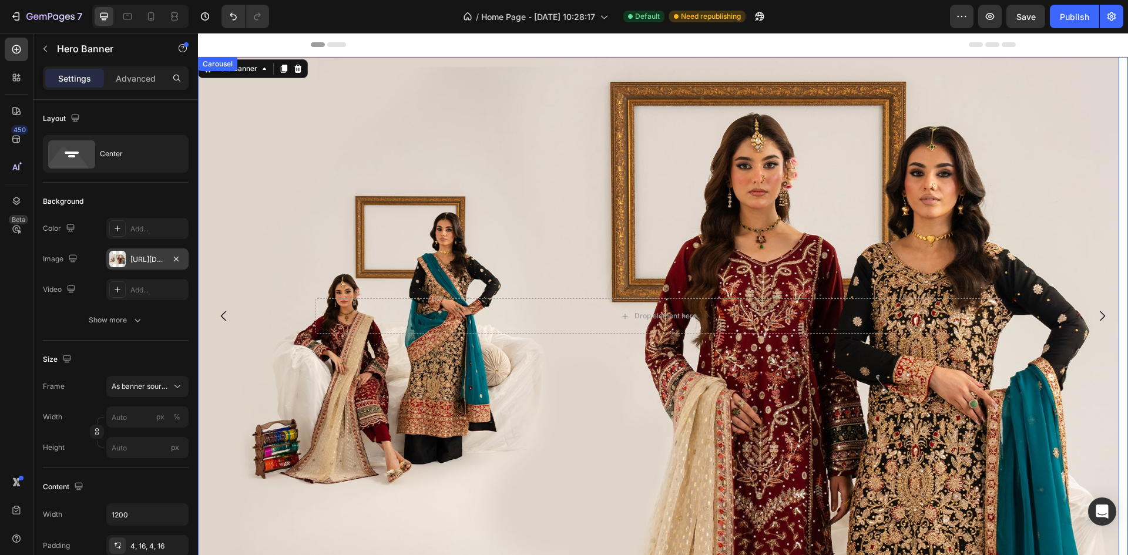
click at [226, 322] on icon "Carousel Back Arrow" at bounding box center [224, 316] width 14 height 14
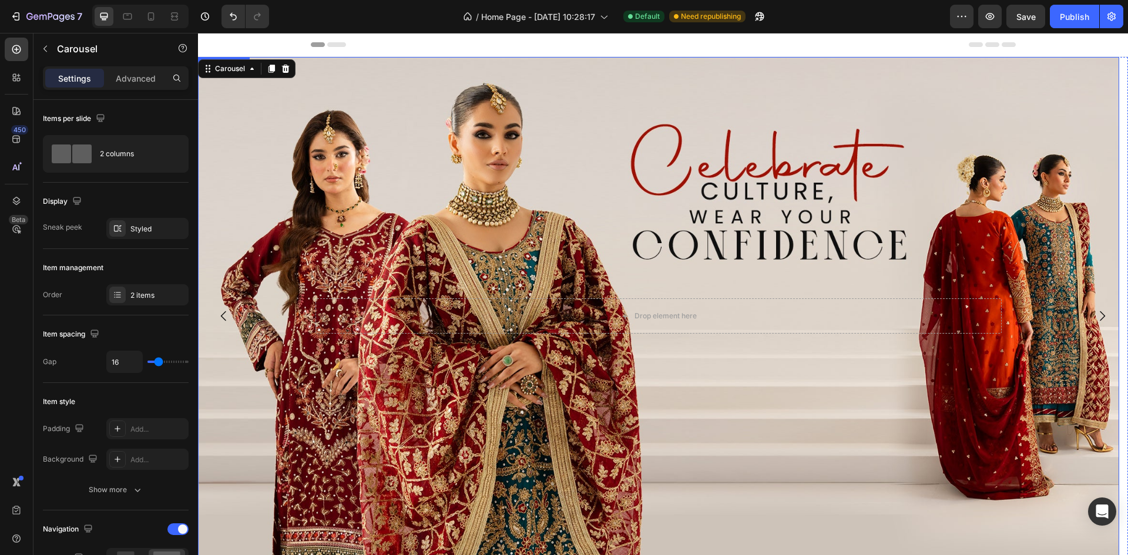
click at [229, 58] on div "Drop element here Hero Banner" at bounding box center [658, 316] width 921 height 518
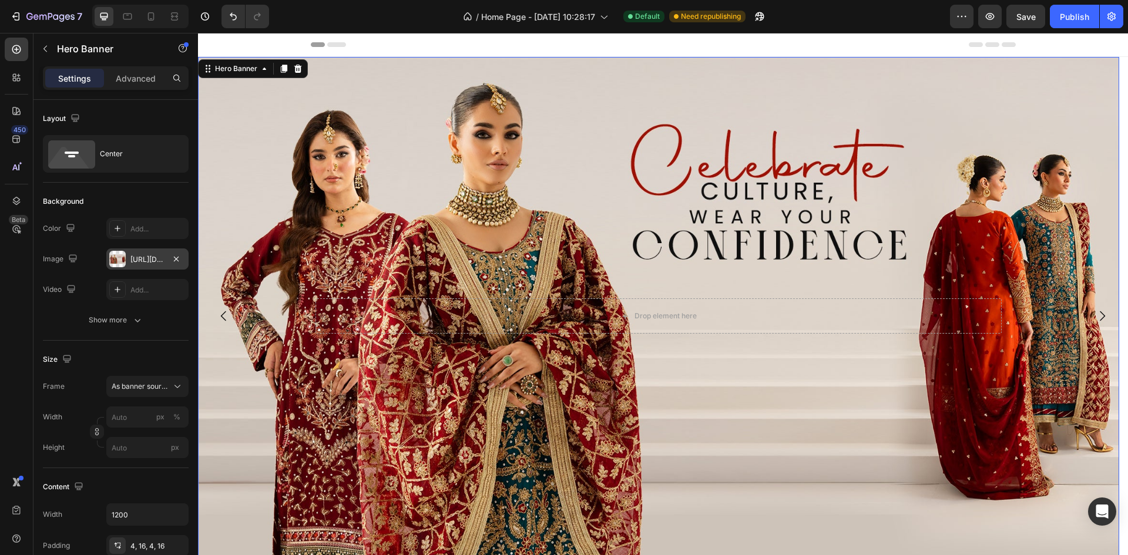
click at [150, 263] on div "[URL][DOMAIN_NAME]" at bounding box center [147, 259] width 34 height 11
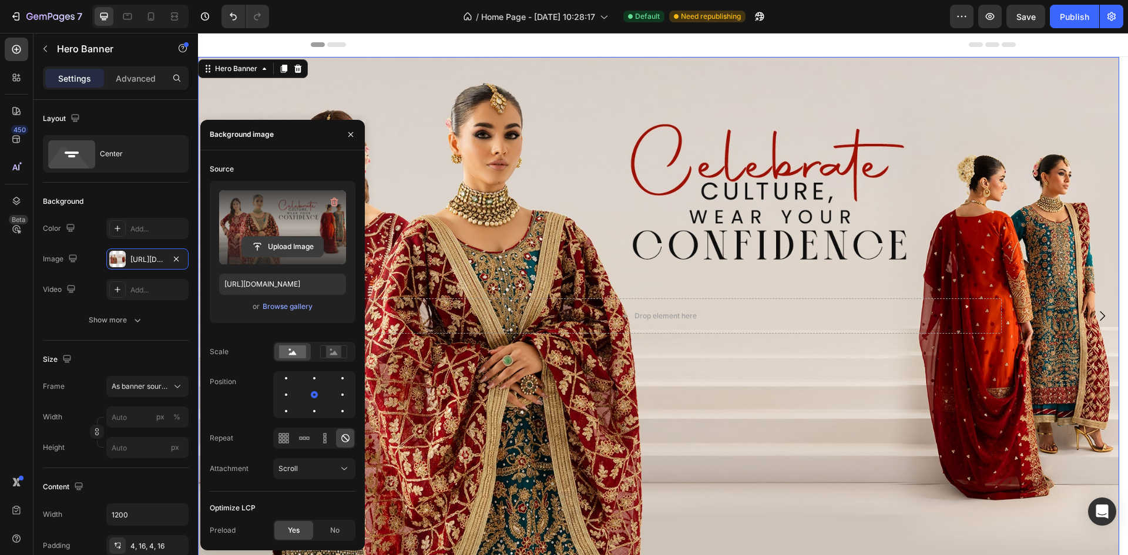
click at [269, 250] on input "file" at bounding box center [282, 247] width 81 height 20
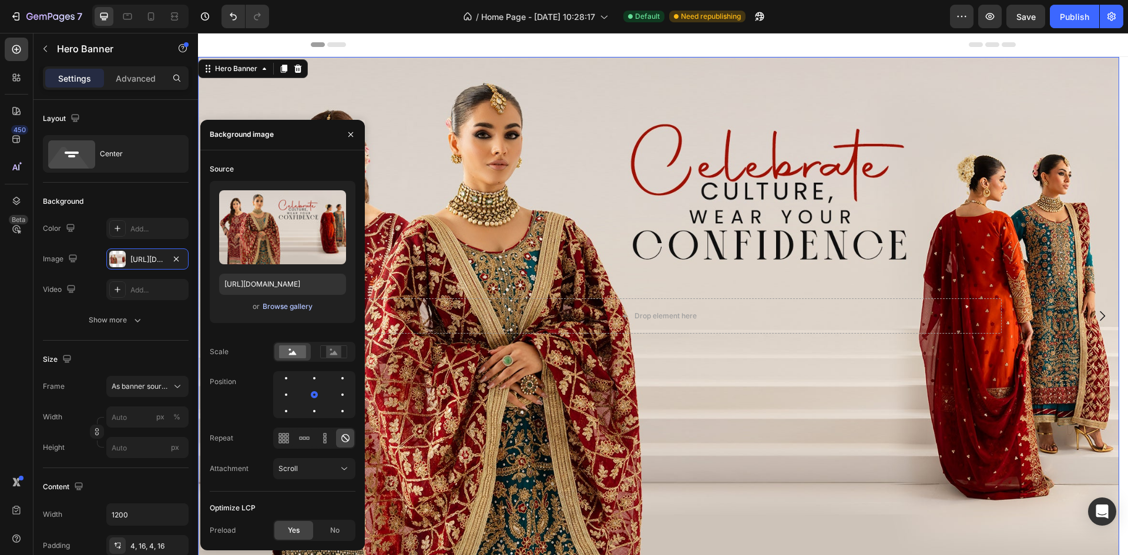
click at [266, 310] on div "Browse gallery" at bounding box center [288, 306] width 50 height 11
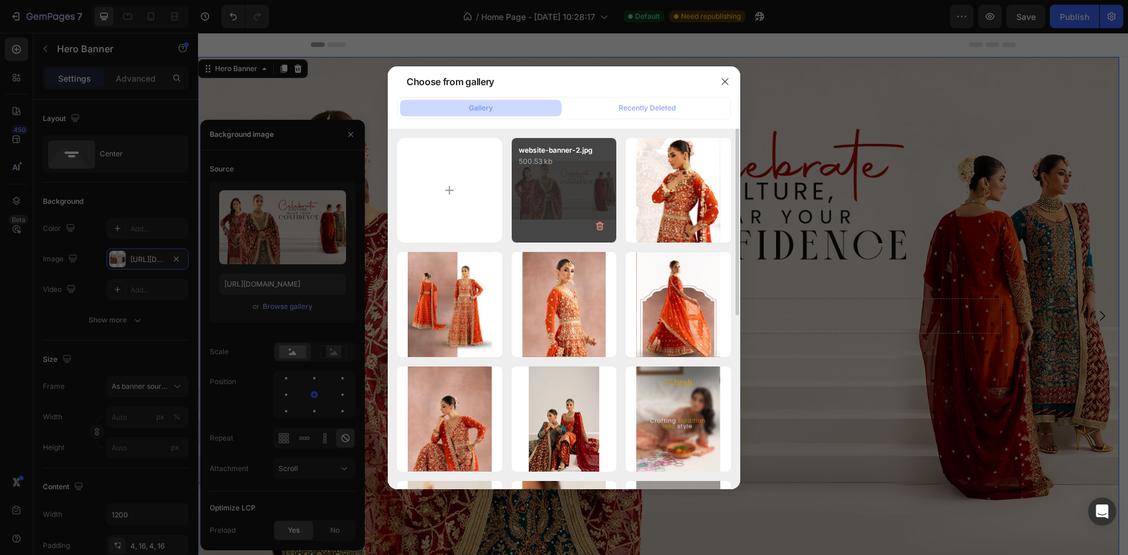
click at [561, 196] on div "website-banner-2.jpg 500.53 kb" at bounding box center [564, 190] width 105 height 105
type input "[URL][DOMAIN_NAME]"
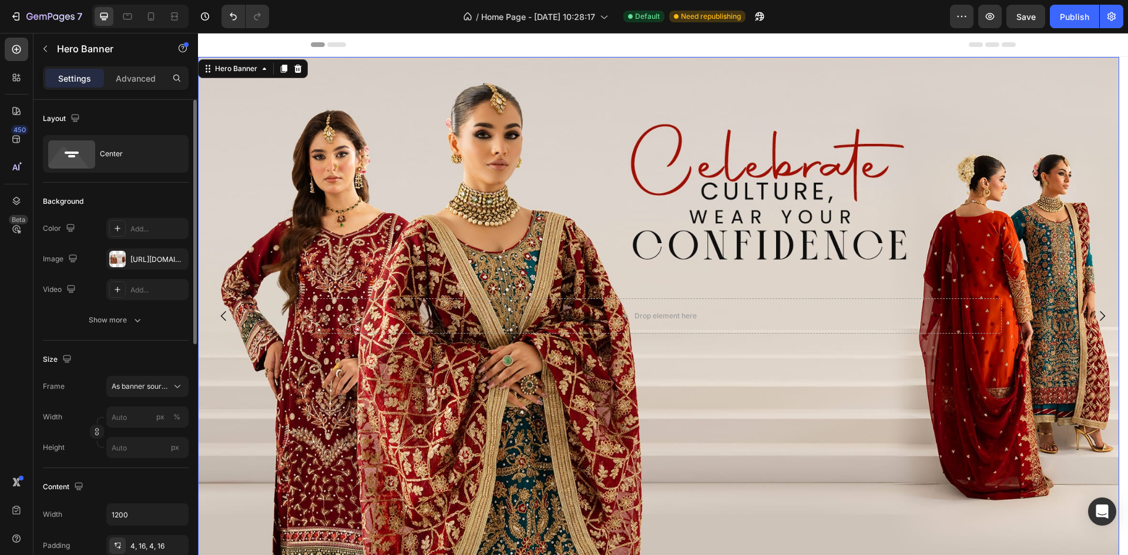
click at [90, 286] on div "Video Add..." at bounding box center [116, 289] width 146 height 21
click at [1083, 18] on div "Publish" at bounding box center [1074, 17] width 29 height 12
click at [146, 261] on div "[URL][DOMAIN_NAME]" at bounding box center [147, 259] width 34 height 11
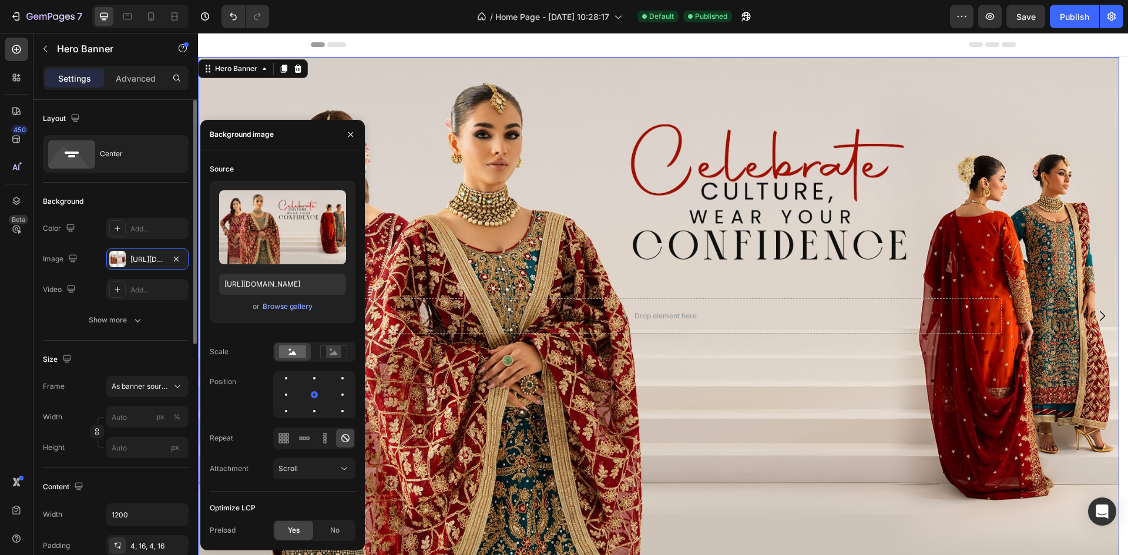
click at [95, 250] on div "Image [URL][DOMAIN_NAME]" at bounding box center [116, 258] width 146 height 21
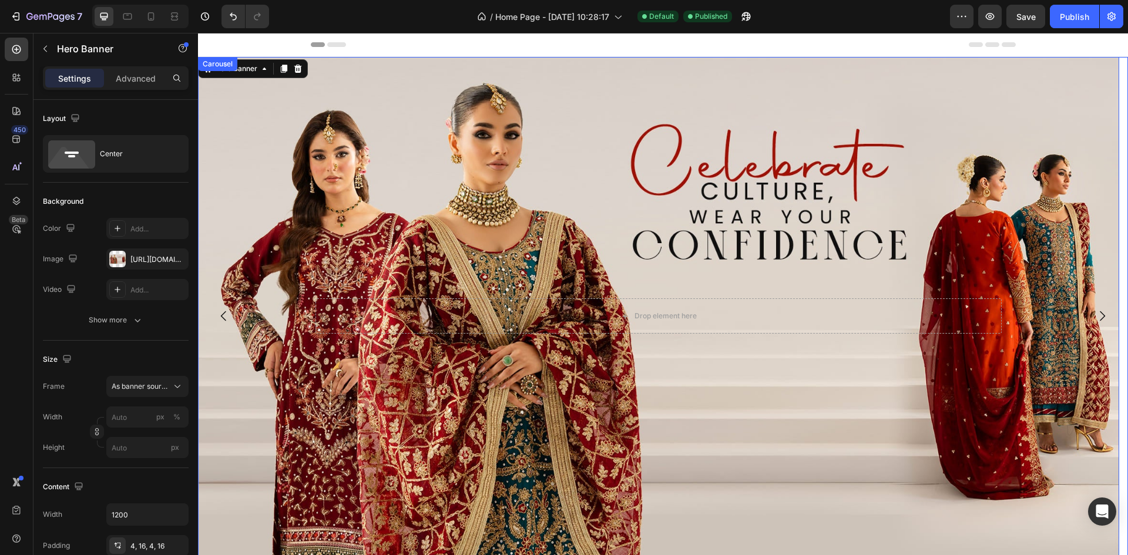
click at [1095, 318] on icon "Carousel Next Arrow" at bounding box center [1102, 316] width 14 height 14
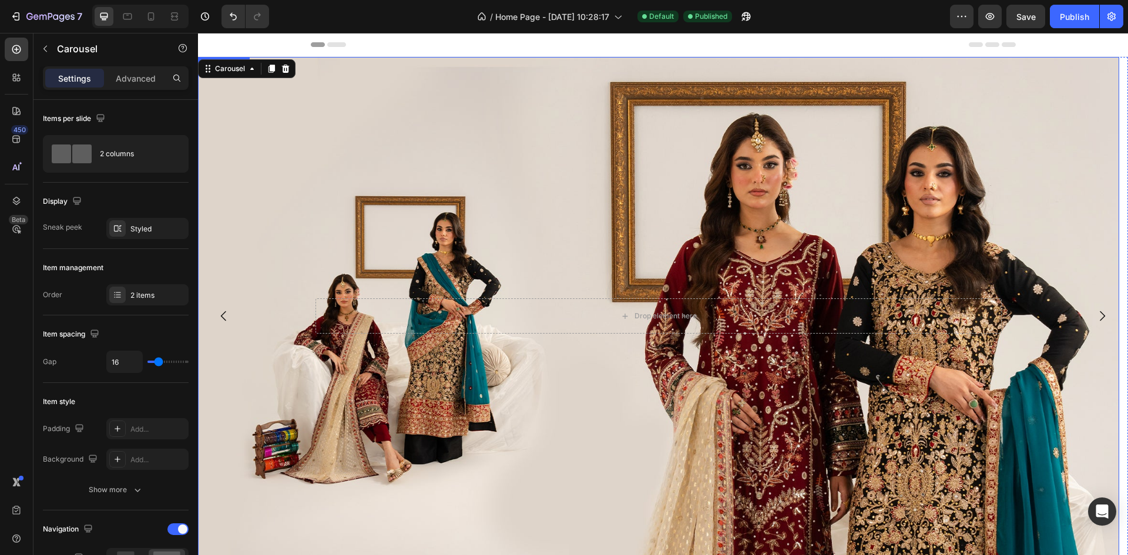
click at [226, 58] on div "Drop element here Hero Banner" at bounding box center [658, 316] width 921 height 518
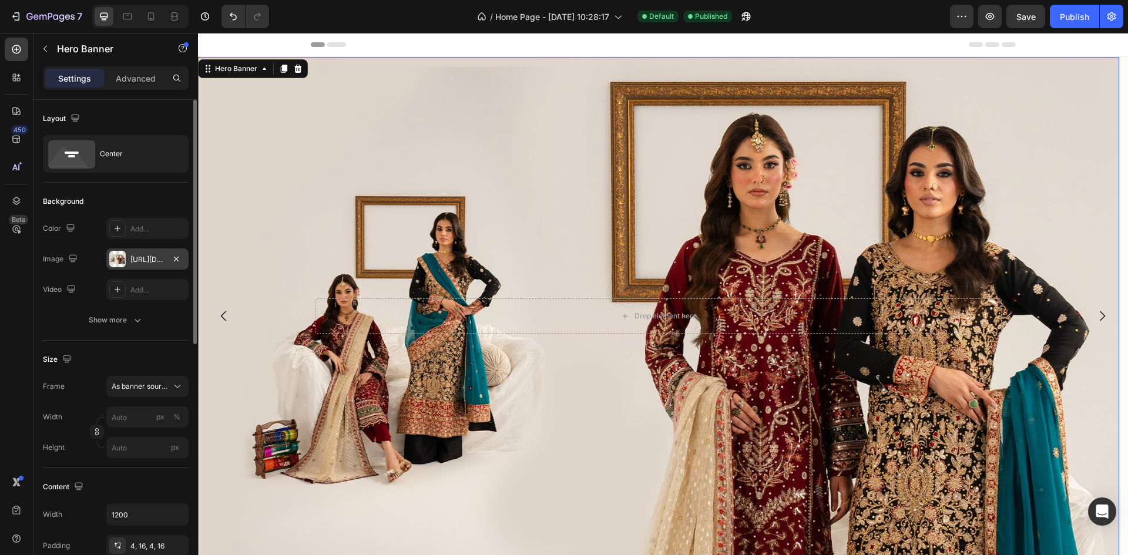
click at [153, 258] on div "[URL][DOMAIN_NAME]" at bounding box center [147, 259] width 34 height 11
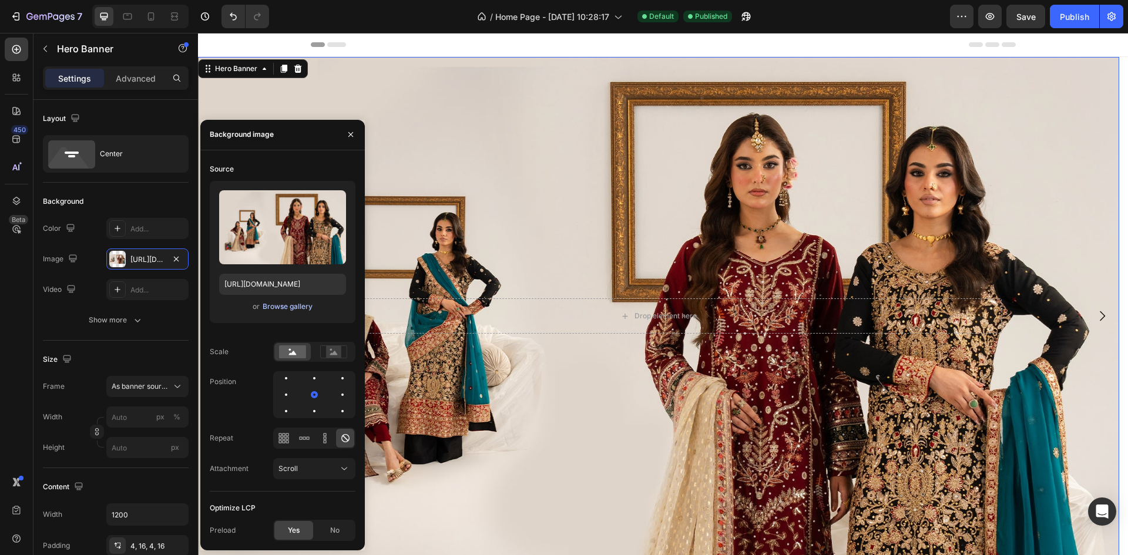
click at [296, 307] on div "Browse gallery" at bounding box center [288, 306] width 50 height 11
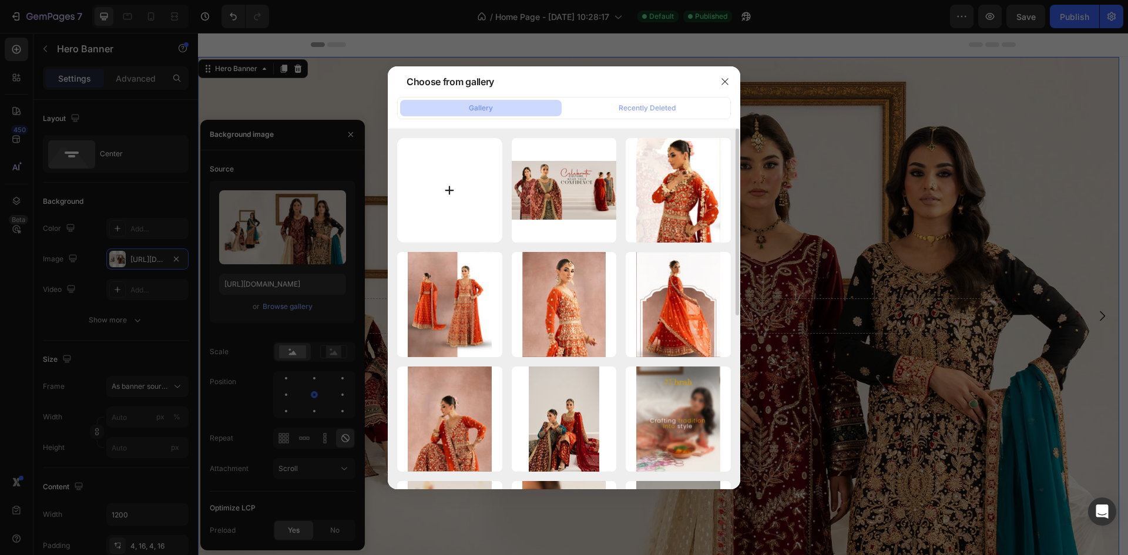
click at [457, 193] on input "file" at bounding box center [449, 190] width 105 height 105
type input "C:\fakepath\website-banner-3.jpg"
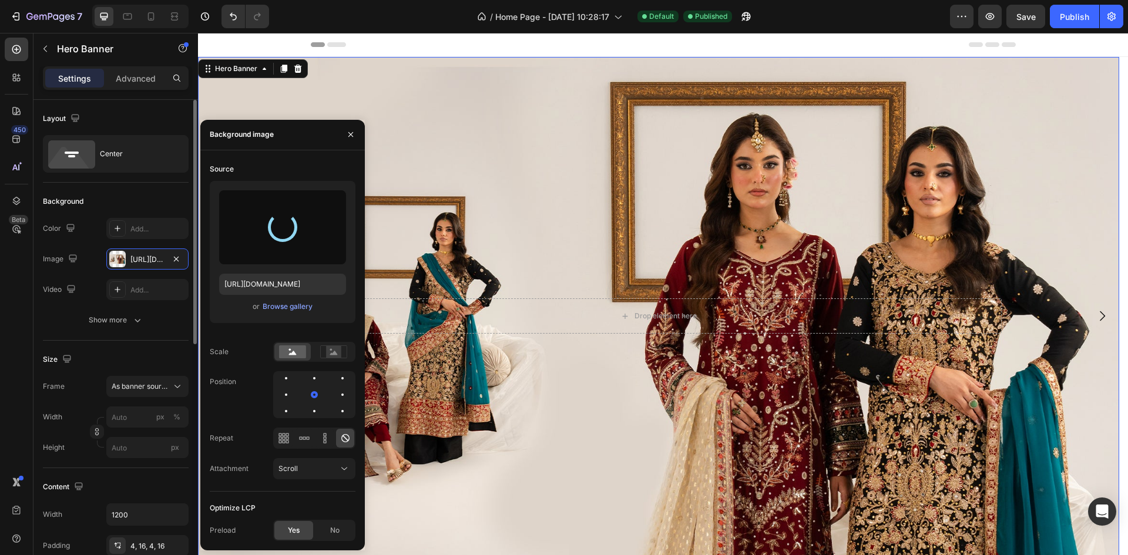
type input "https://cdn.shopify.com/s/files/1/0725/5067/8699/files/gempages_584924809373155…"
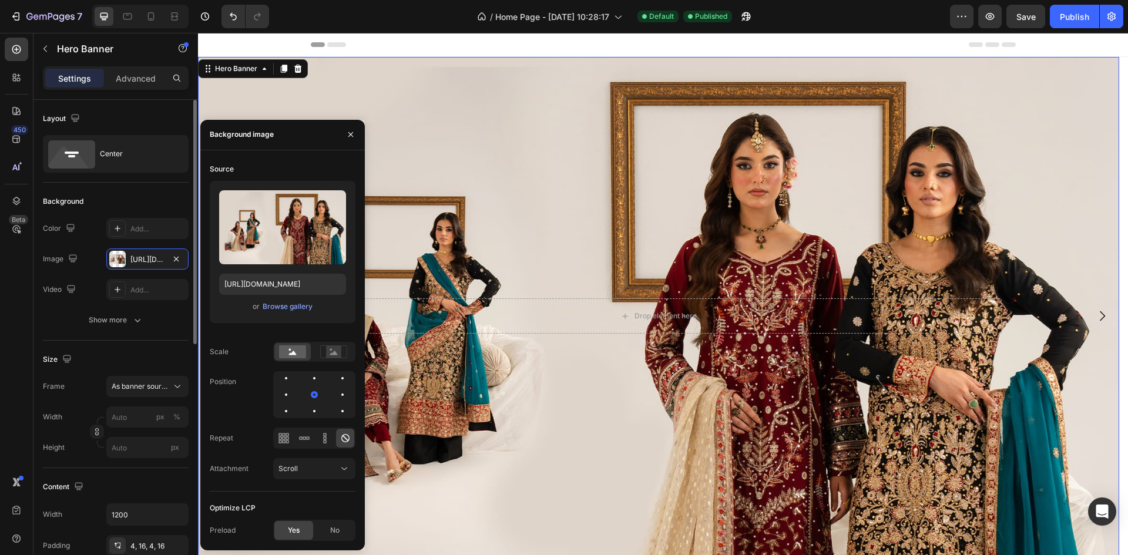
click at [90, 274] on div "The changes might be hidden by the video. Color Add... Image https://cdn.shopif…" at bounding box center [116, 259] width 146 height 82
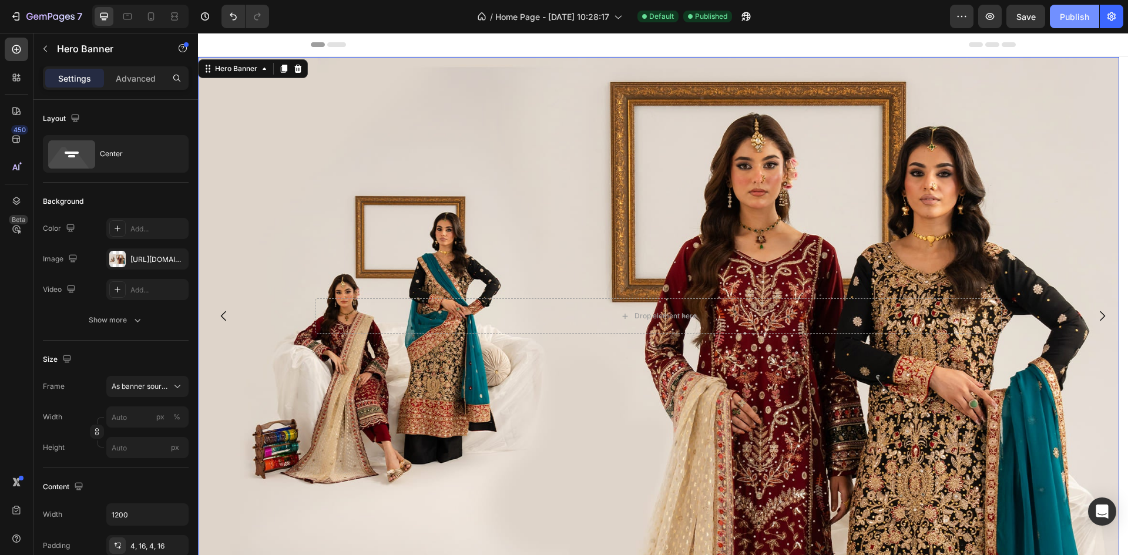
click at [1072, 13] on div "Publish" at bounding box center [1074, 17] width 29 height 12
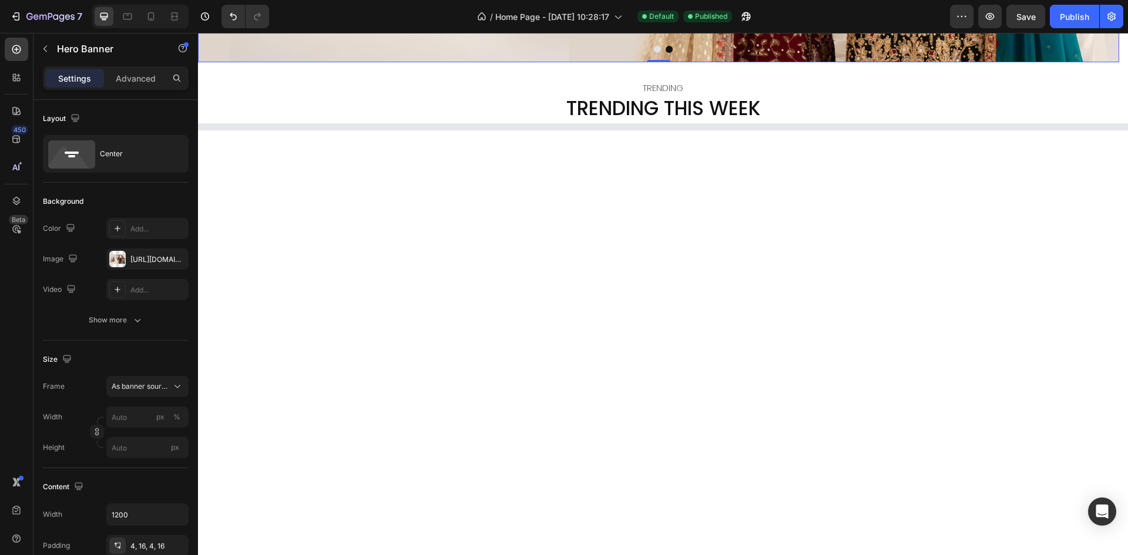
scroll to position [529, 0]
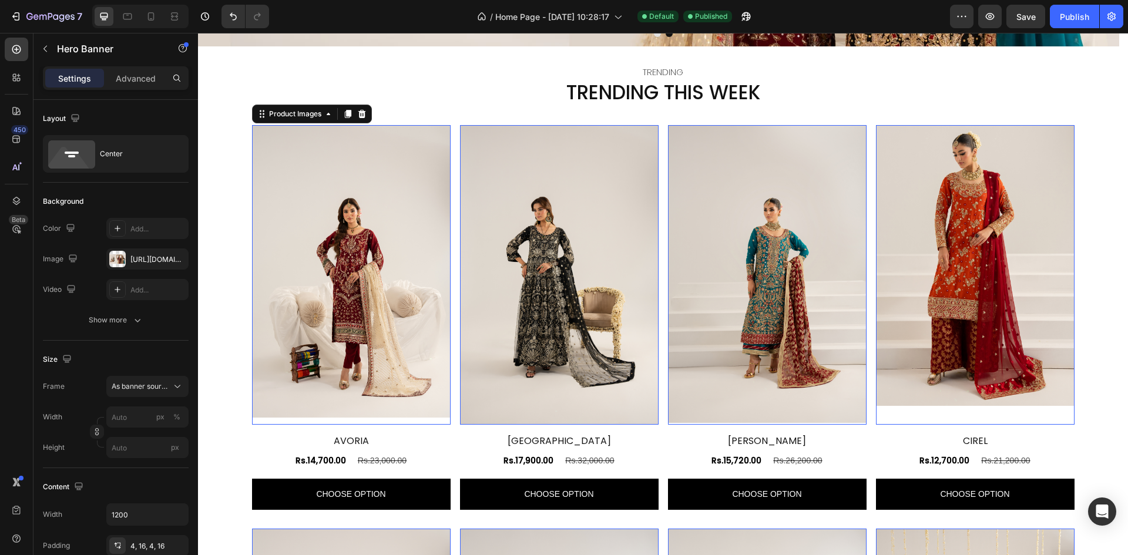
click at [345, 194] on img at bounding box center [351, 271] width 199 height 292
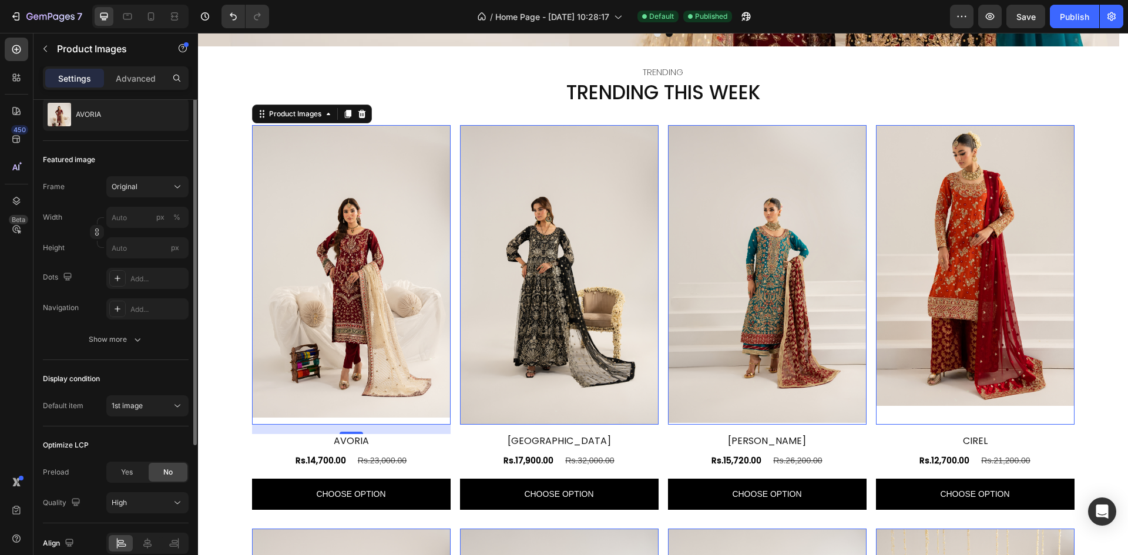
scroll to position [59, 0]
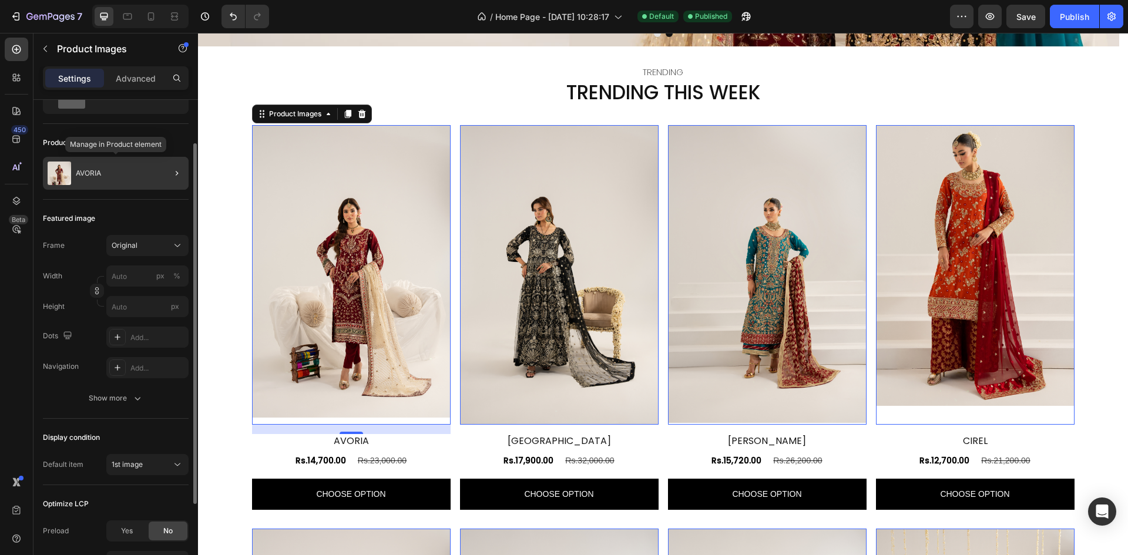
click at [90, 174] on p "AVORIA" at bounding box center [88, 173] width 25 height 8
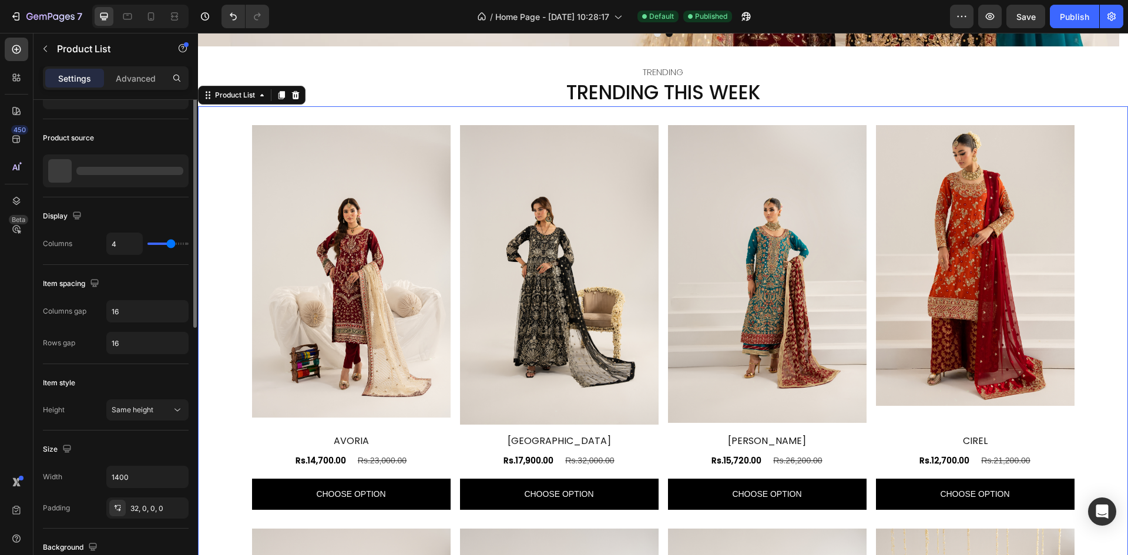
scroll to position [0, 0]
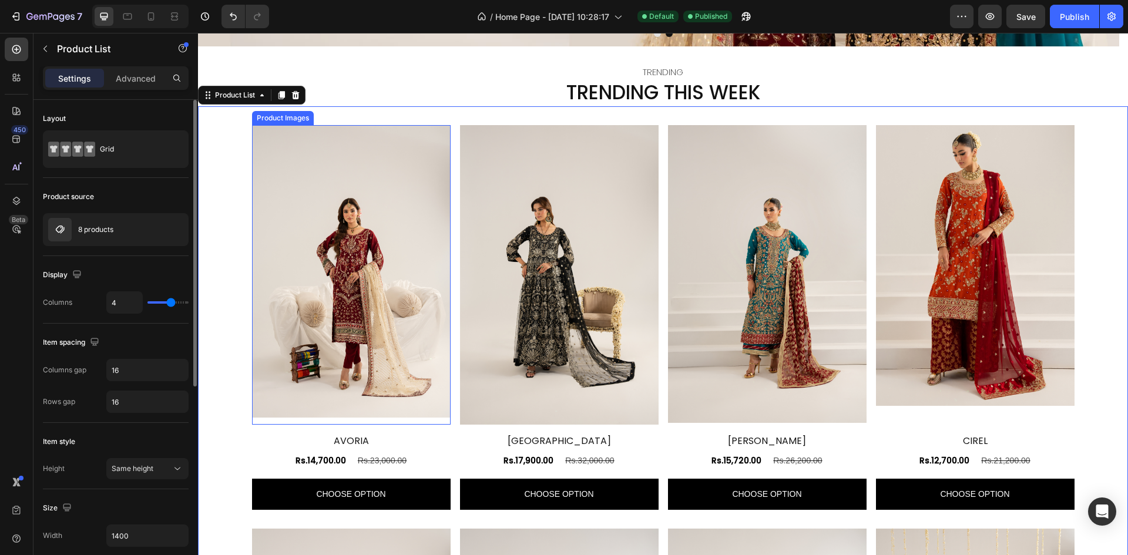
click at [282, 209] on img at bounding box center [351, 271] width 199 height 292
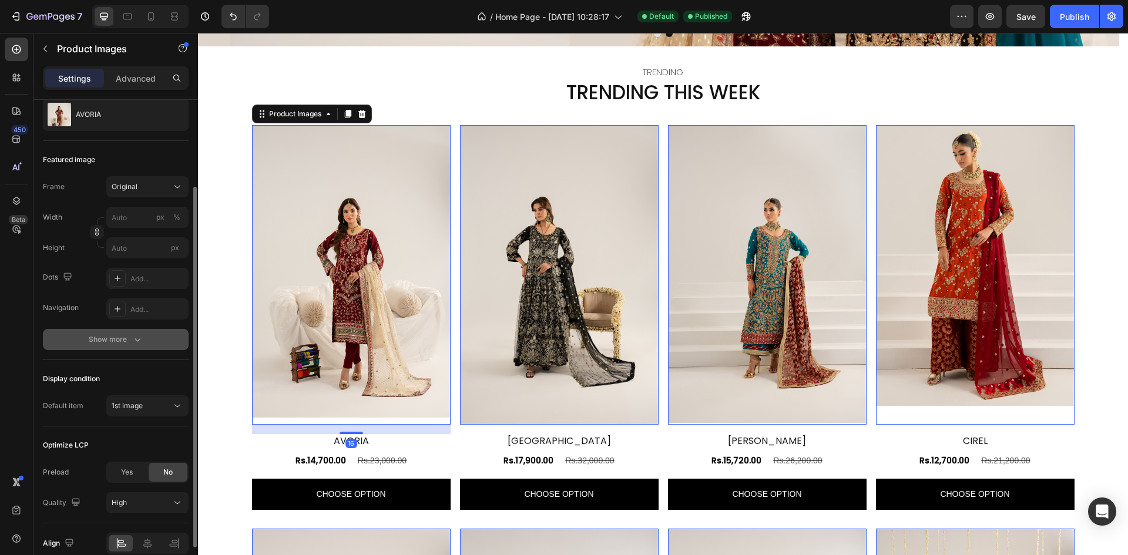
scroll to position [173, 0]
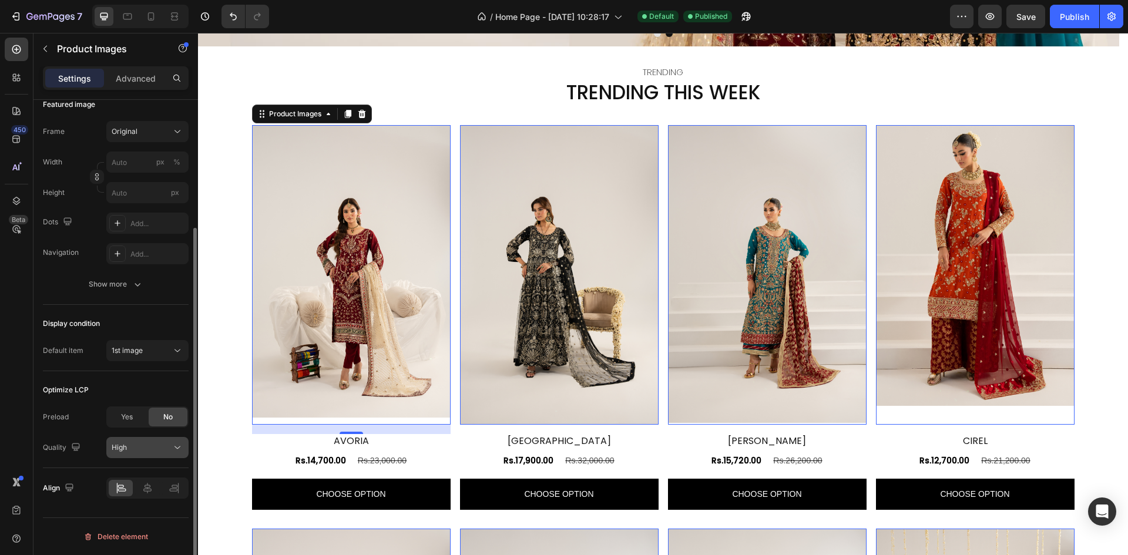
click at [130, 451] on div "High" at bounding box center [142, 447] width 60 height 11
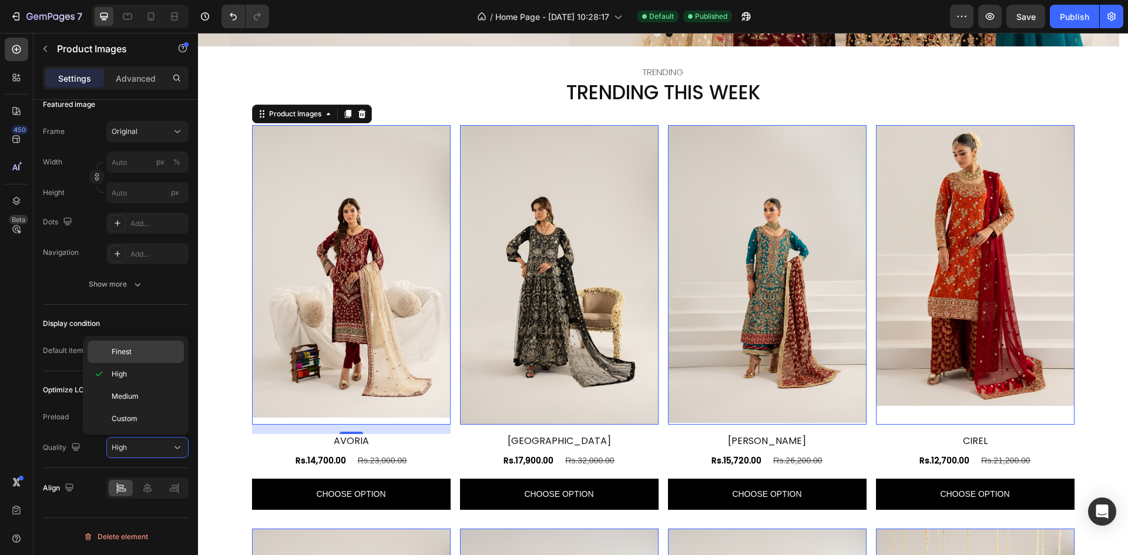
click at [112, 352] on span "Finest" at bounding box center [122, 352] width 20 height 11
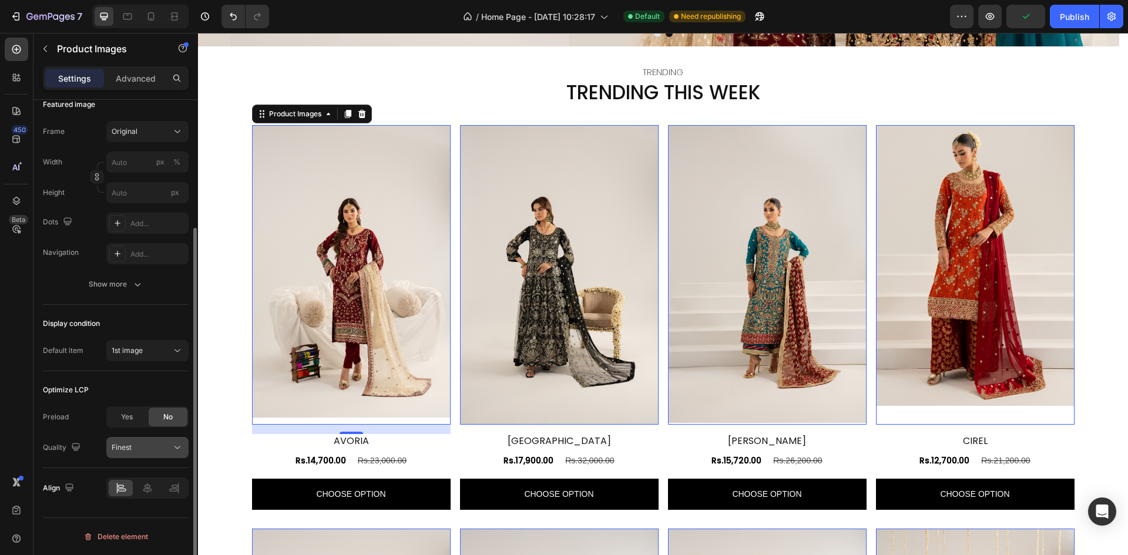
click at [129, 452] on span "Finest" at bounding box center [122, 447] width 20 height 11
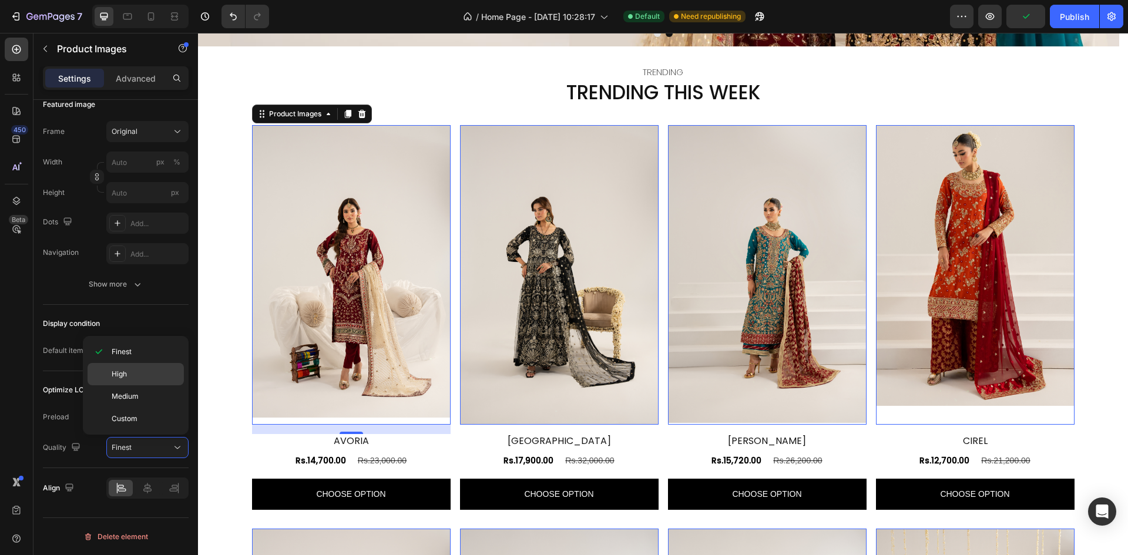
click at [132, 375] on p "High" at bounding box center [145, 374] width 67 height 11
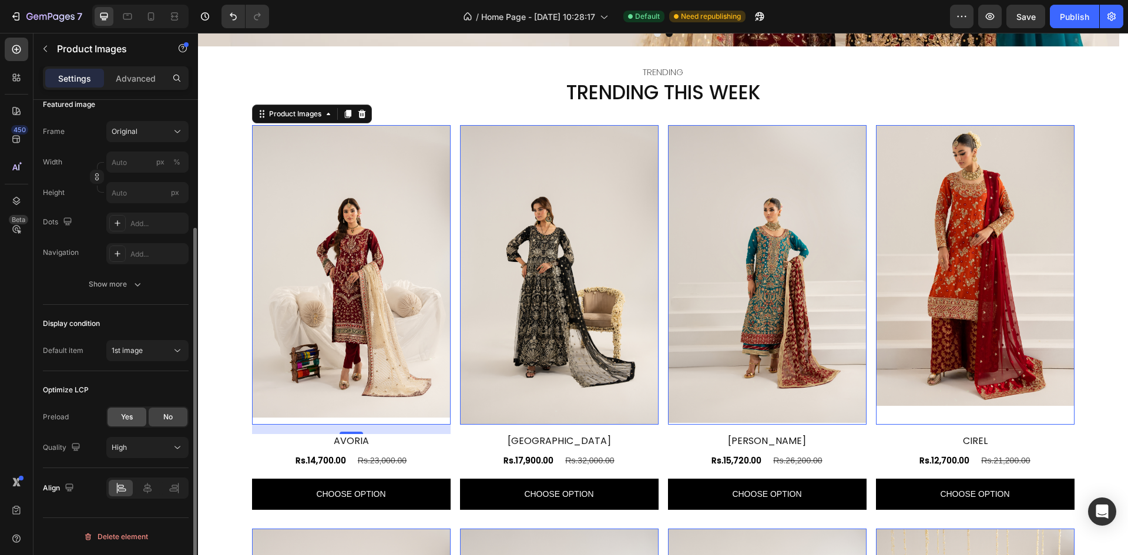
click at [123, 419] on span "Yes" at bounding box center [127, 417] width 12 height 11
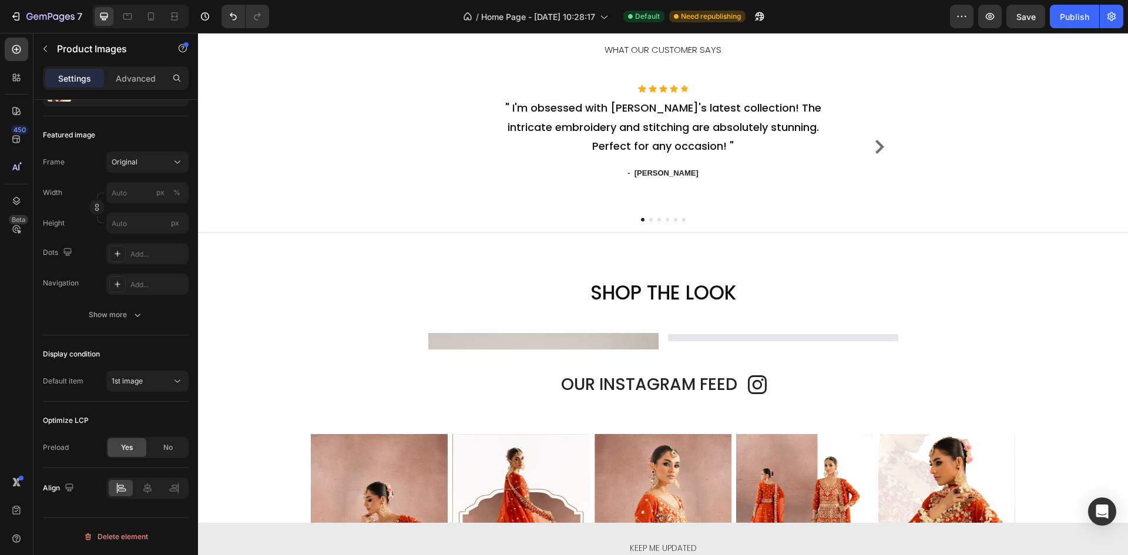
scroll to position [1645, 0]
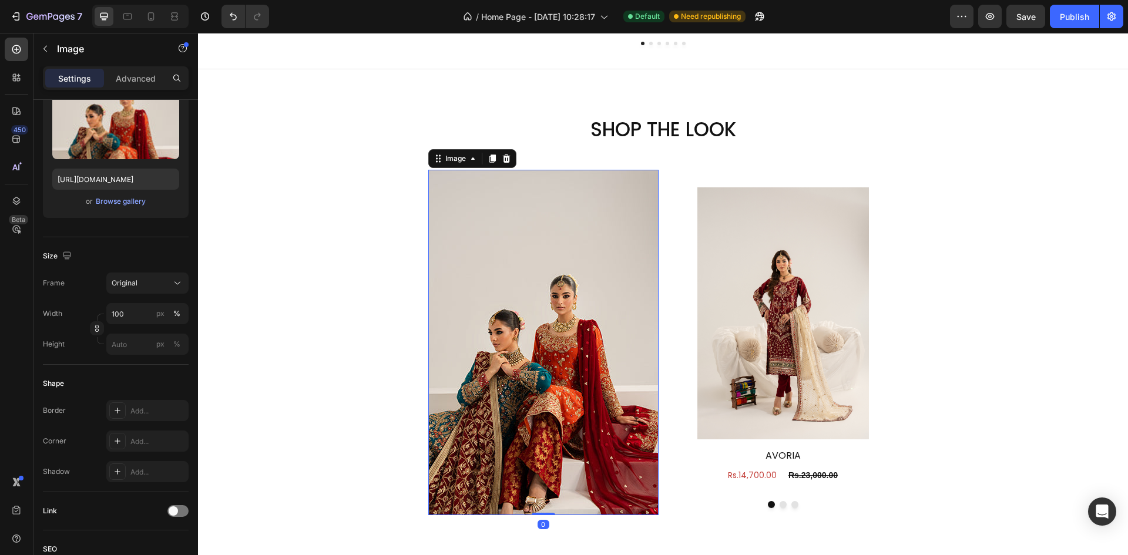
click at [565, 257] on img at bounding box center [543, 342] width 230 height 345
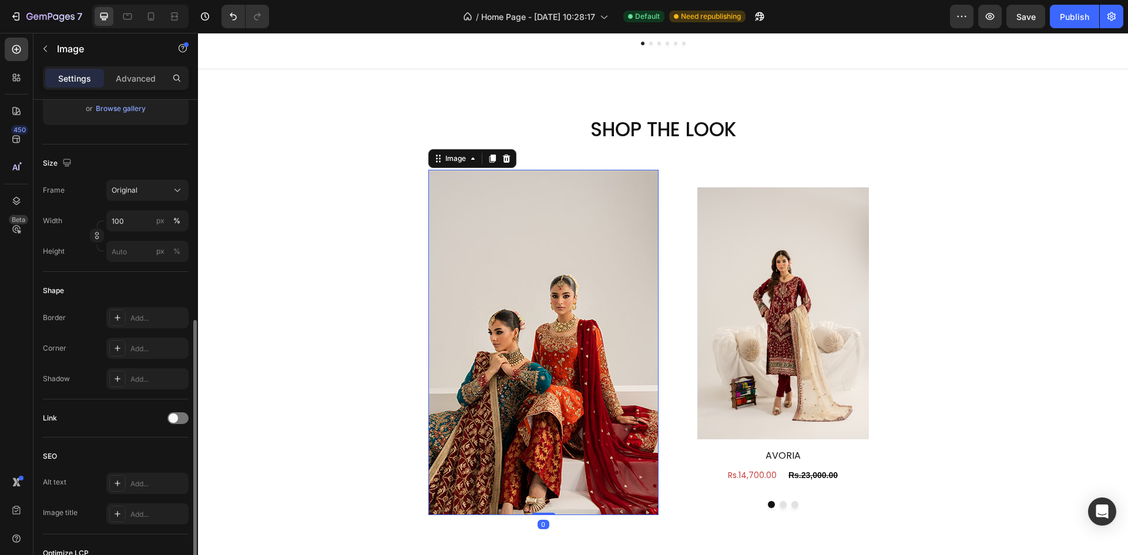
scroll to position [398, 0]
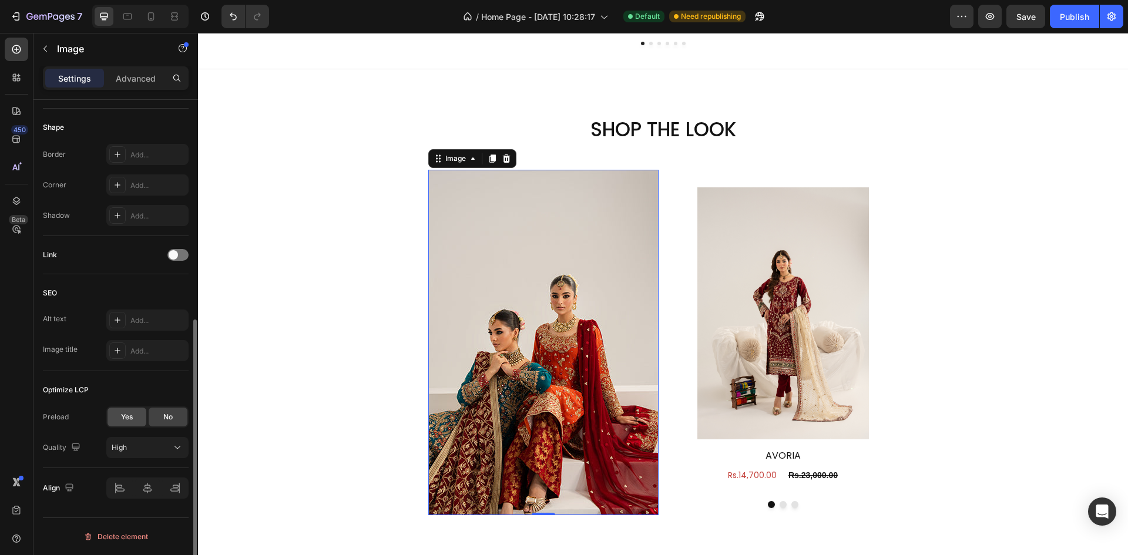
click at [115, 417] on div "Yes" at bounding box center [127, 417] width 39 height 19
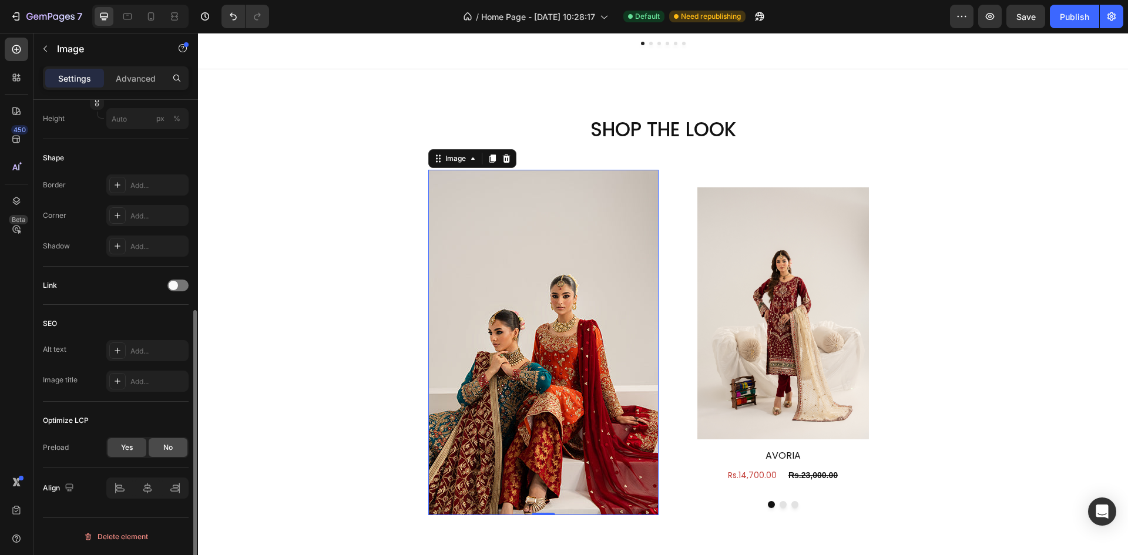
click at [168, 444] on span "No" at bounding box center [167, 447] width 9 height 11
click at [134, 446] on div "Yes" at bounding box center [127, 447] width 39 height 19
click at [724, 315] on img at bounding box center [783, 313] width 172 height 253
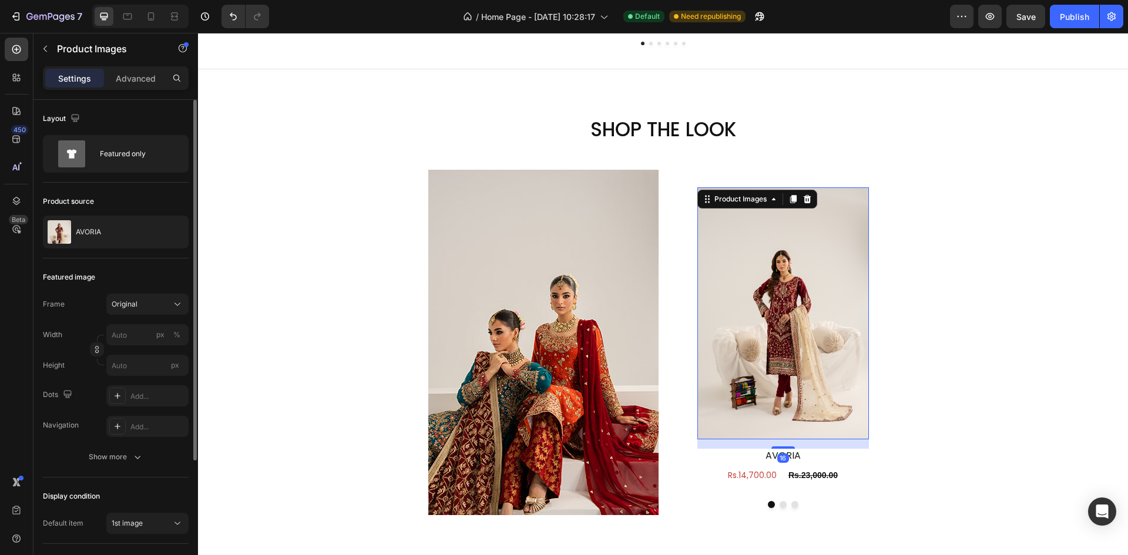
scroll to position [173, 0]
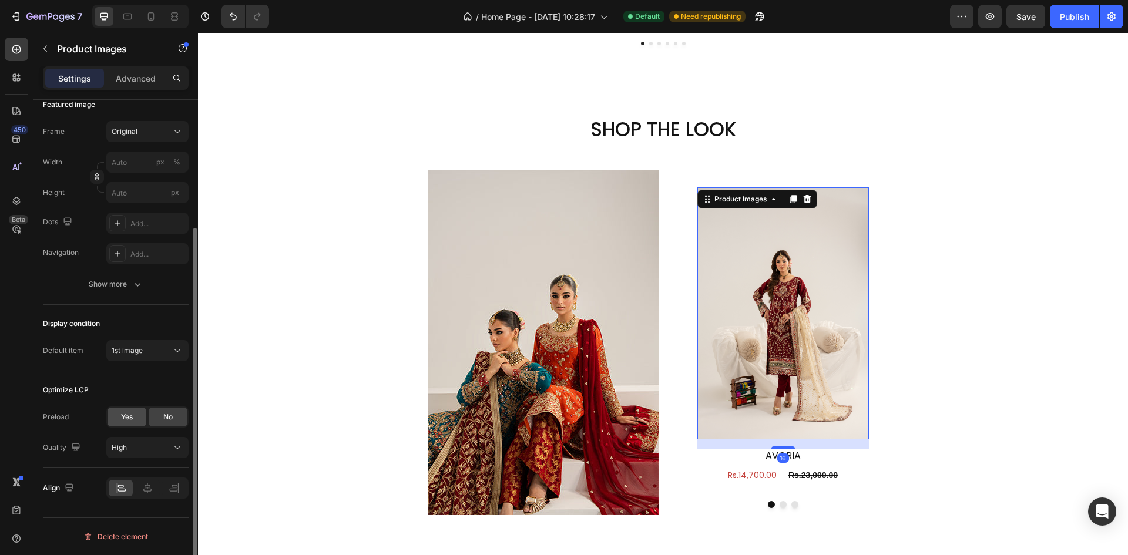
click at [125, 414] on span "Yes" at bounding box center [127, 417] width 12 height 11
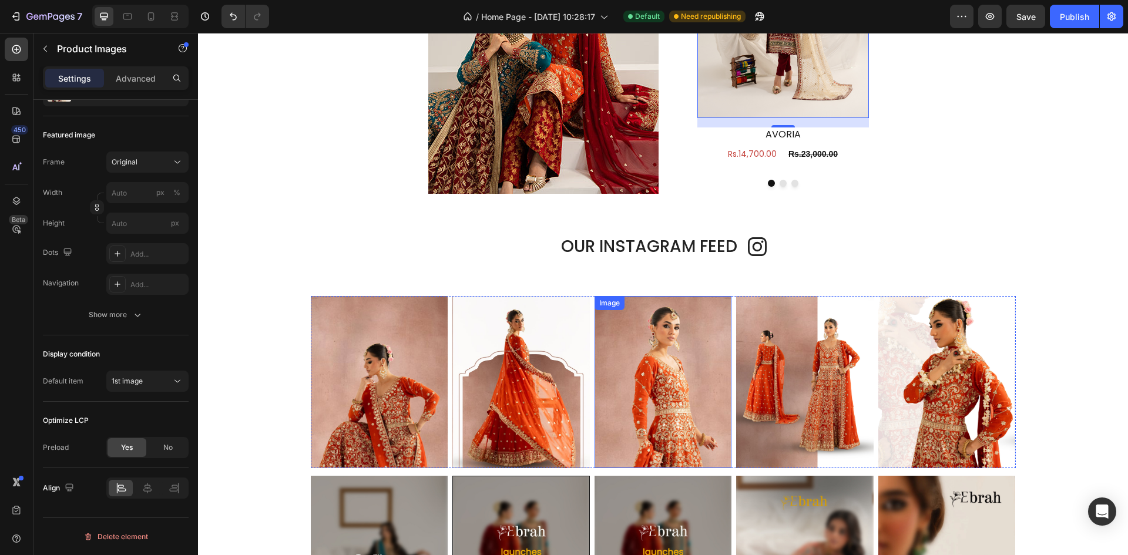
scroll to position [2115, 0]
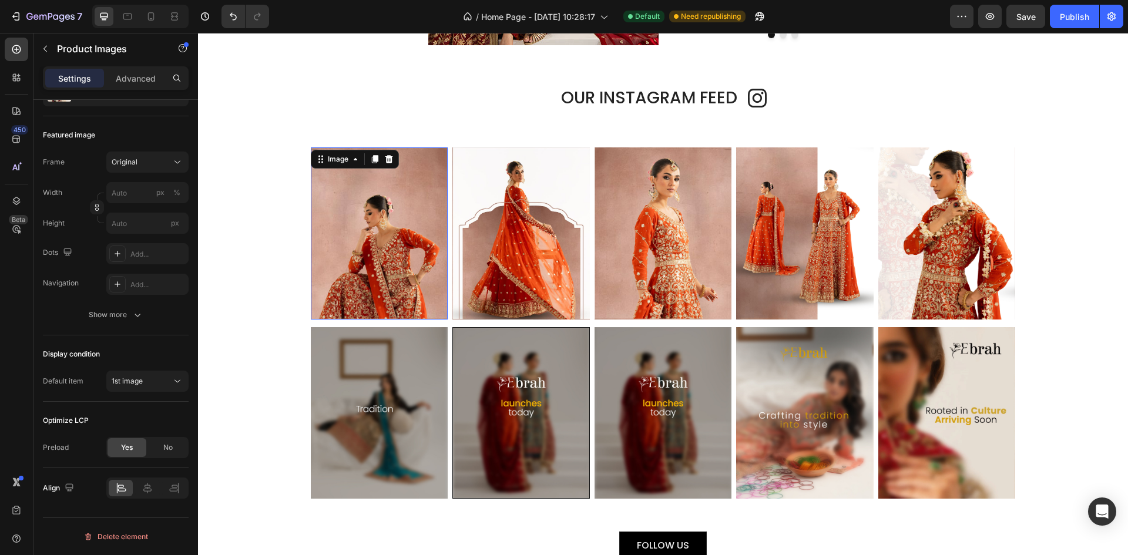
click at [401, 227] on img at bounding box center [379, 233] width 137 height 172
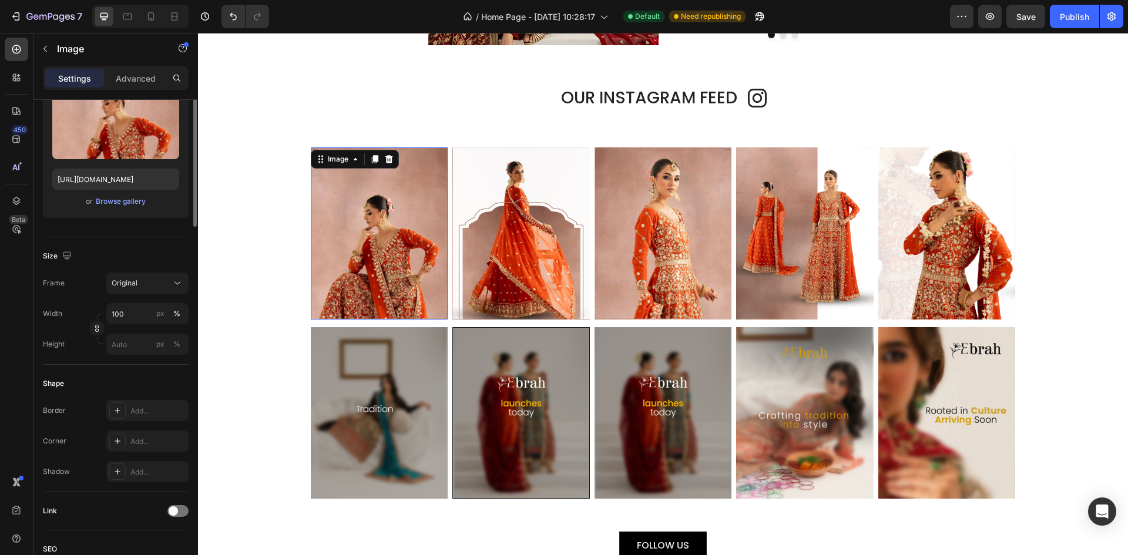
scroll to position [0, 0]
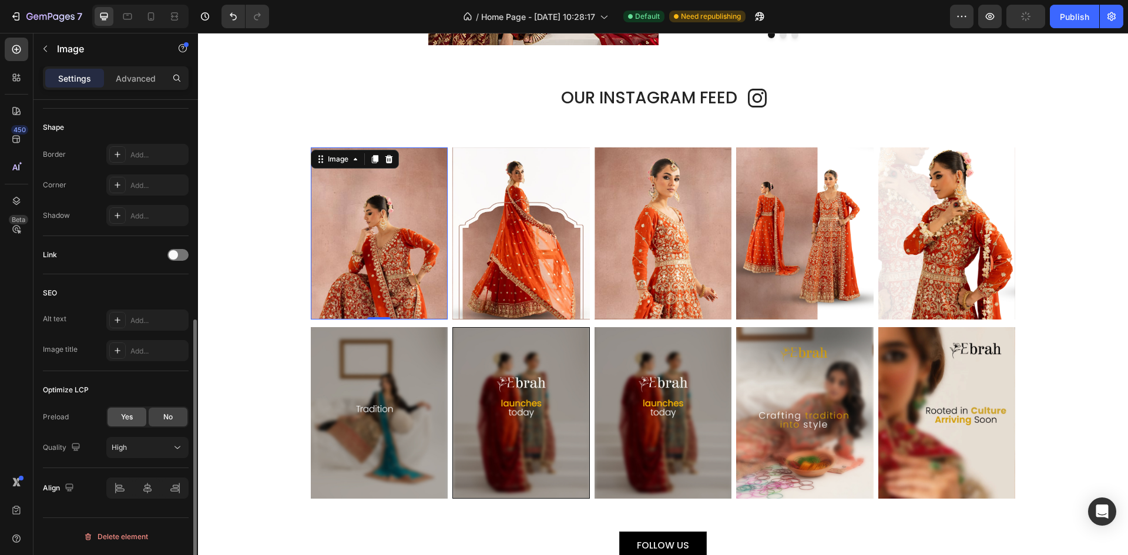
click at [115, 419] on div "Yes" at bounding box center [127, 417] width 39 height 19
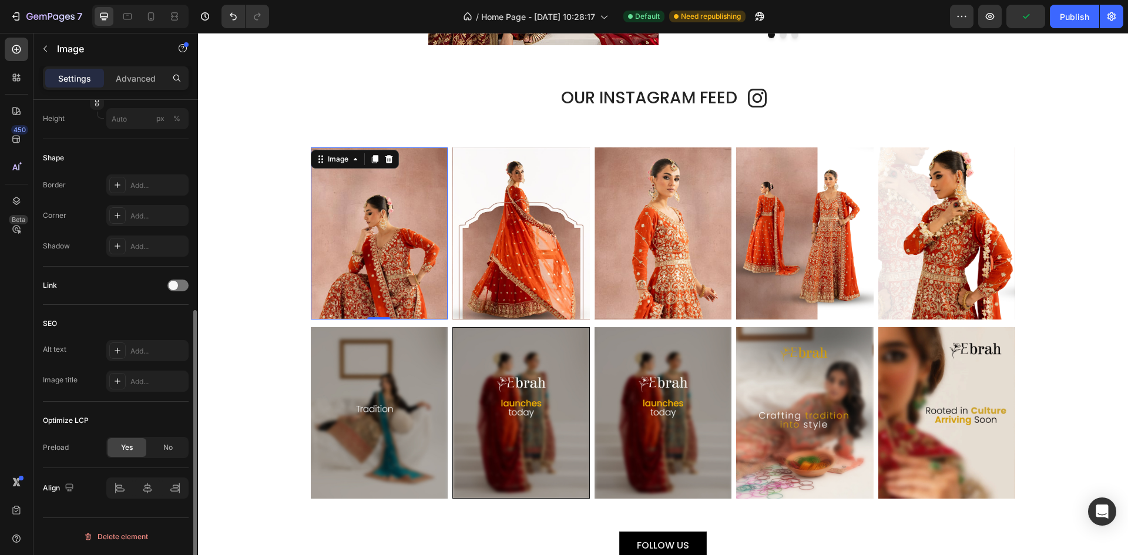
scroll to position [368, 0]
click at [548, 234] on img at bounding box center [520, 233] width 137 height 172
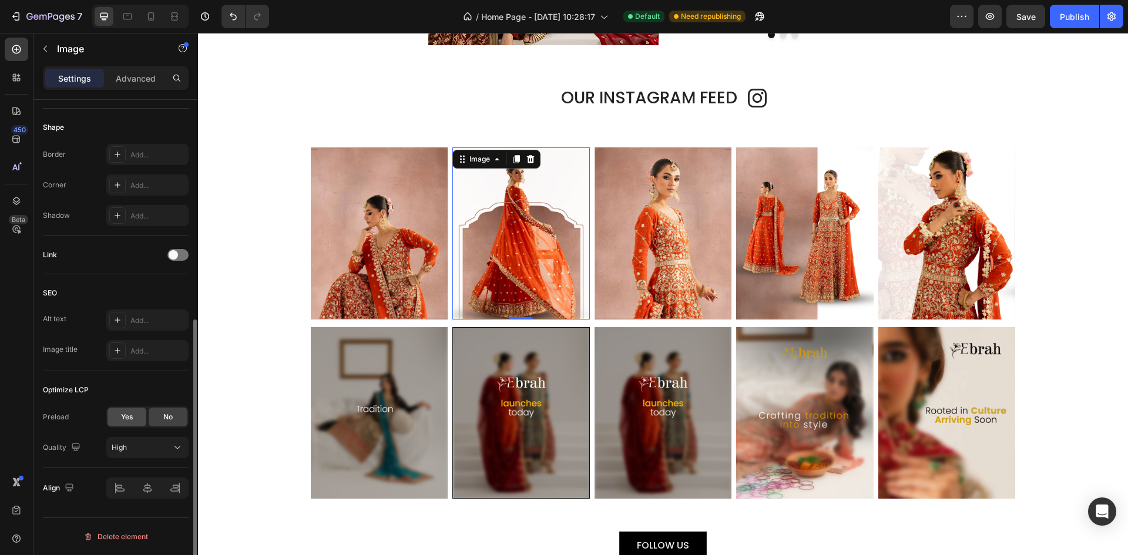
click at [123, 417] on span "Yes" at bounding box center [127, 417] width 12 height 11
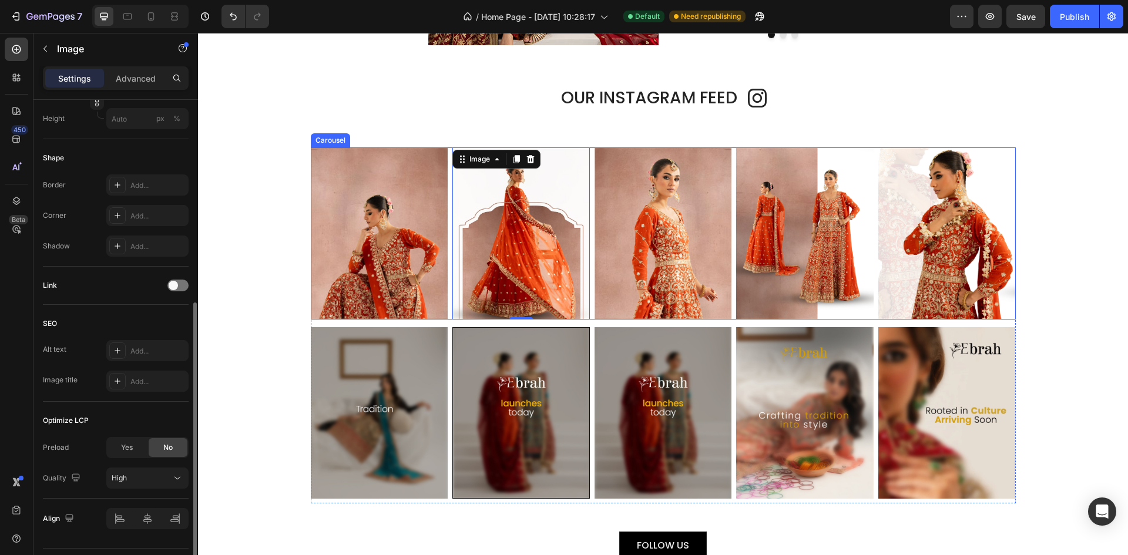
click at [627, 236] on img at bounding box center [663, 233] width 137 height 172
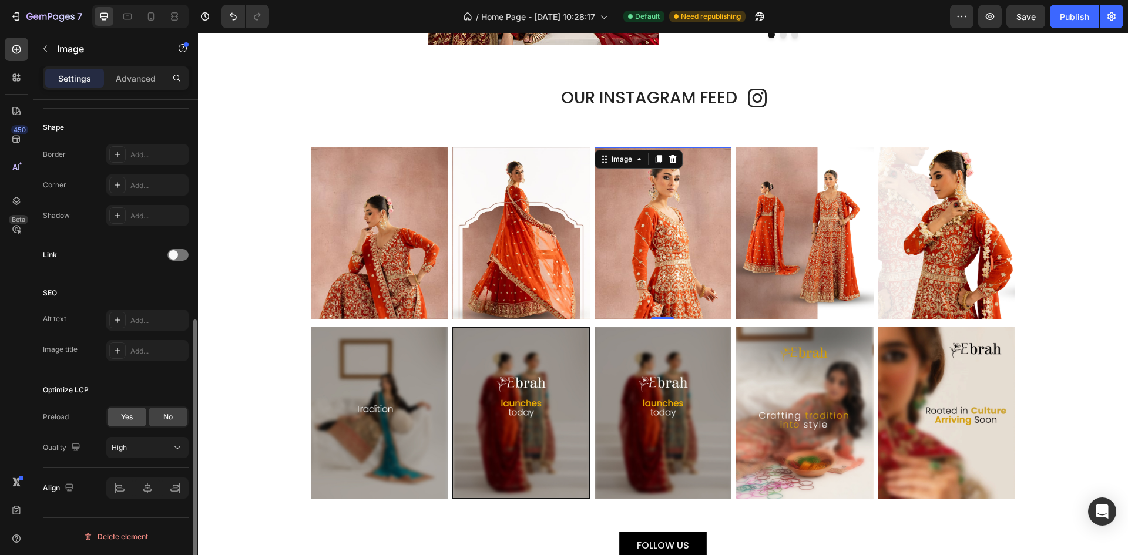
click at [133, 411] on div "Yes" at bounding box center [127, 417] width 39 height 19
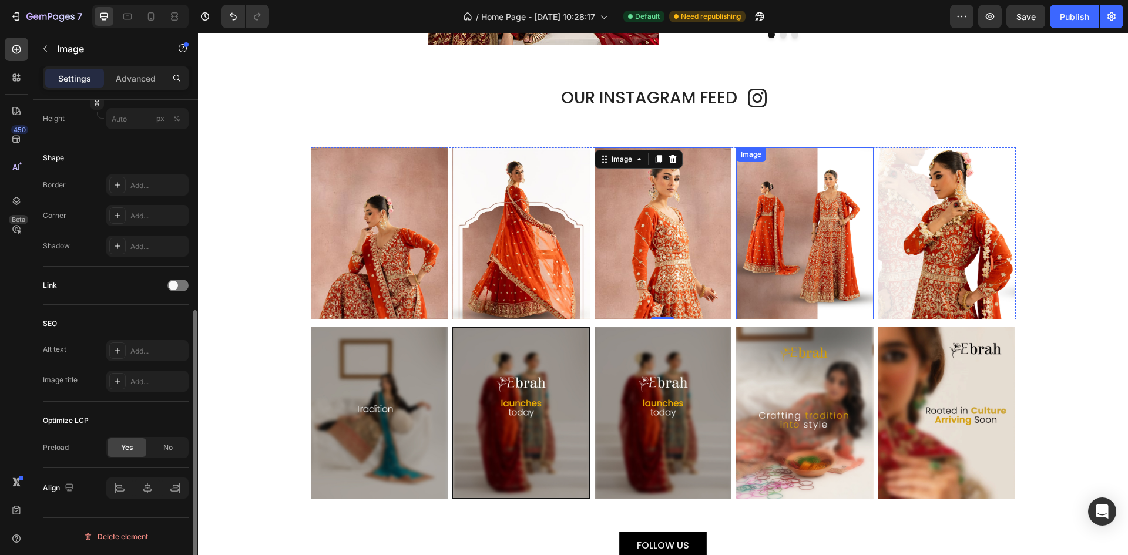
click at [795, 249] on img at bounding box center [804, 233] width 137 height 172
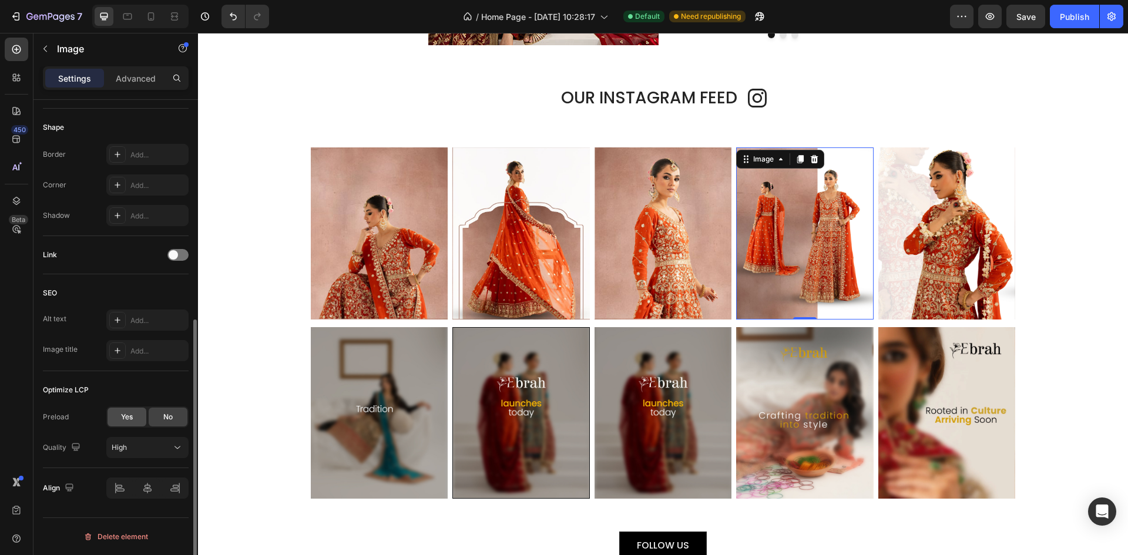
click at [120, 414] on div "Yes" at bounding box center [127, 417] width 39 height 19
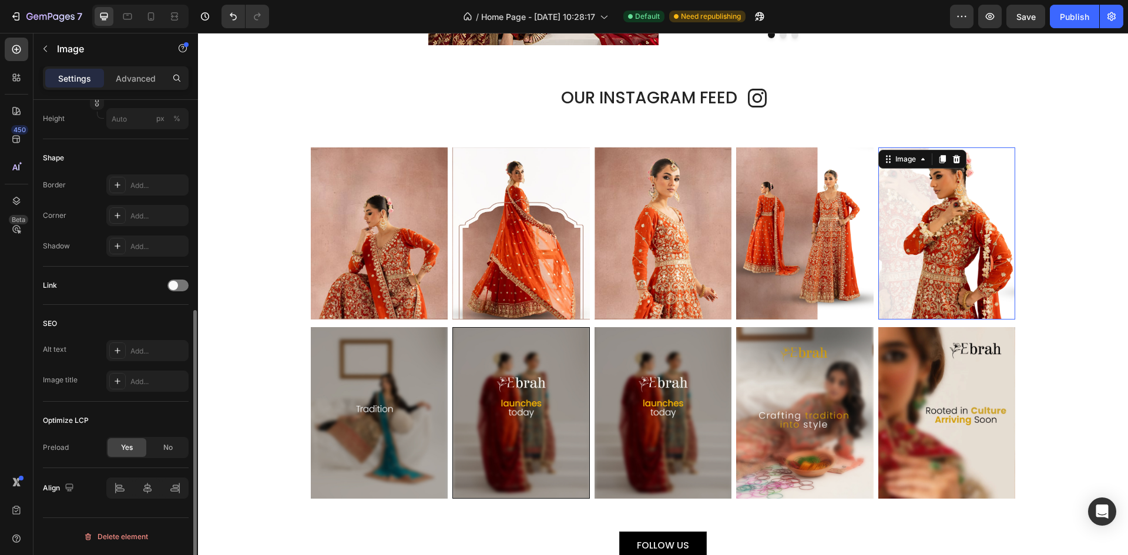
drag, startPoint x: 907, startPoint y: 229, endPoint x: 812, endPoint y: 248, distance: 97.2
click at [908, 229] on img at bounding box center [946, 233] width 137 height 172
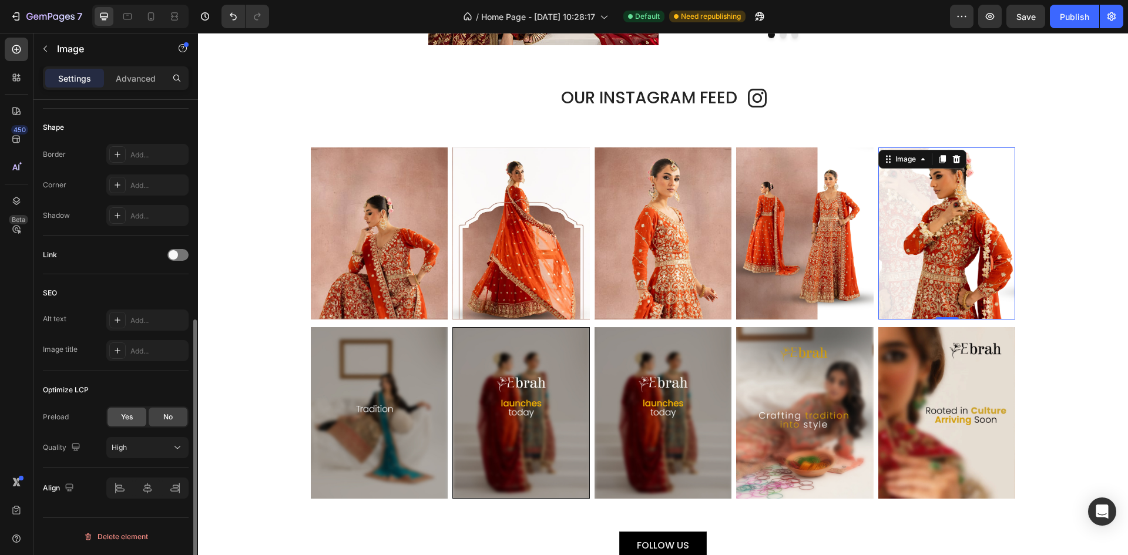
click at [124, 424] on div "Yes" at bounding box center [127, 417] width 39 height 19
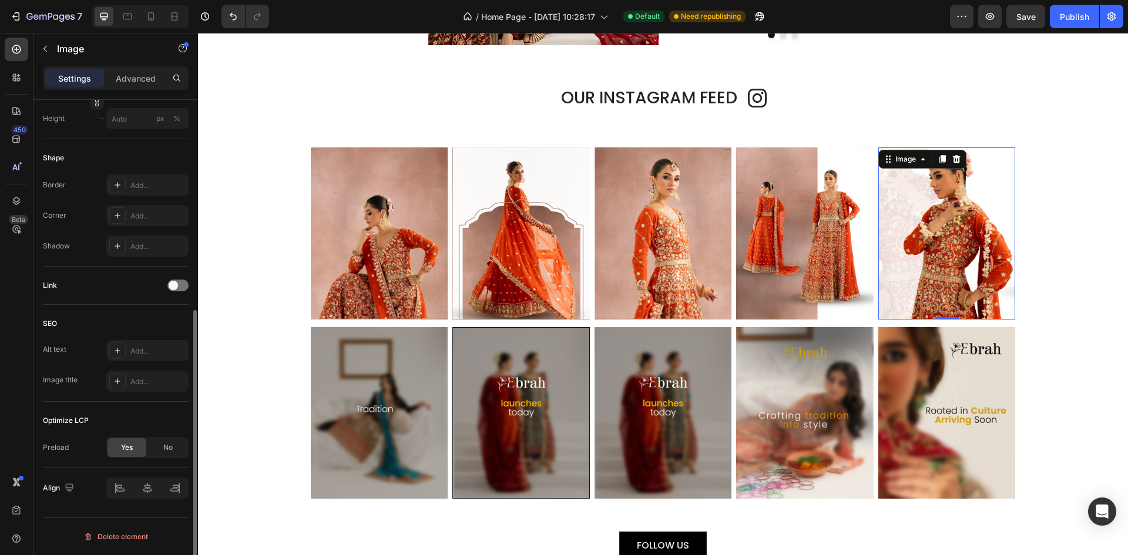
scroll to position [368, 0]
click at [384, 399] on img at bounding box center [379, 413] width 137 height 172
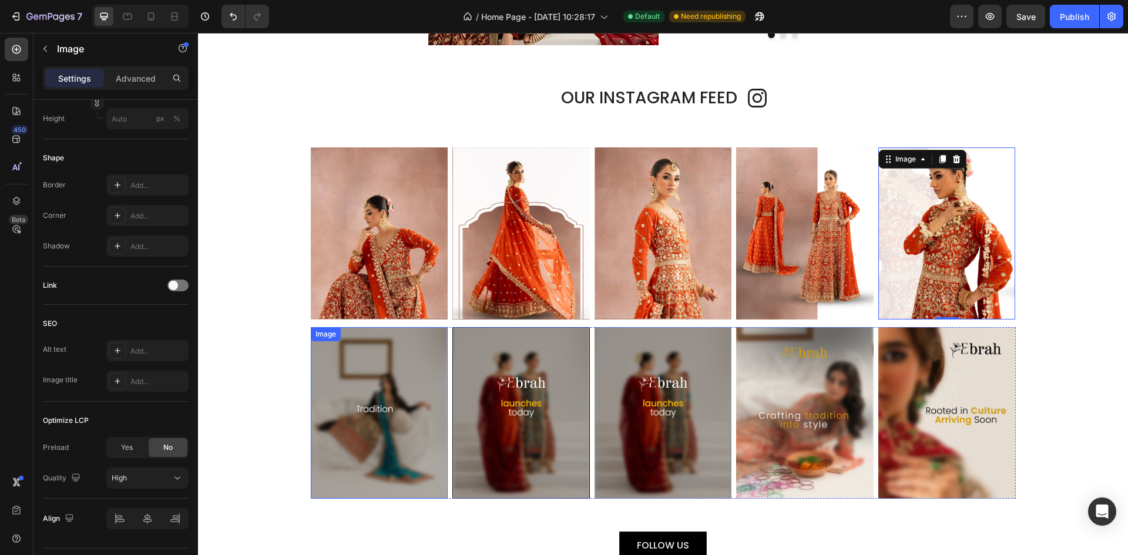
click at [384, 399] on img at bounding box center [379, 413] width 137 height 172
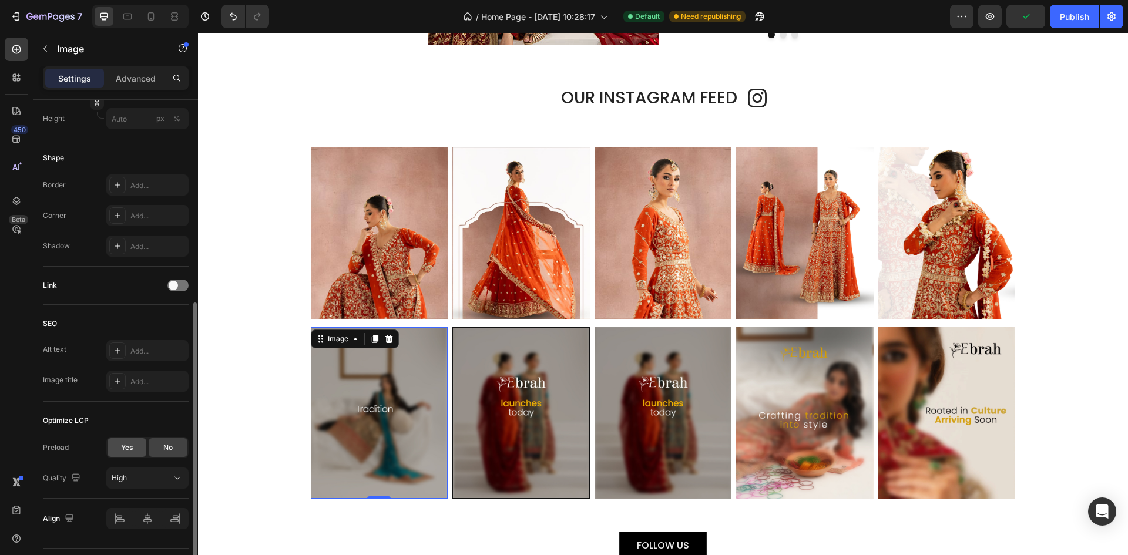
click at [116, 439] on div "Yes" at bounding box center [127, 447] width 39 height 19
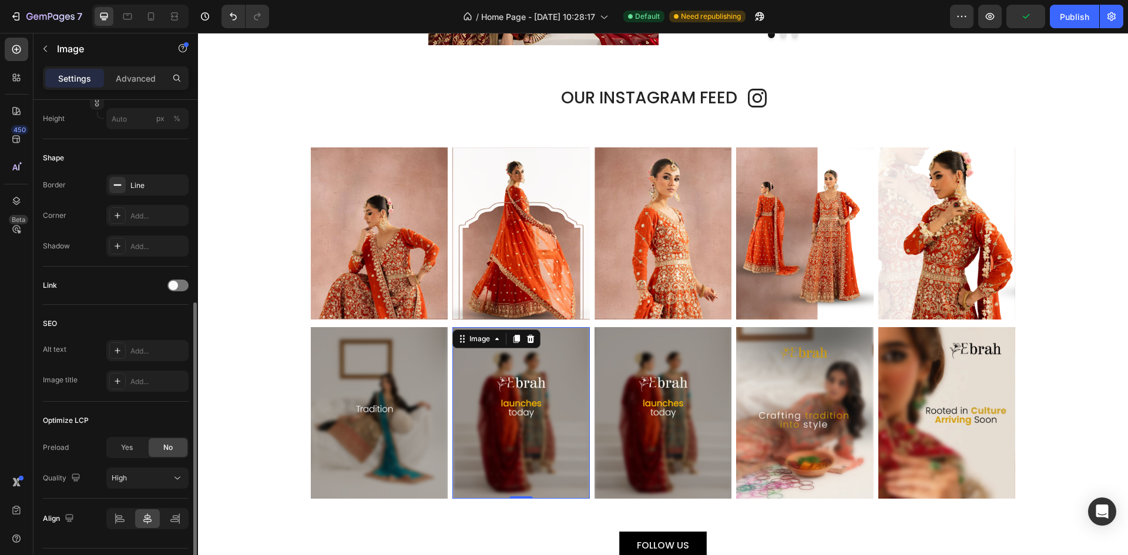
click at [542, 422] on img at bounding box center [520, 412] width 137 height 171
click at [132, 444] on span "Yes" at bounding box center [127, 447] width 12 height 11
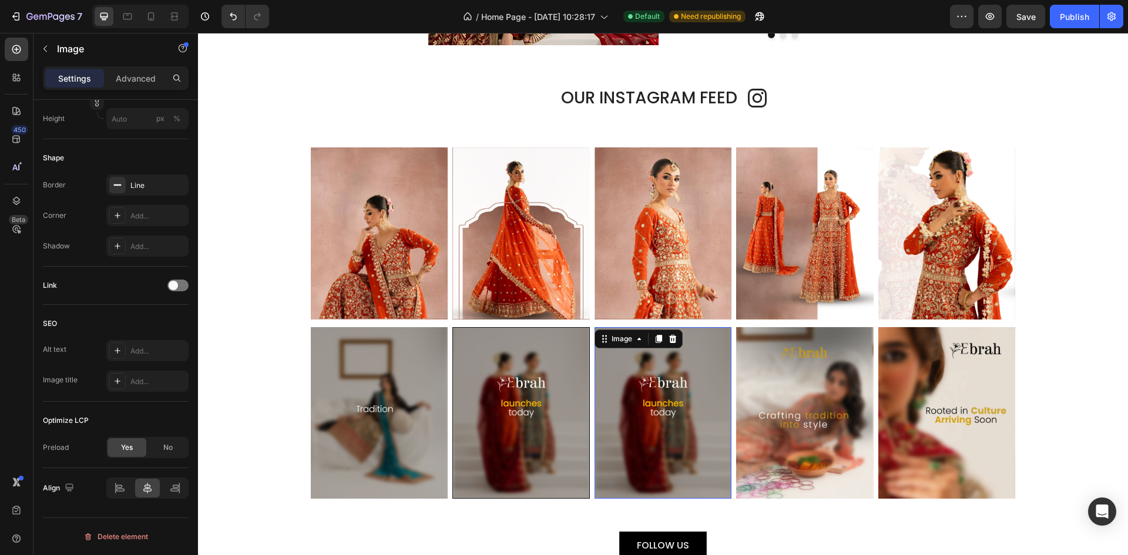
click at [653, 413] on img at bounding box center [663, 413] width 137 height 172
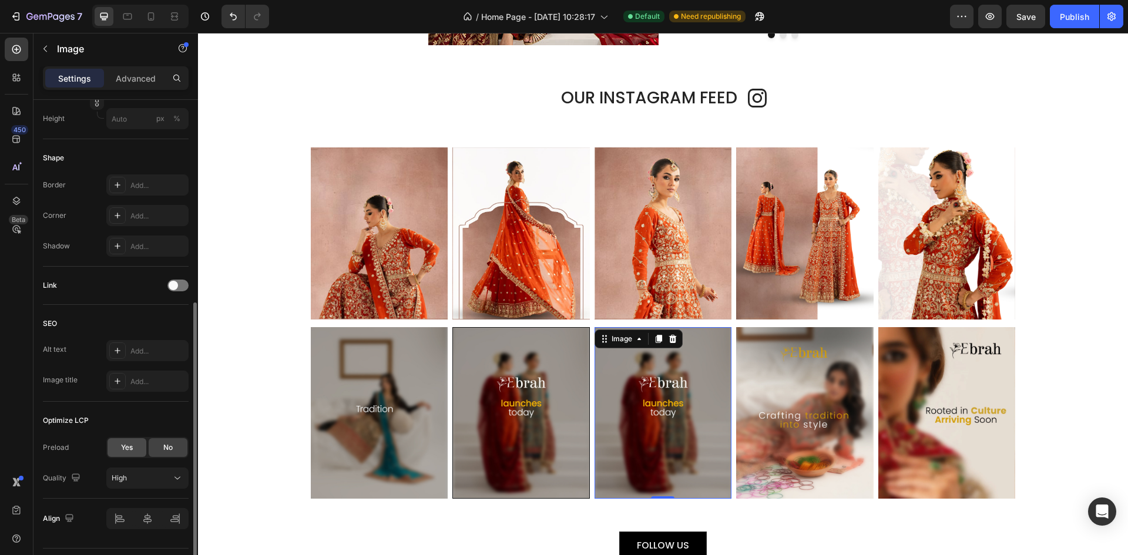
click at [124, 449] on span "Yes" at bounding box center [127, 447] width 12 height 11
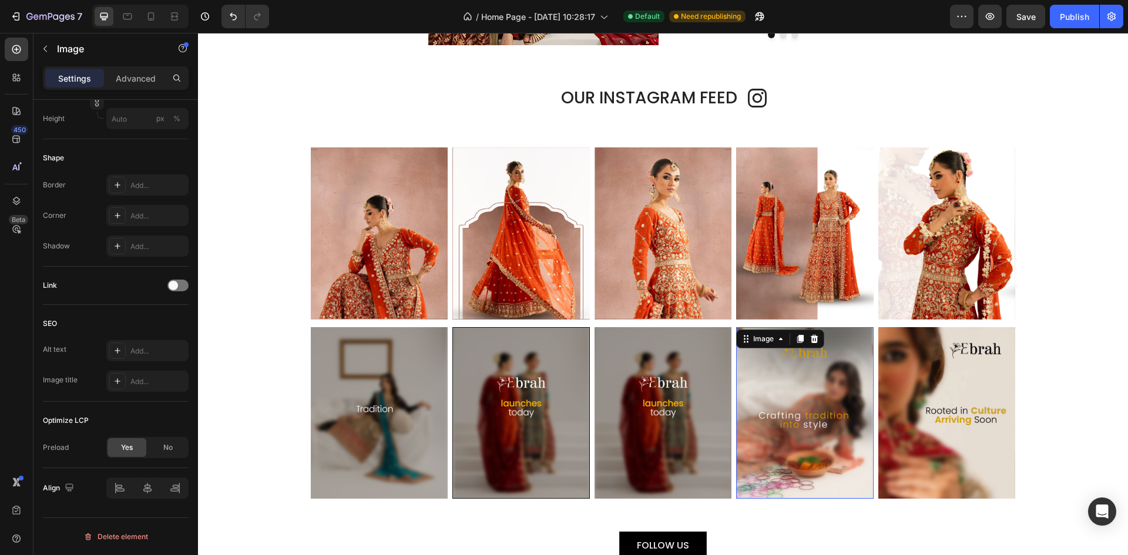
click at [798, 420] on img at bounding box center [804, 413] width 137 height 172
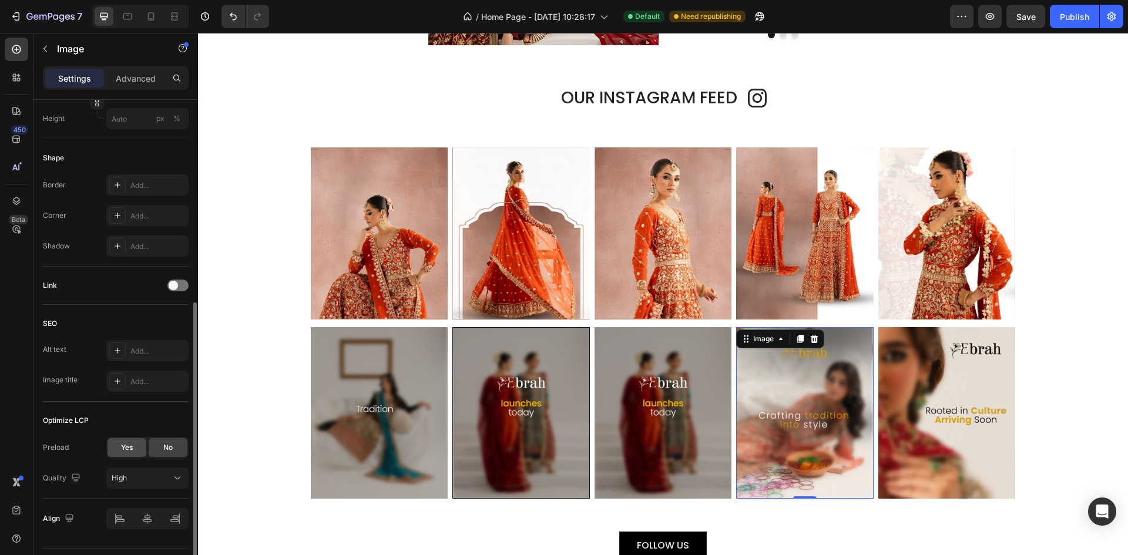
click at [124, 450] on span "Yes" at bounding box center [127, 447] width 12 height 11
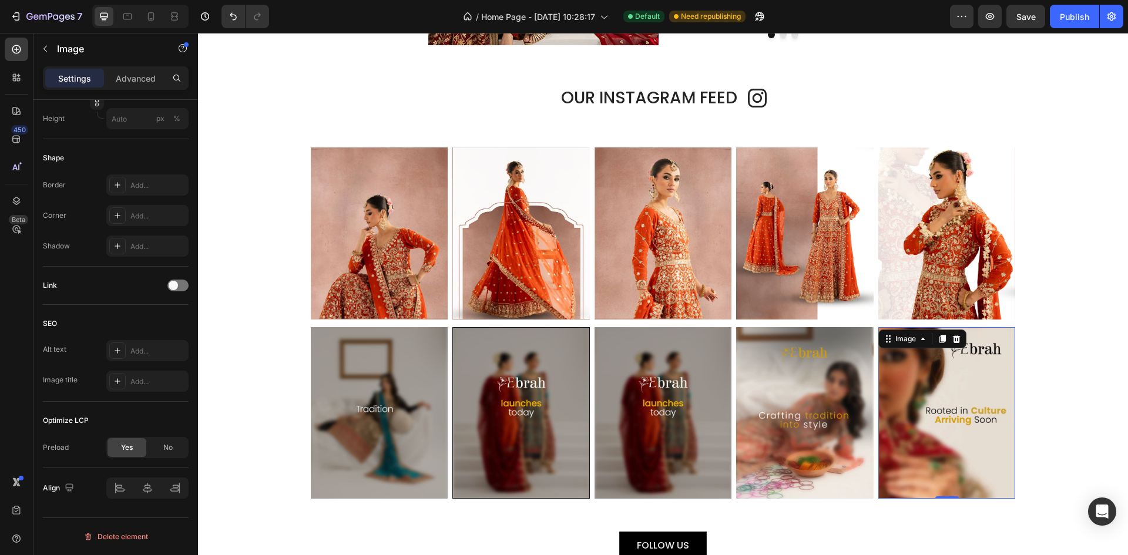
click at [936, 421] on img at bounding box center [946, 413] width 137 height 172
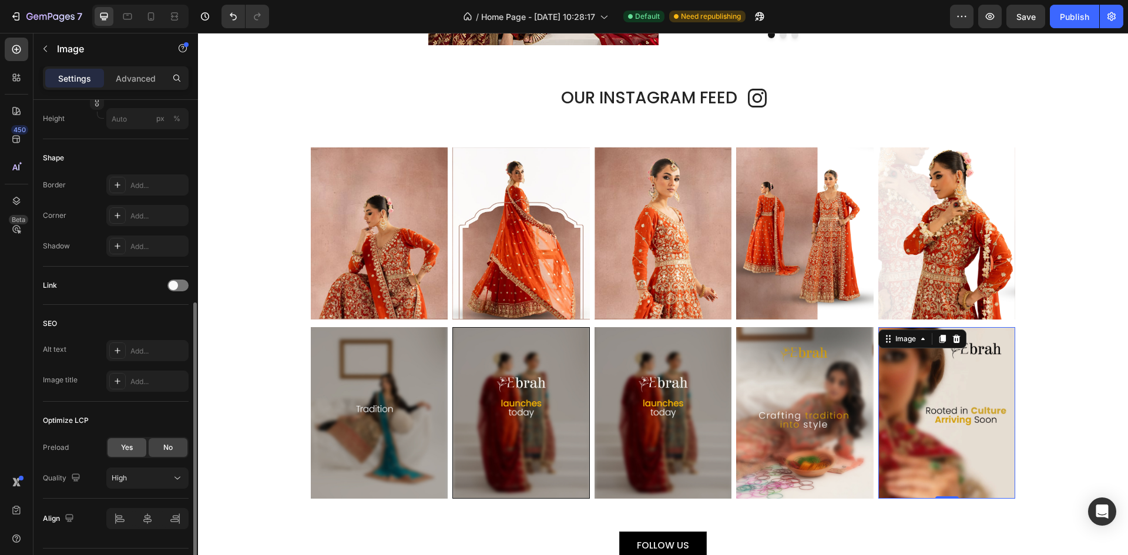
click at [117, 452] on div "Yes" at bounding box center [127, 447] width 39 height 19
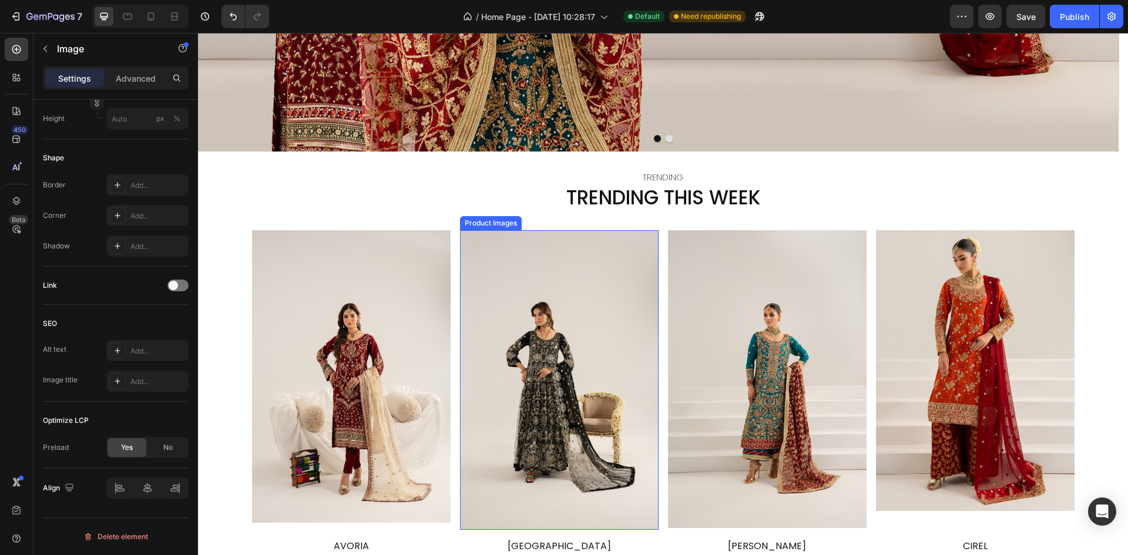
scroll to position [470, 0]
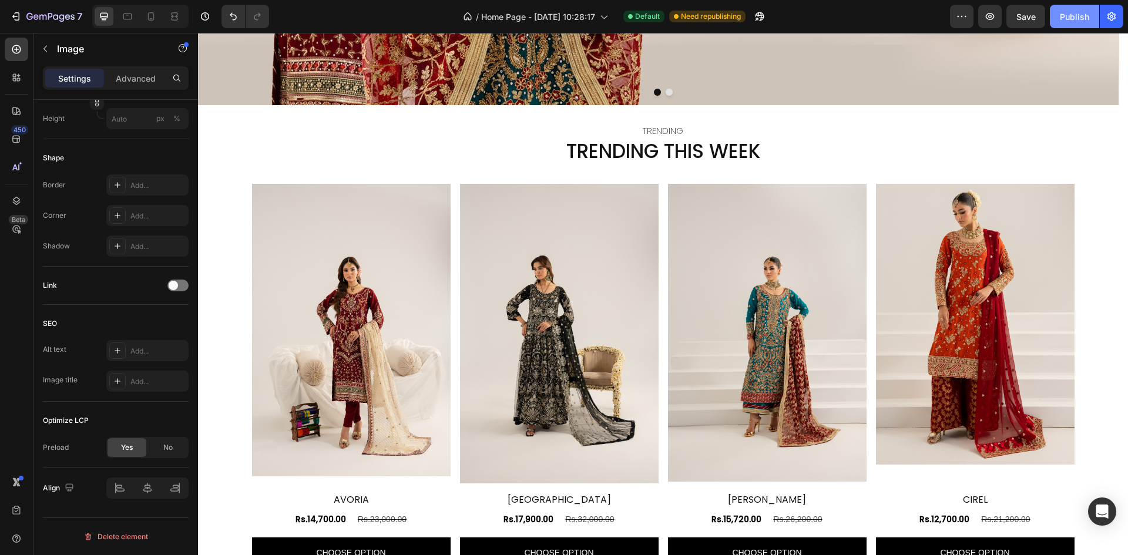
click at [1063, 22] on div "Publish" at bounding box center [1074, 17] width 29 height 12
click at [1063, 22] on button "Publish" at bounding box center [1074, 16] width 49 height 23
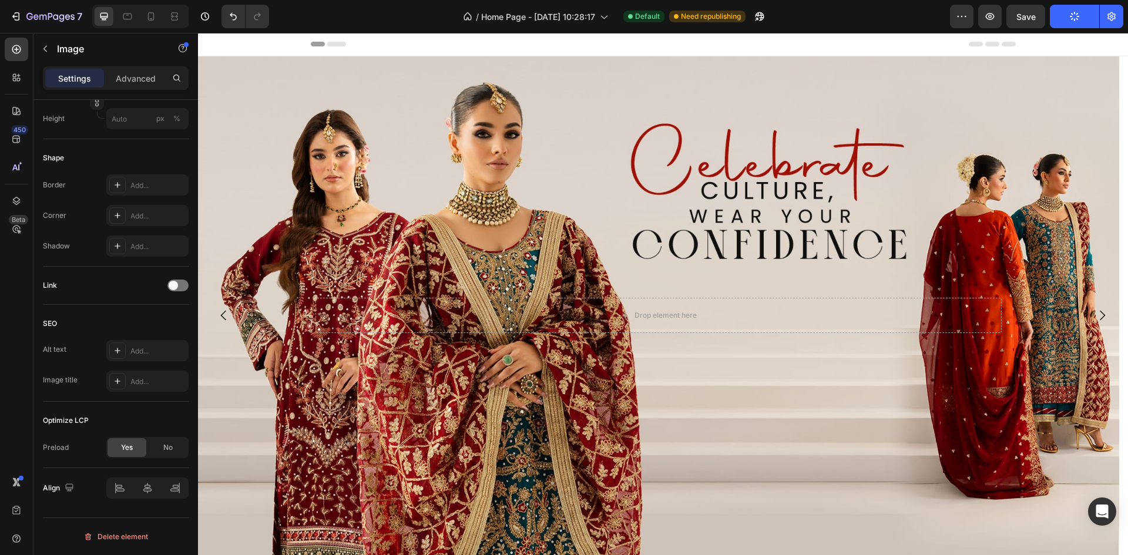
scroll to position [0, 0]
